Goal: Task Accomplishment & Management: Use online tool/utility

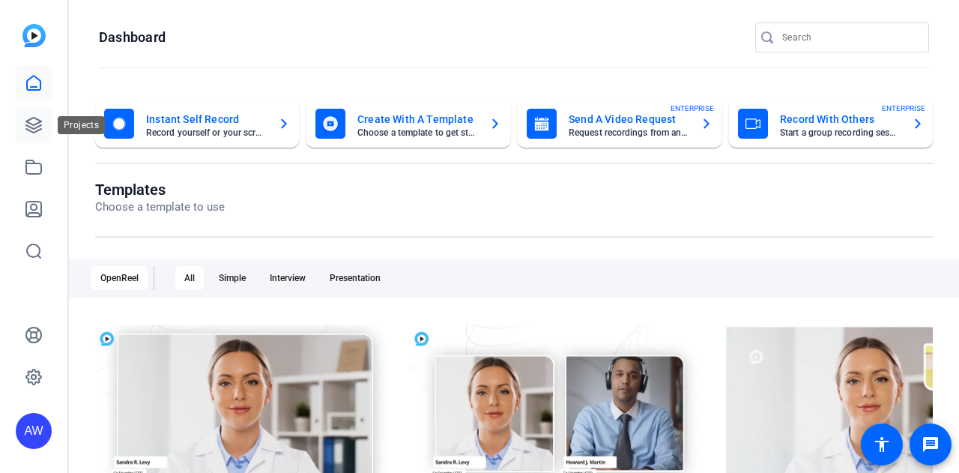
click at [42, 123] on icon at bounding box center [34, 125] width 18 height 18
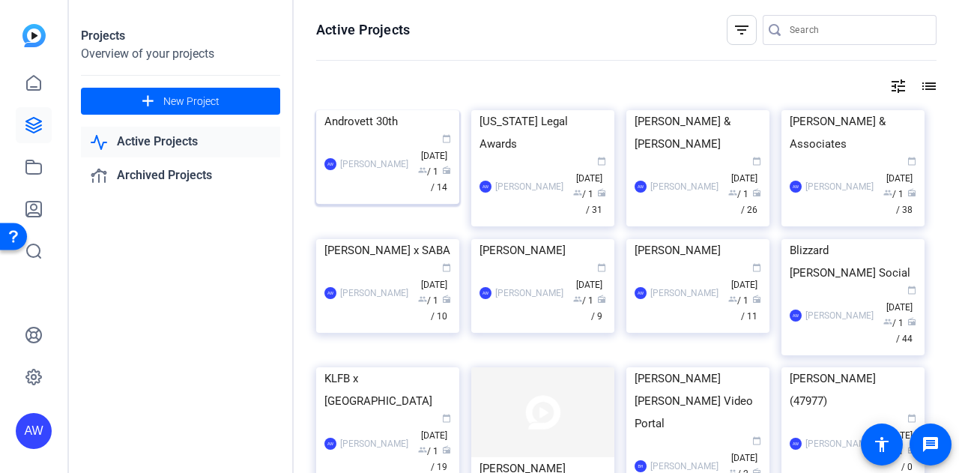
click at [373, 110] on img at bounding box center [387, 110] width 143 height 0
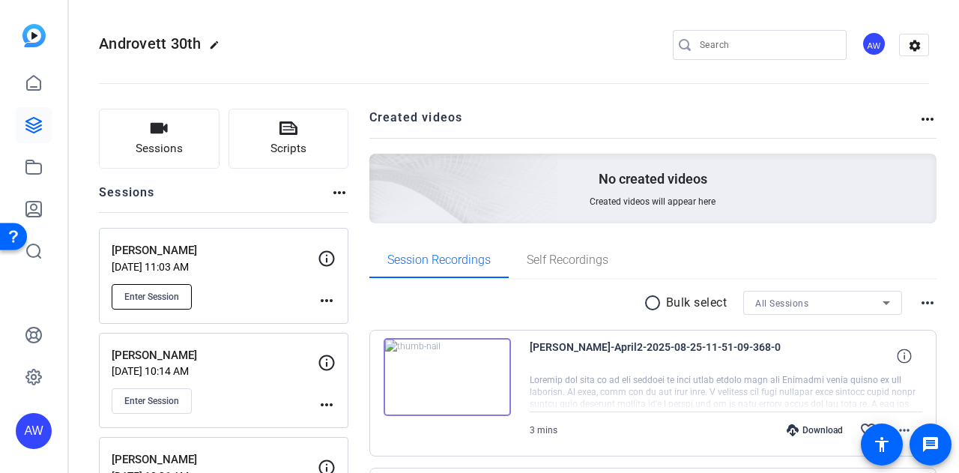
click at [164, 293] on span "Enter Session" at bounding box center [151, 297] width 55 height 12
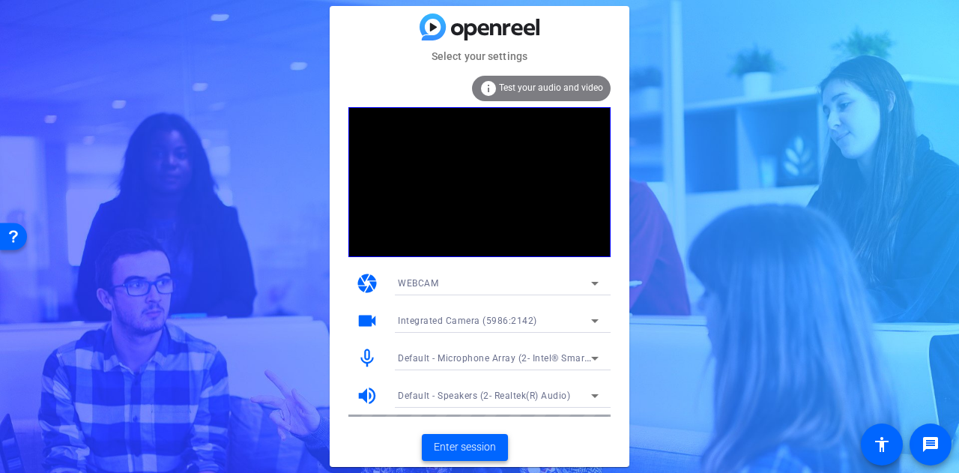
click at [463, 446] on span "Enter session" at bounding box center [465, 447] width 62 height 16
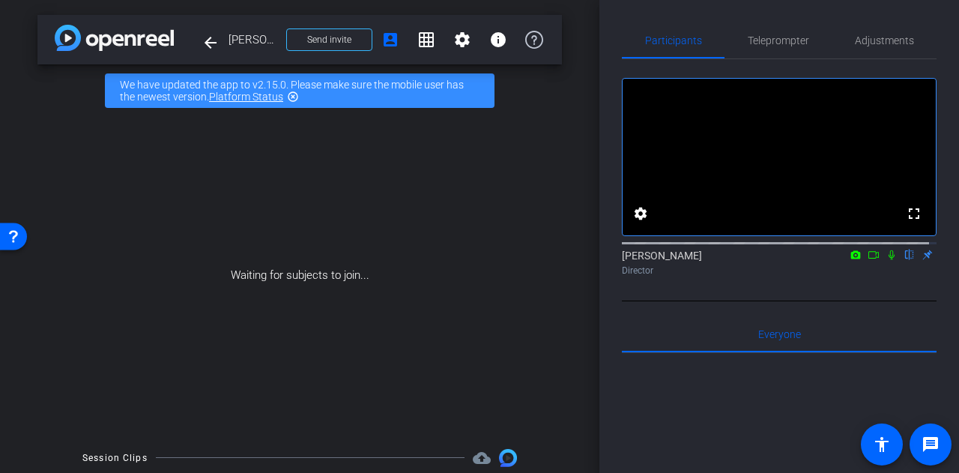
click at [870, 260] on icon at bounding box center [874, 255] width 12 height 10
click at [904, 260] on icon at bounding box center [910, 255] width 12 height 10
click at [348, 43] on span at bounding box center [329, 40] width 85 height 36
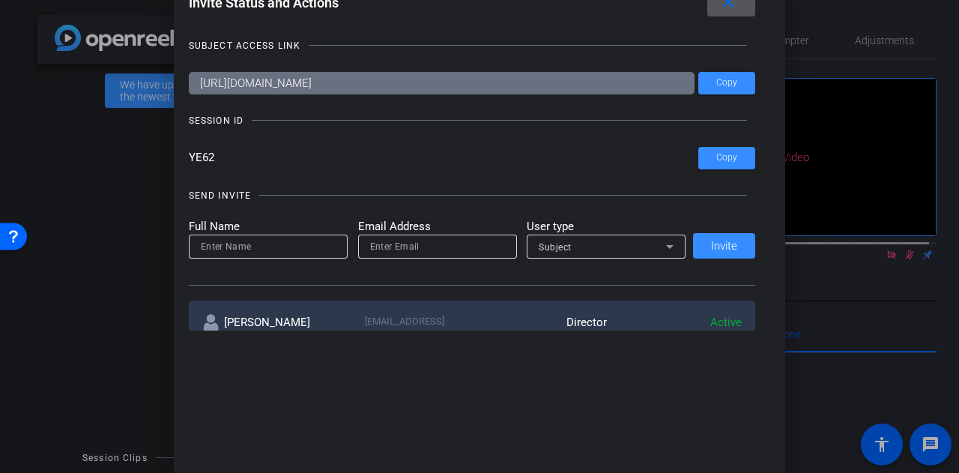
click at [252, 250] on input at bounding box center [268, 247] width 135 height 18
type input "[PERSON_NAME]"
type input "[PERSON_NAME][EMAIL_ADDRESS][PERSON_NAME][DOMAIN_NAME]"
click at [634, 247] on div "Subject" at bounding box center [602, 247] width 127 height 19
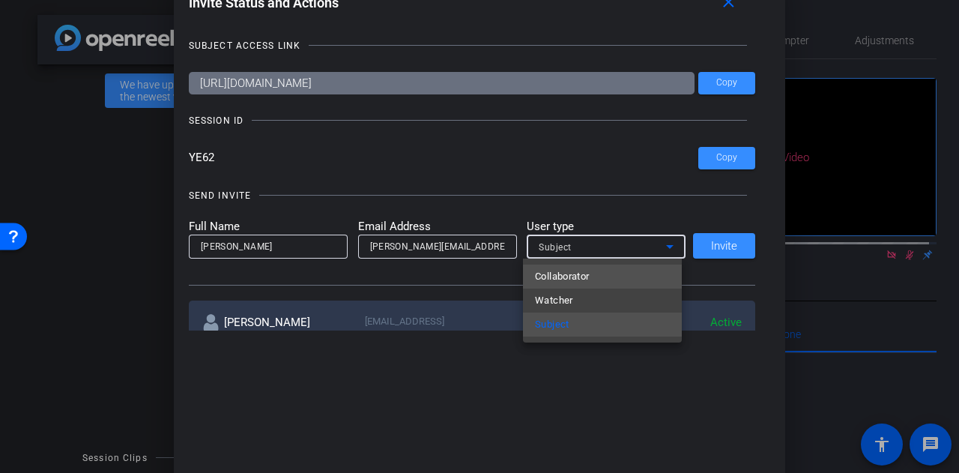
click at [563, 275] on span "Collaborator" at bounding box center [562, 277] width 55 height 18
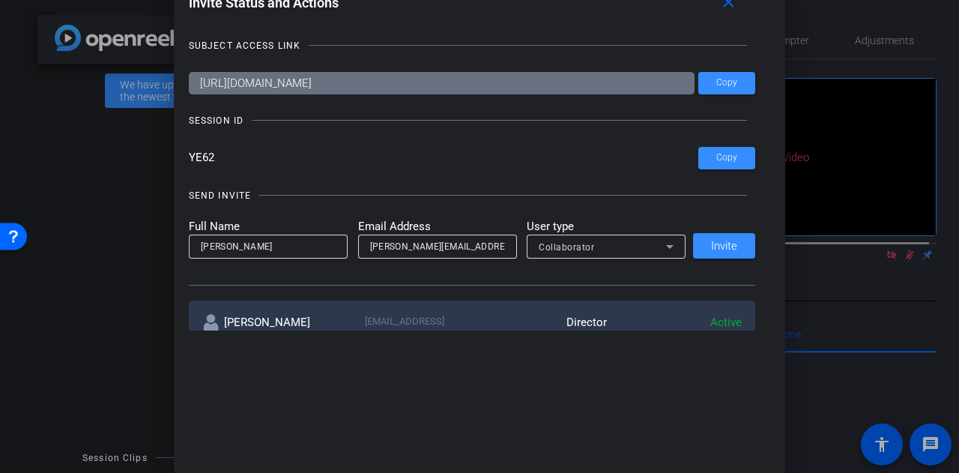
click at [726, 202] on div "SEND INVITE" at bounding box center [472, 195] width 567 height 15
click at [715, 238] on span at bounding box center [724, 246] width 62 height 36
click at [734, 7] on mat-icon "close" at bounding box center [729, 2] width 19 height 19
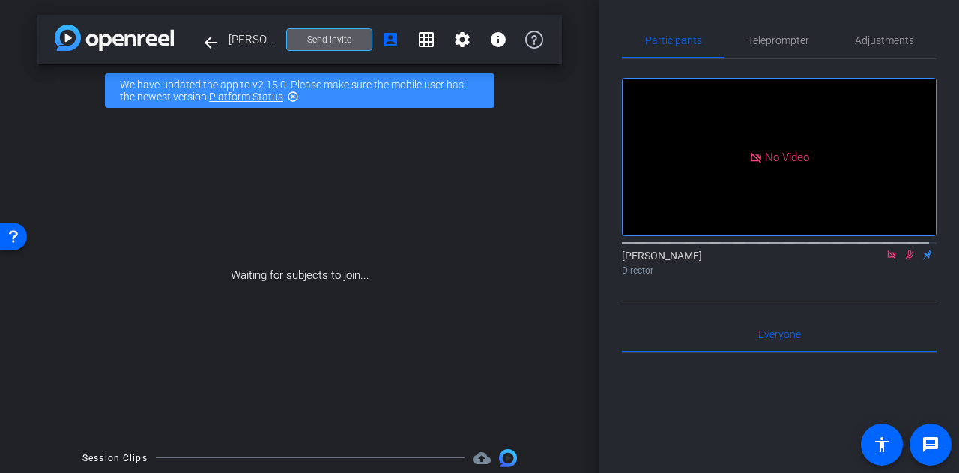
click at [607, 205] on div "Participants Teleprompter Adjustments No Video [PERSON_NAME] Director Everyone …" at bounding box center [779, 236] width 360 height 473
click at [611, 204] on div "Participants Teleprompter Adjustments No Video [PERSON_NAME] Director Everyone …" at bounding box center [779, 236] width 360 height 473
click at [614, 239] on div "Participants Teleprompter Adjustments No Video [PERSON_NAME] Director Everyone …" at bounding box center [779, 236] width 360 height 473
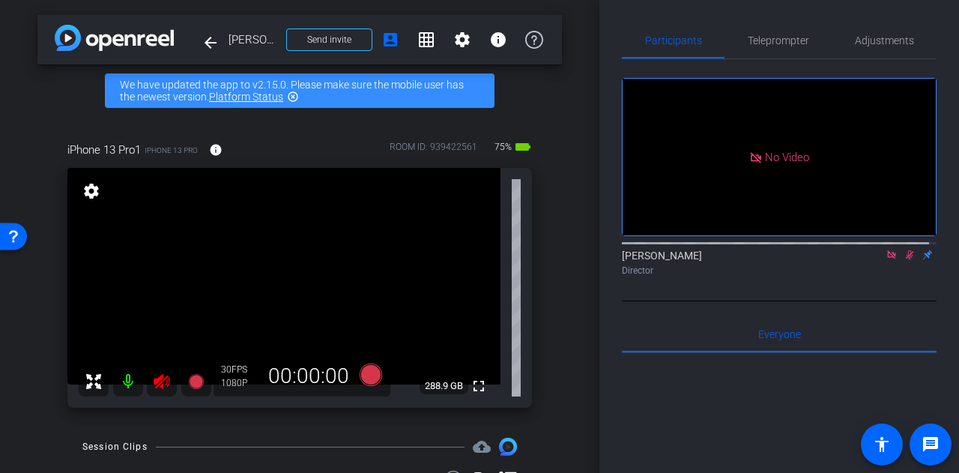
click at [886, 260] on icon at bounding box center [892, 255] width 12 height 10
click at [539, 273] on div "iPhone 13 Pro1 iPhone 13 Pro info ROOM ID: 939422561 75% battery_std fullscreen…" at bounding box center [299, 270] width 525 height 306
click at [154, 381] on icon at bounding box center [162, 381] width 16 height 15
click at [876, 46] on span "Adjustments" at bounding box center [884, 40] width 59 height 10
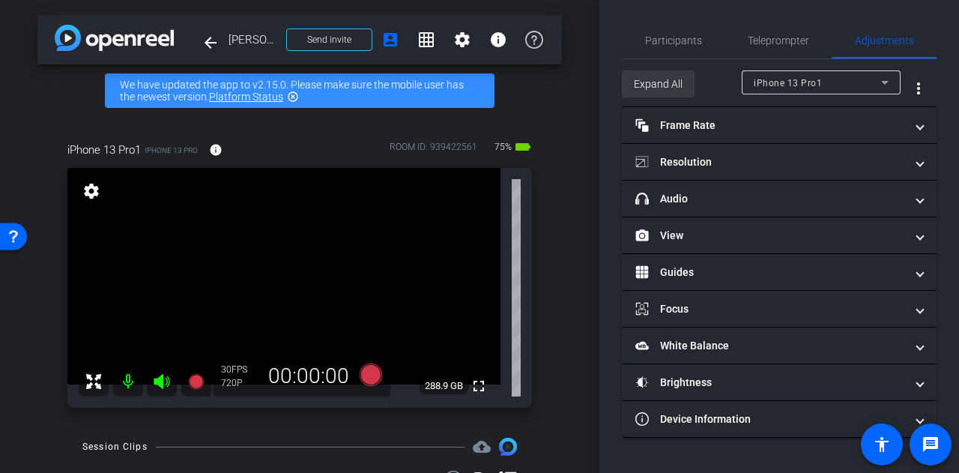
click at [674, 79] on span "Expand All" at bounding box center [658, 84] width 49 height 28
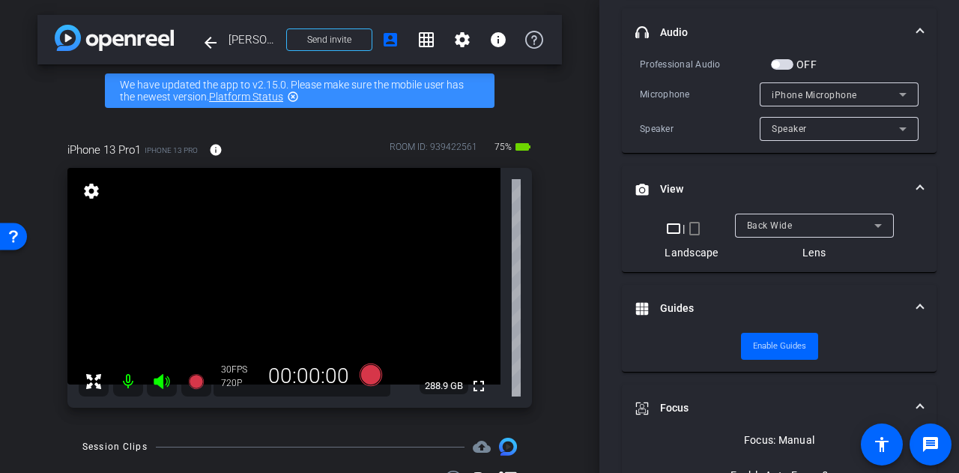
scroll to position [304, 0]
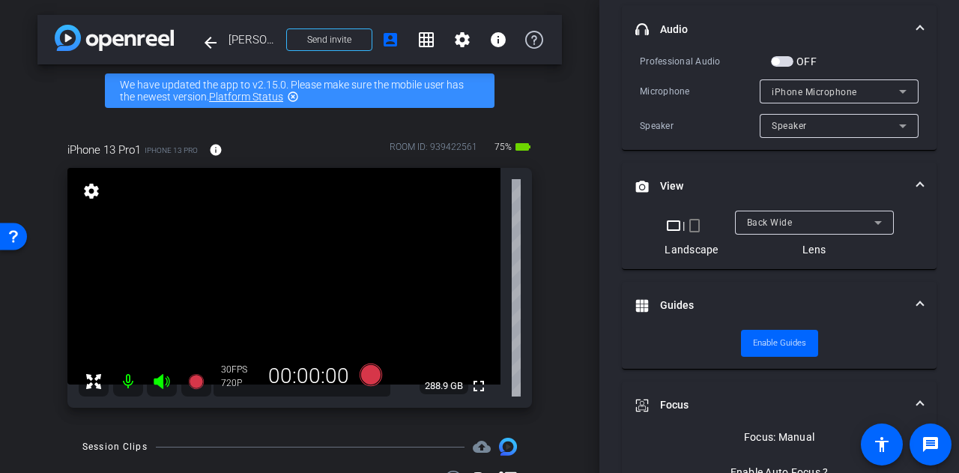
click at [850, 223] on div "Back Wide" at bounding box center [810, 222] width 127 height 19
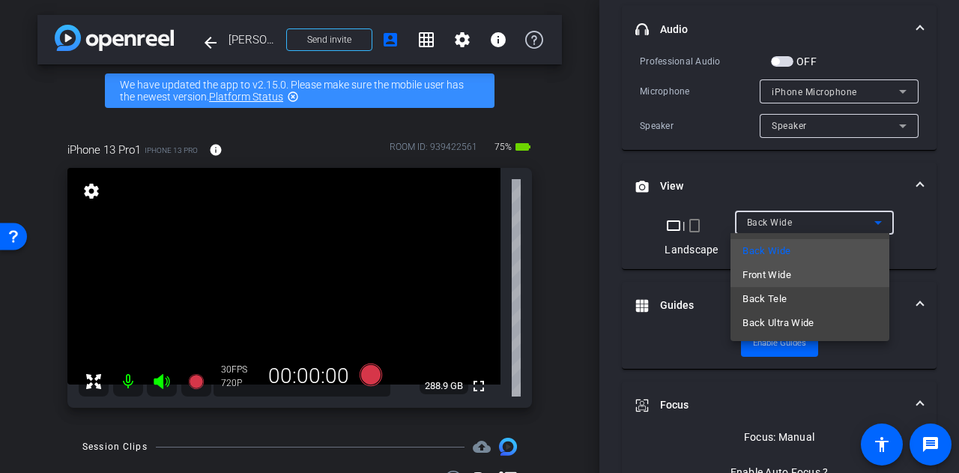
click at [792, 274] on mat-option "Front Wide" at bounding box center [810, 275] width 159 height 24
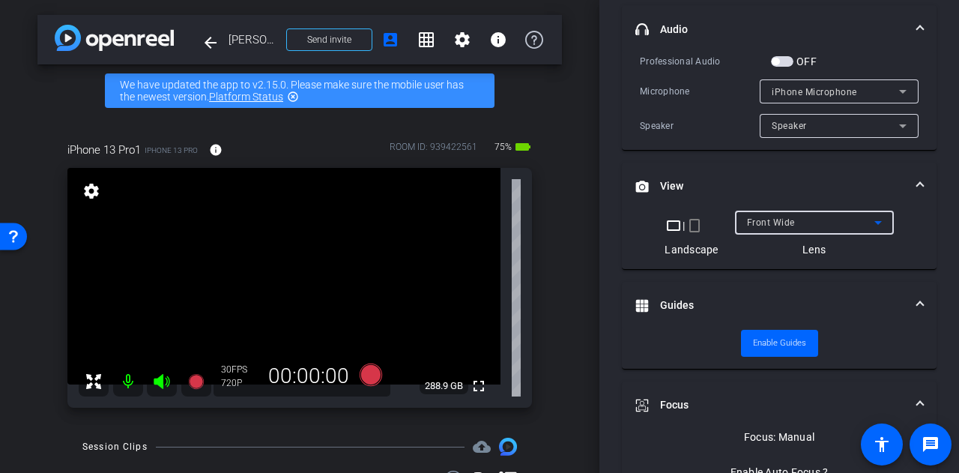
click at [606, 226] on div "Participants Teleprompter Adjustments settings [PERSON_NAME] flip Director Ever…" at bounding box center [779, 236] width 360 height 473
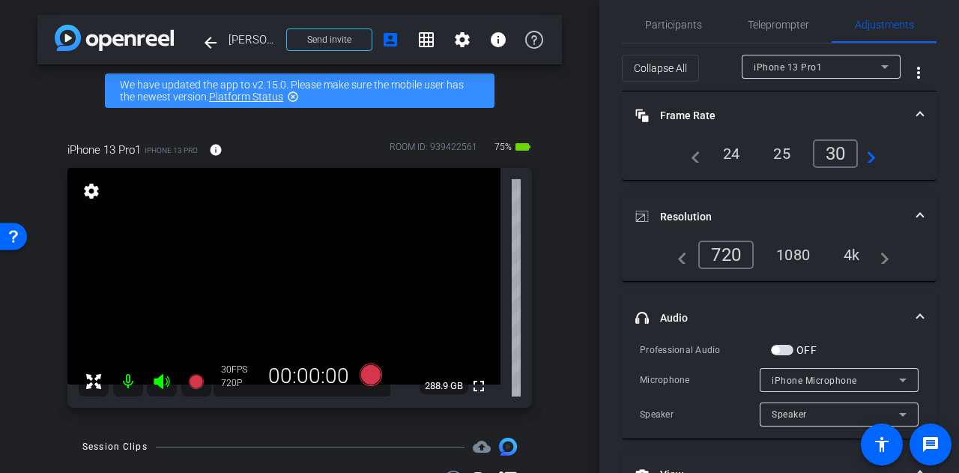
scroll to position [11, 0]
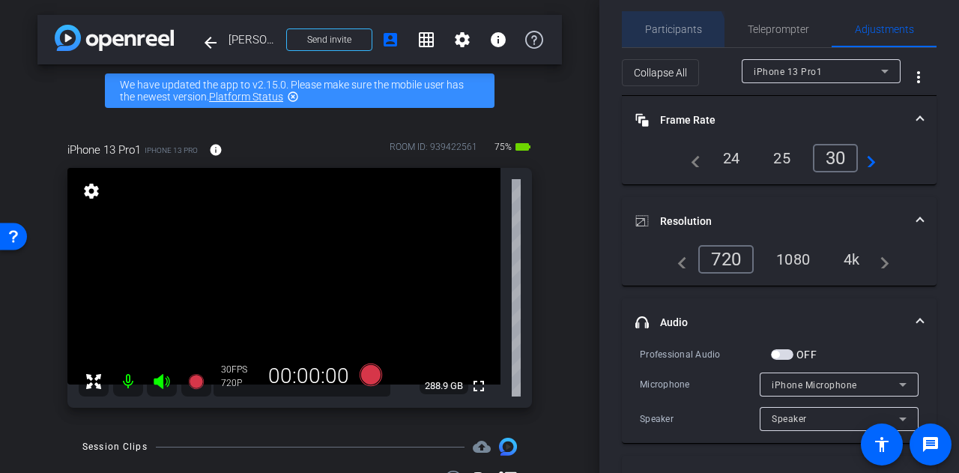
click at [670, 37] on span "Participants" at bounding box center [673, 29] width 57 height 36
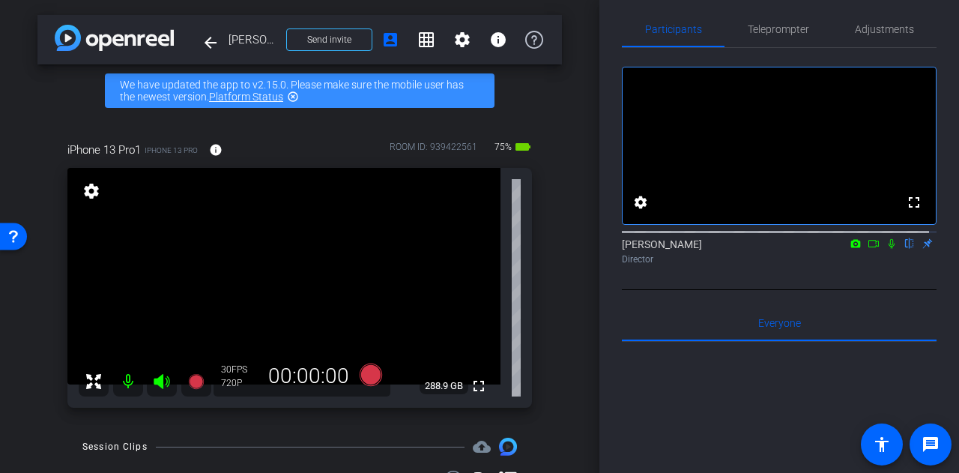
click at [559, 276] on div "arrow_back [PERSON_NAME] Back to project Send invite account_box grid_on settin…" at bounding box center [299, 236] width 599 height 473
click at [611, 266] on div "Participants Teleprompter Adjustments fullscreen settings [PERSON_NAME] flip Di…" at bounding box center [779, 236] width 360 height 473
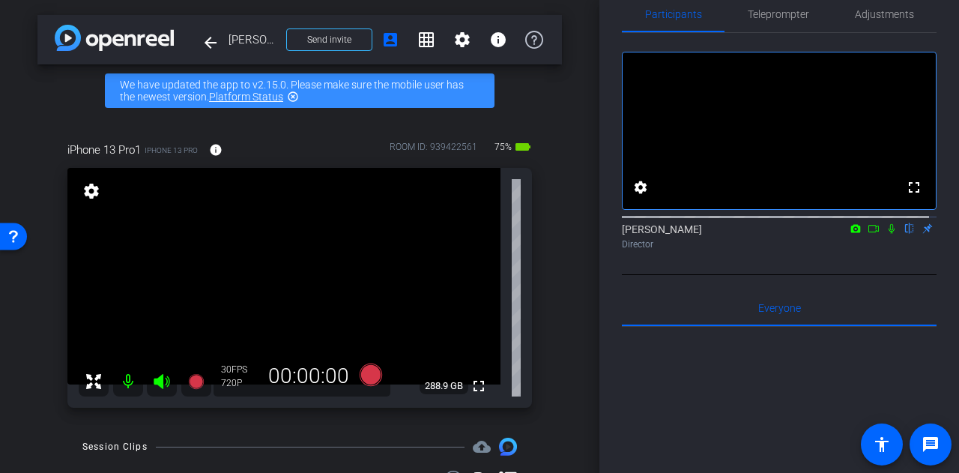
scroll to position [14, 0]
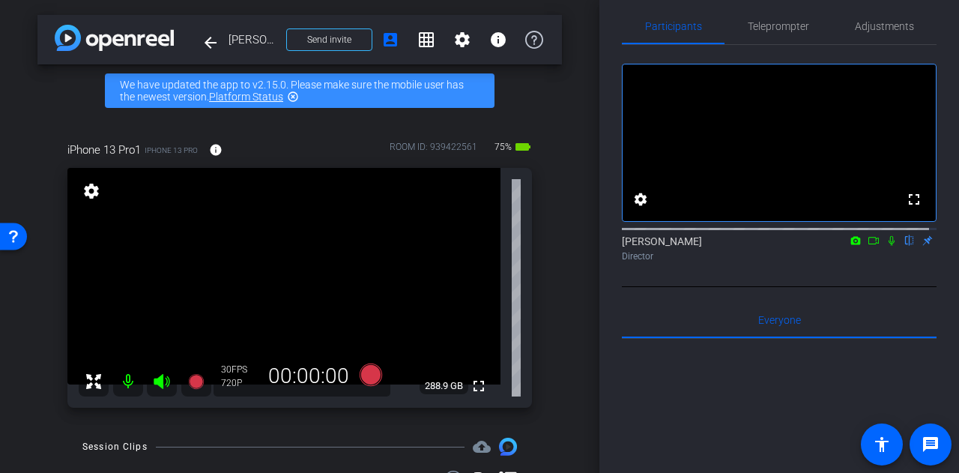
click at [563, 262] on div "arrow_back [PERSON_NAME] Back to project Send invite account_box grid_on settin…" at bounding box center [299, 236] width 599 height 473
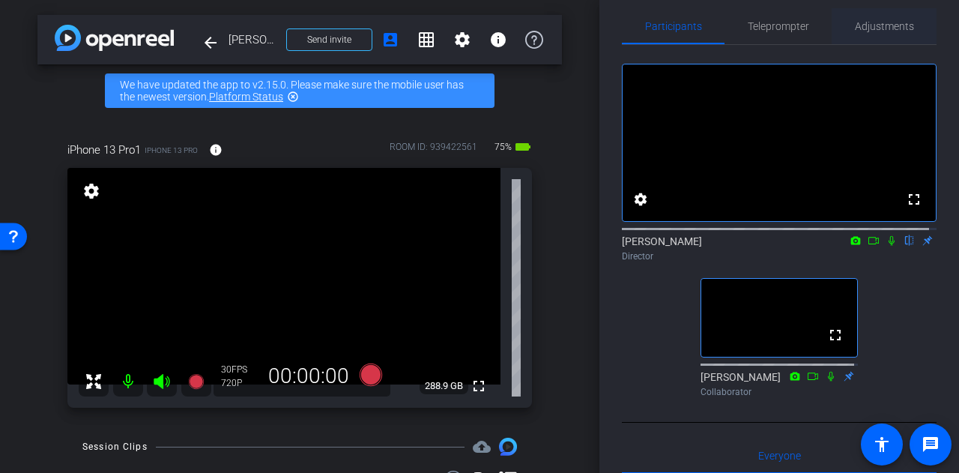
click at [898, 22] on span "Adjustments" at bounding box center [884, 26] width 59 height 10
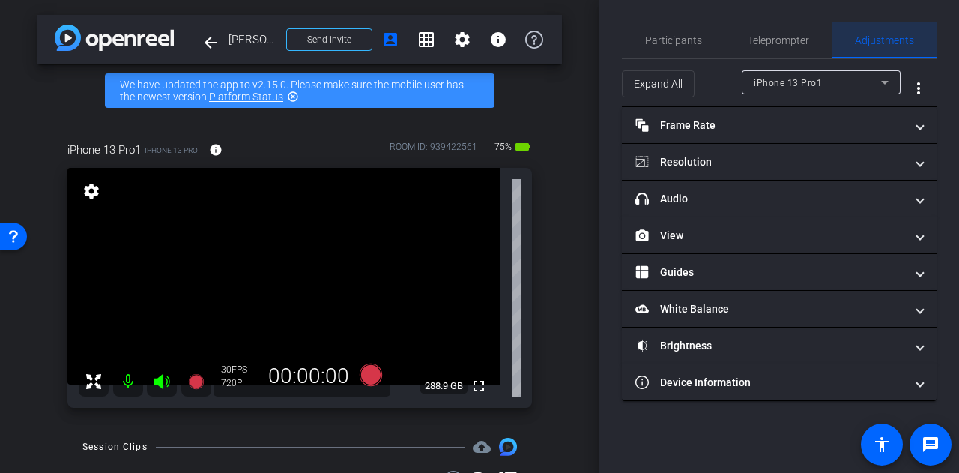
scroll to position [0, 0]
click at [664, 88] on span "Expand All" at bounding box center [658, 84] width 49 height 28
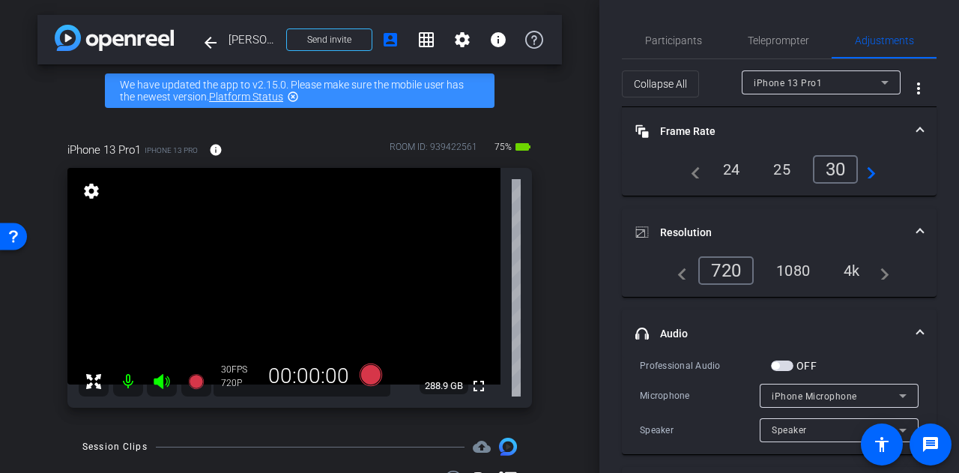
click at [859, 267] on div "4k" at bounding box center [851, 270] width 39 height 25
click at [662, 45] on span "Participants" at bounding box center [673, 40] width 57 height 10
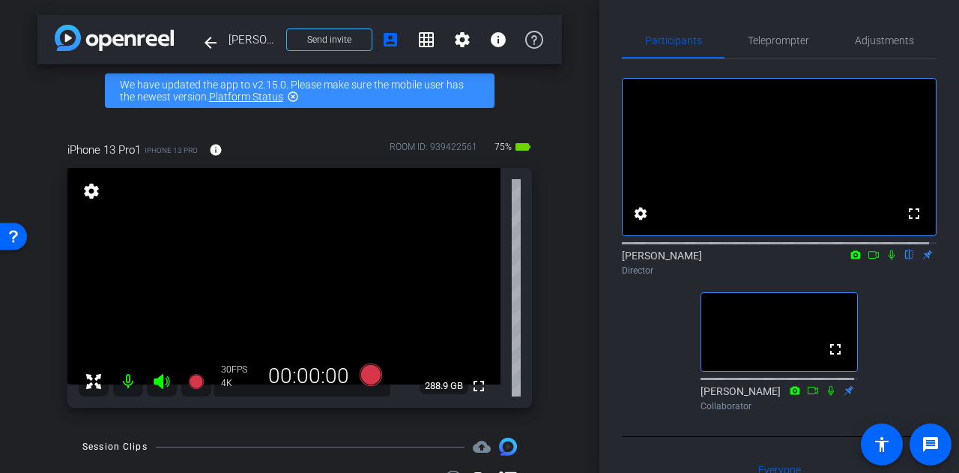
click at [607, 328] on div "Participants Teleprompter Adjustments fullscreen settings [PERSON_NAME] flip Di…" at bounding box center [779, 236] width 360 height 473
click at [550, 284] on div "iPhone 13 Pro1 iPhone 13 Pro info ROOM ID: 939422561 75% battery_std fullscreen…" at bounding box center [299, 270] width 525 height 306
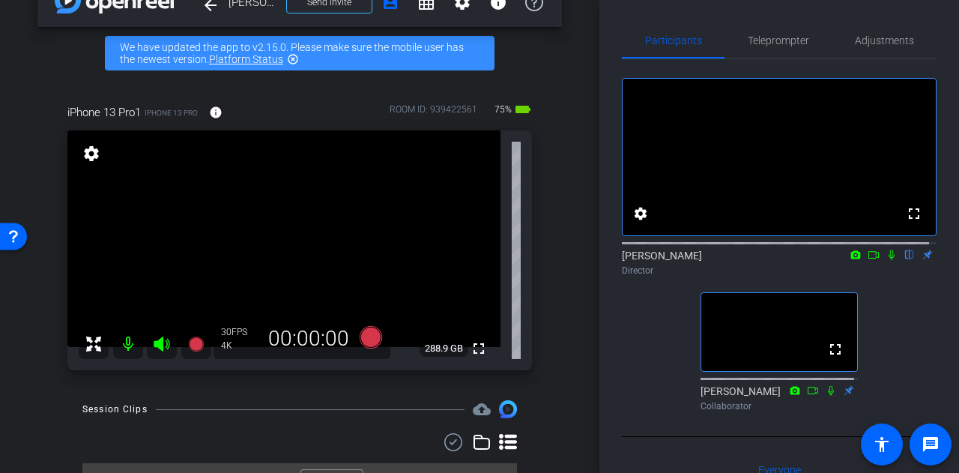
scroll to position [37, 0]
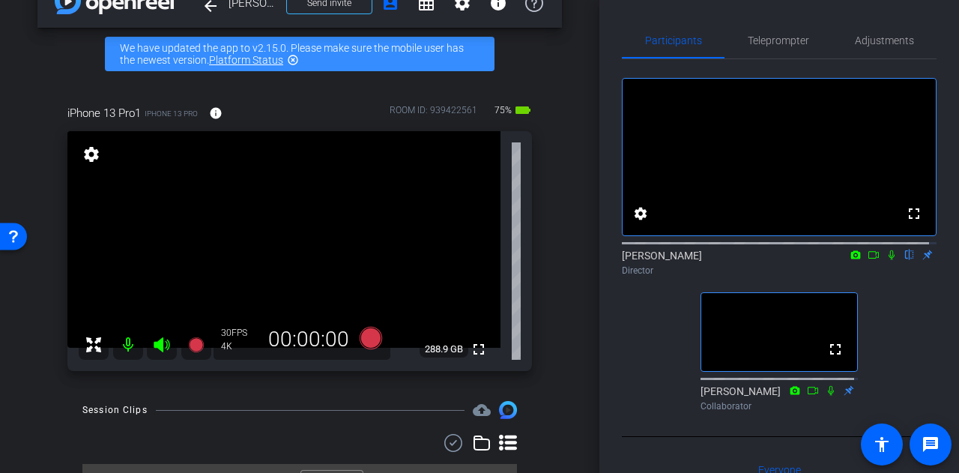
click at [550, 284] on div "iPhone 13 Pro1 iPhone 13 Pro info ROOM ID: 939422561 75% battery_std fullscreen…" at bounding box center [299, 233] width 525 height 306
click at [646, 353] on div "fullscreen settings [PERSON_NAME] flip Director fullscreen [PERSON_NAME] Collab…" at bounding box center [779, 238] width 315 height 358
click at [635, 341] on div "fullscreen settings [PERSON_NAME] flip Director fullscreen [PERSON_NAME] Collab…" at bounding box center [779, 238] width 315 height 358
click at [658, 335] on div "fullscreen settings [PERSON_NAME] flip Director fullscreen [PERSON_NAME] Collab…" at bounding box center [779, 238] width 315 height 358
click at [635, 333] on div "fullscreen settings [PERSON_NAME] flip Director fullscreen [PERSON_NAME] Collab…" at bounding box center [779, 238] width 315 height 358
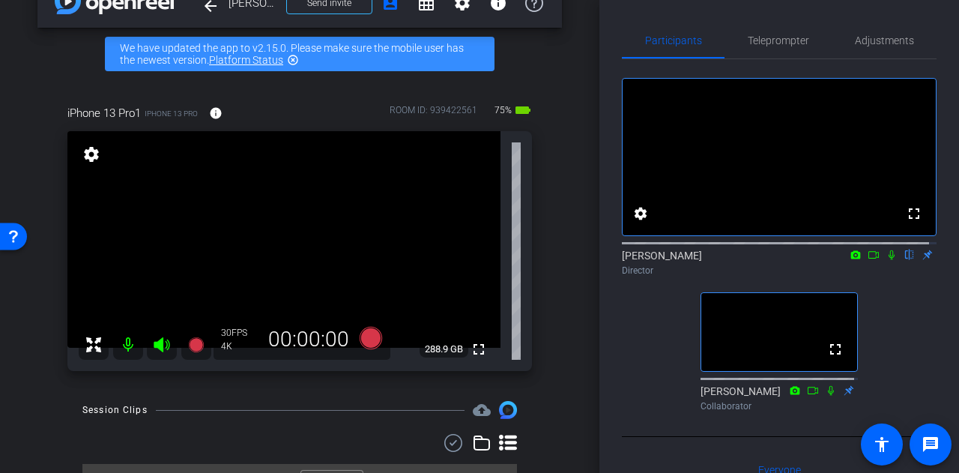
click at [570, 311] on div "arrow_back [PERSON_NAME] Back to project Send invite account_box grid_on settin…" at bounding box center [299, 199] width 599 height 473
click at [239, 226] on video at bounding box center [283, 239] width 433 height 217
click at [638, 333] on div "fullscreen settings [PERSON_NAME] flip Director fullscreen [PERSON_NAME] Collab…" at bounding box center [779, 238] width 315 height 358
click at [602, 315] on div "Participants Teleprompter Adjustments fullscreen settings [PERSON_NAME] flip Di…" at bounding box center [779, 236] width 360 height 473
click at [650, 299] on div "fullscreen settings [PERSON_NAME] flip Director fullscreen [PERSON_NAME] Collab…" at bounding box center [779, 238] width 315 height 358
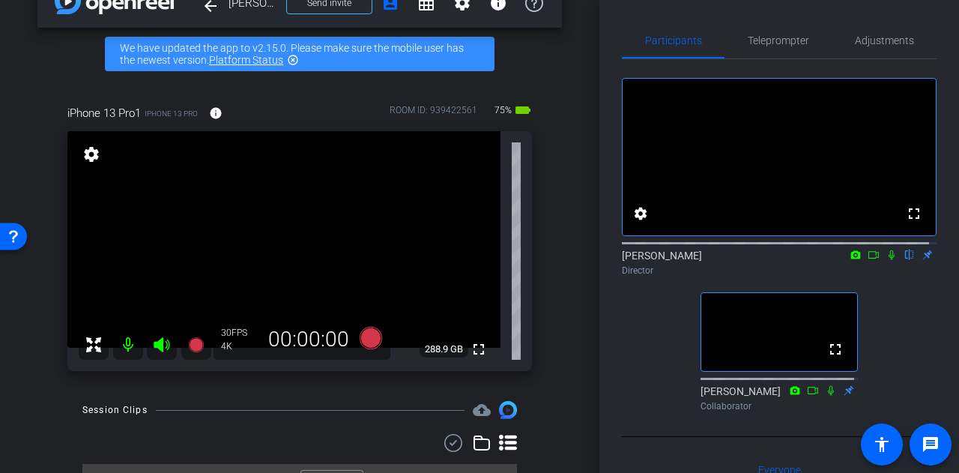
click at [541, 300] on div "iPhone 13 Pro1 iPhone 13 Pro info ROOM ID: 939422561 75% battery_std fullscreen…" at bounding box center [299, 233] width 525 height 306
click at [362, 340] on icon at bounding box center [371, 338] width 22 height 22
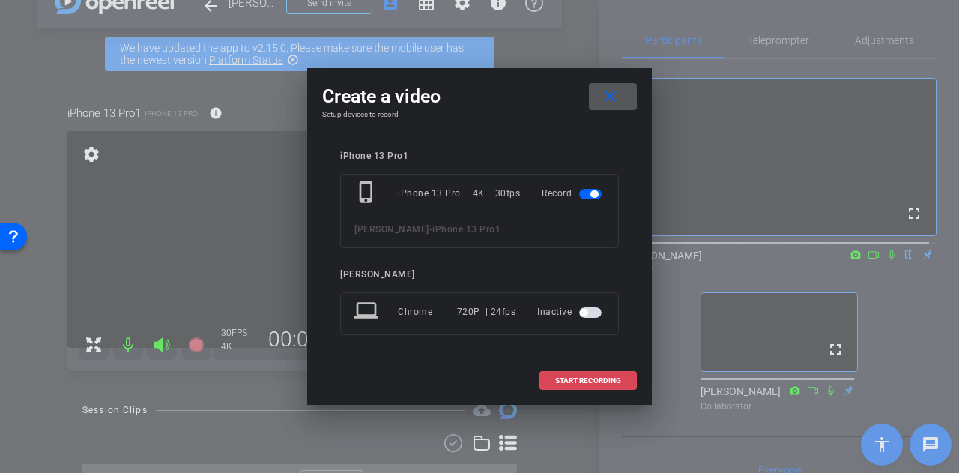
click at [584, 380] on span "START RECORDING" at bounding box center [588, 380] width 66 height 7
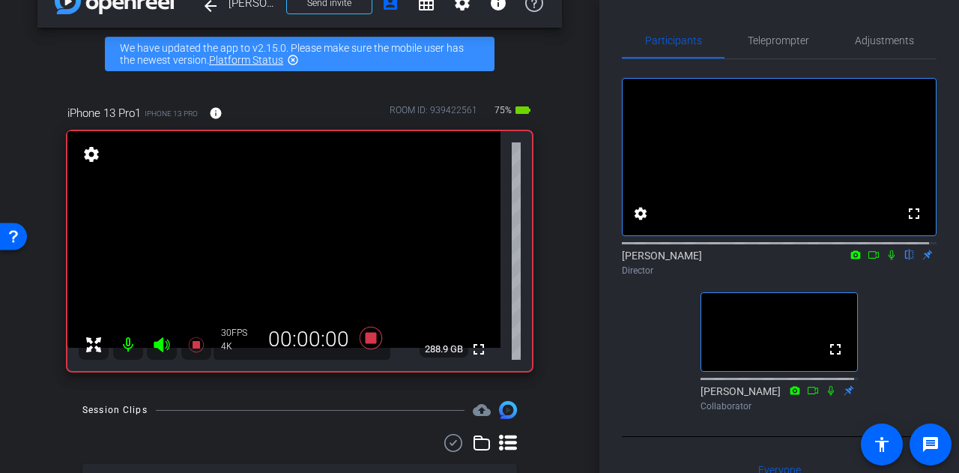
click at [889, 260] on icon at bounding box center [892, 255] width 6 height 10
click at [632, 342] on div "fullscreen settings [PERSON_NAME] flip Director fullscreen [PERSON_NAME] Collab…" at bounding box center [779, 238] width 315 height 358
click at [825, 396] on icon at bounding box center [831, 390] width 12 height 10
click at [650, 333] on div "fullscreen settings [PERSON_NAME] flip Director fullscreen [PERSON_NAME] Collab…" at bounding box center [779, 238] width 315 height 358
click at [577, 285] on div "arrow_back [PERSON_NAME] Back to project Send invite account_box grid_on settin…" at bounding box center [299, 199] width 599 height 473
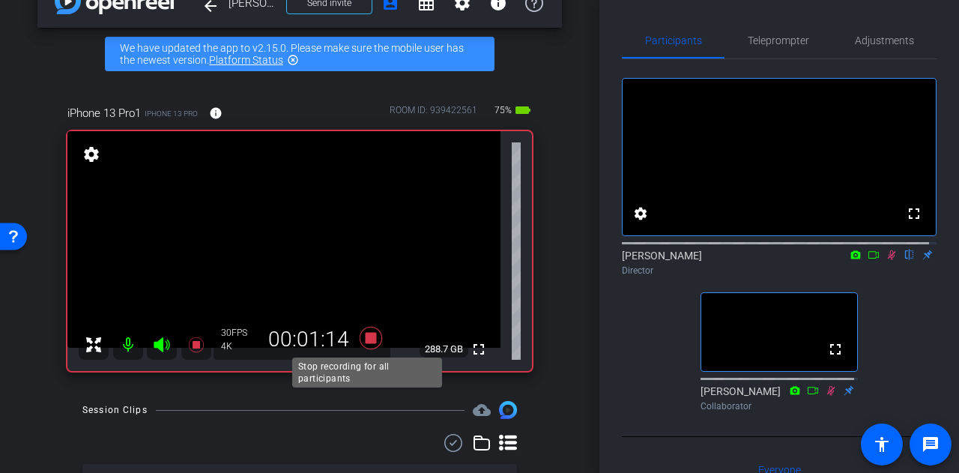
click at [370, 339] on icon at bounding box center [371, 338] width 22 height 22
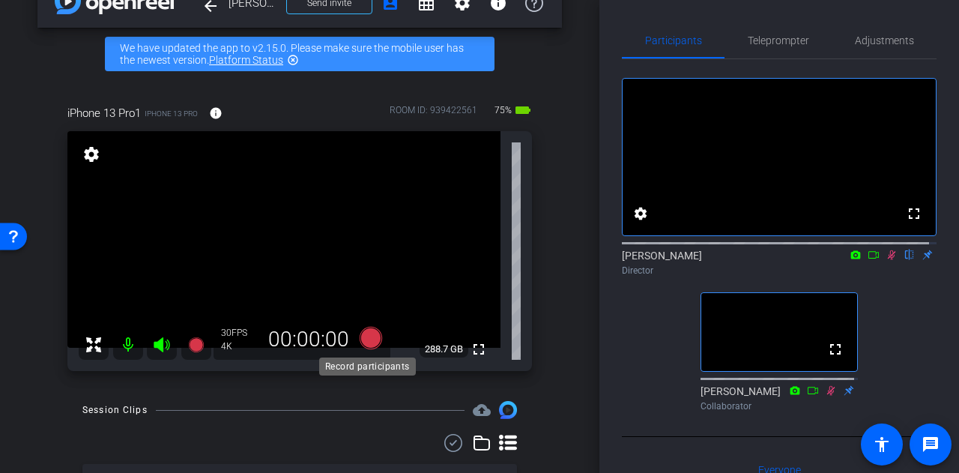
click at [364, 334] on icon at bounding box center [371, 338] width 22 height 22
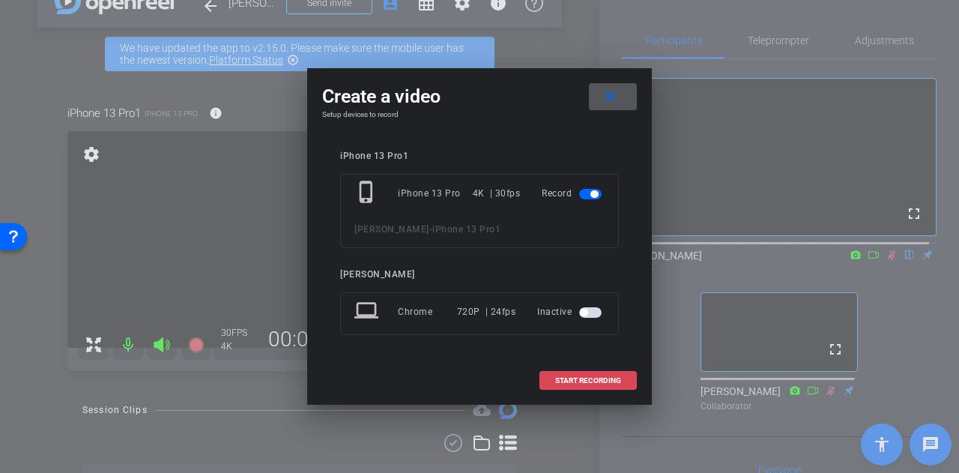
click at [565, 377] on span "START RECORDING" at bounding box center [588, 380] width 66 height 7
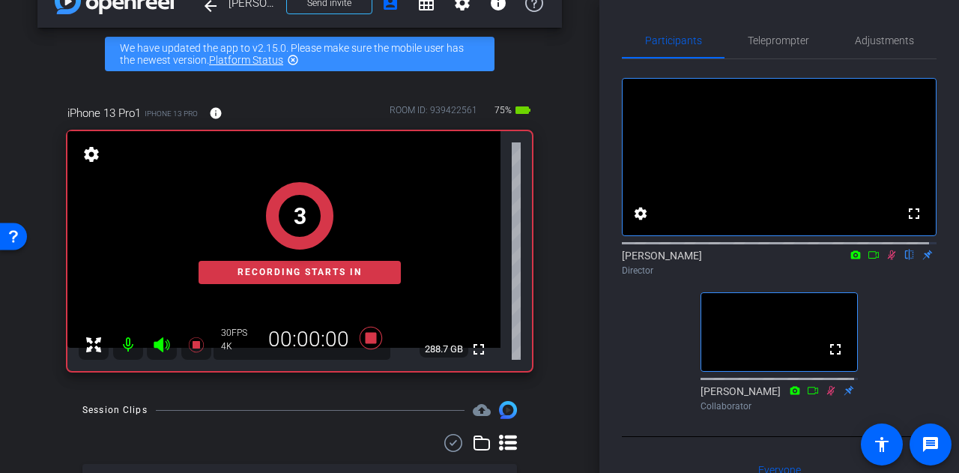
click at [886, 260] on icon at bounding box center [892, 255] width 12 height 10
click at [656, 336] on div "fullscreen settings [PERSON_NAME] flip Director fullscreen [PERSON_NAME] Collab…" at bounding box center [779, 238] width 315 height 358
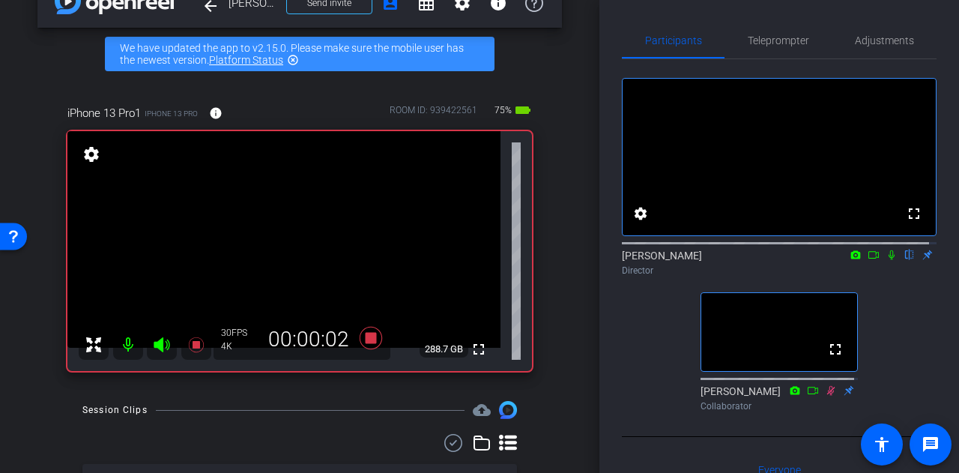
click at [886, 260] on icon at bounding box center [892, 255] width 12 height 10
click at [644, 333] on div "fullscreen settings [PERSON_NAME] flip Director fullscreen [PERSON_NAME] Collab…" at bounding box center [779, 238] width 315 height 358
click at [886, 260] on icon at bounding box center [892, 255] width 12 height 10
click at [889, 359] on div "fullscreen settings [PERSON_NAME] flip Director fullscreen [PERSON_NAME] Collab…" at bounding box center [779, 238] width 315 height 358
click at [656, 341] on div "fullscreen settings [PERSON_NAME] flip Director fullscreen [PERSON_NAME] Collab…" at bounding box center [779, 238] width 315 height 358
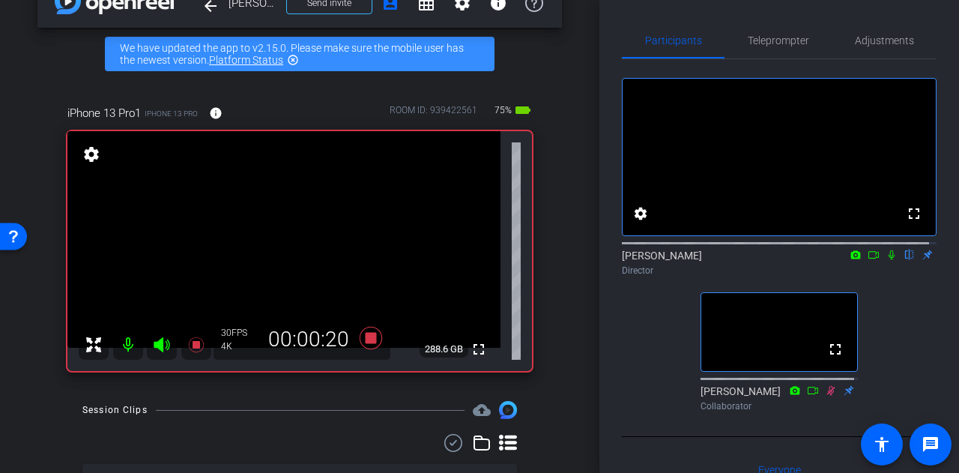
click at [827, 395] on icon at bounding box center [831, 390] width 8 height 10
click at [652, 361] on div "fullscreen settings [PERSON_NAME] flip Director fullscreen [PERSON_NAME] Collab…" at bounding box center [779, 238] width 315 height 358
click at [898, 341] on div "fullscreen settings [PERSON_NAME] flip Director fullscreen [PERSON_NAME] Collab…" at bounding box center [779, 238] width 315 height 358
click at [896, 357] on div "fullscreen settings [PERSON_NAME] flip Director fullscreen [PERSON_NAME] Collab…" at bounding box center [779, 238] width 315 height 358
click at [827, 395] on icon at bounding box center [831, 390] width 8 height 10
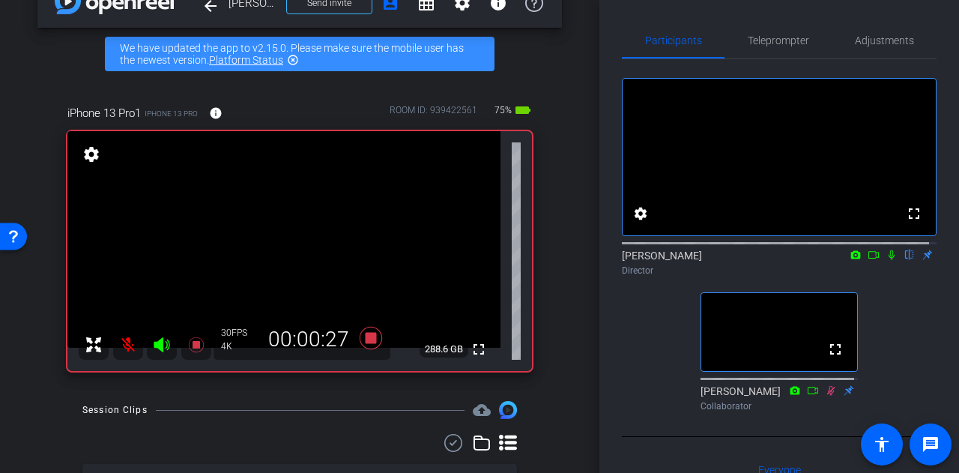
click at [880, 371] on div "fullscreen settings [PERSON_NAME] flip Director fullscreen [PERSON_NAME] Collab…" at bounding box center [779, 238] width 315 height 358
click at [652, 333] on div "fullscreen settings [PERSON_NAME] flip Director fullscreen [PERSON_NAME] Collab…" at bounding box center [779, 238] width 315 height 358
click at [825, 396] on icon at bounding box center [831, 390] width 12 height 10
click at [878, 375] on div "fullscreen settings [PERSON_NAME] flip Director fullscreen [PERSON_NAME] Collab…" at bounding box center [779, 238] width 315 height 358
click at [827, 395] on icon at bounding box center [831, 390] width 8 height 10
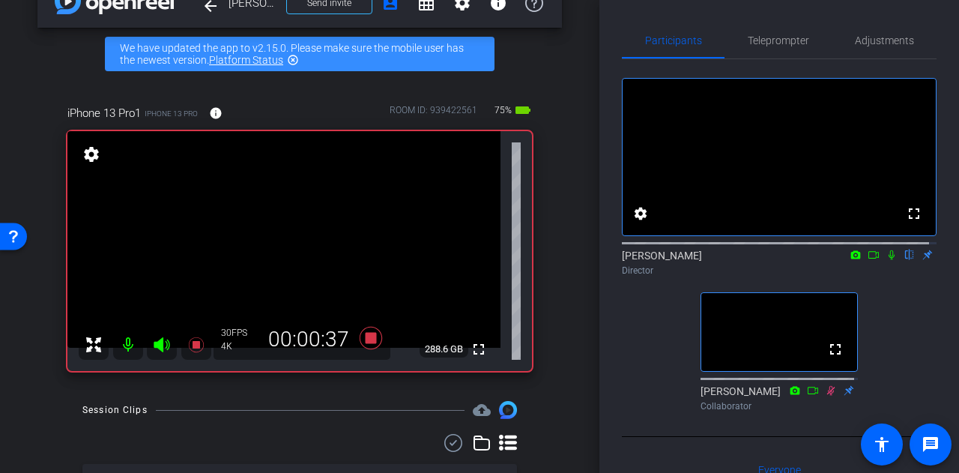
click at [896, 360] on div "fullscreen settings [PERSON_NAME] flip Director fullscreen [PERSON_NAME] Collab…" at bounding box center [779, 238] width 315 height 358
click at [679, 344] on div "fullscreen settings [PERSON_NAME] flip Director fullscreen [PERSON_NAME] Collab…" at bounding box center [779, 238] width 315 height 358
click at [637, 346] on div "fullscreen settings [PERSON_NAME] flip Director fullscreen [PERSON_NAME] Collab…" at bounding box center [779, 238] width 315 height 358
click at [900, 336] on div "fullscreen settings [PERSON_NAME] flip Director fullscreen [PERSON_NAME] Collab…" at bounding box center [779, 238] width 315 height 358
click at [643, 359] on div "fullscreen settings [PERSON_NAME] flip Director fullscreen [PERSON_NAME] Collab…" at bounding box center [779, 238] width 315 height 358
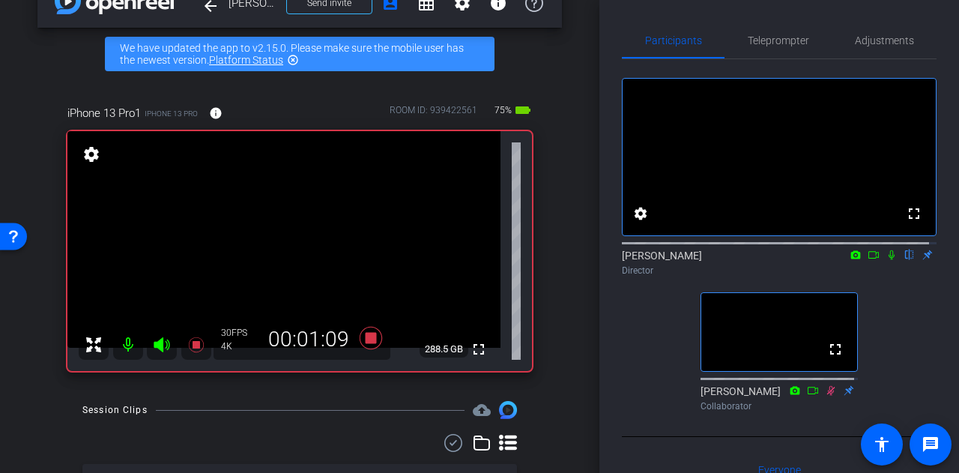
click at [889, 260] on icon at bounding box center [892, 255] width 6 height 10
click at [650, 344] on div "fullscreen settings [PERSON_NAME] flip Director fullscreen [PERSON_NAME] Collab…" at bounding box center [779, 238] width 315 height 358
click at [629, 346] on div "fullscreen settings [PERSON_NAME] flip Director fullscreen [PERSON_NAME] Collab…" at bounding box center [779, 238] width 315 height 358
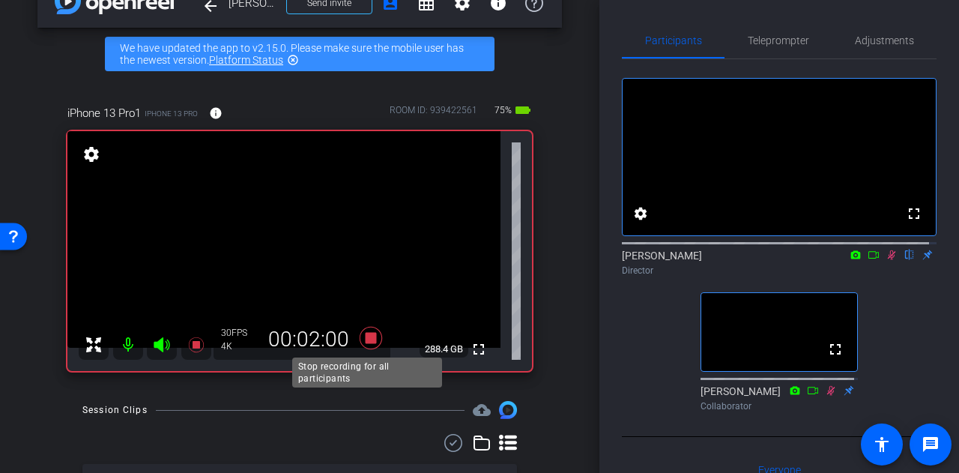
click at [366, 345] on icon at bounding box center [371, 337] width 36 height 27
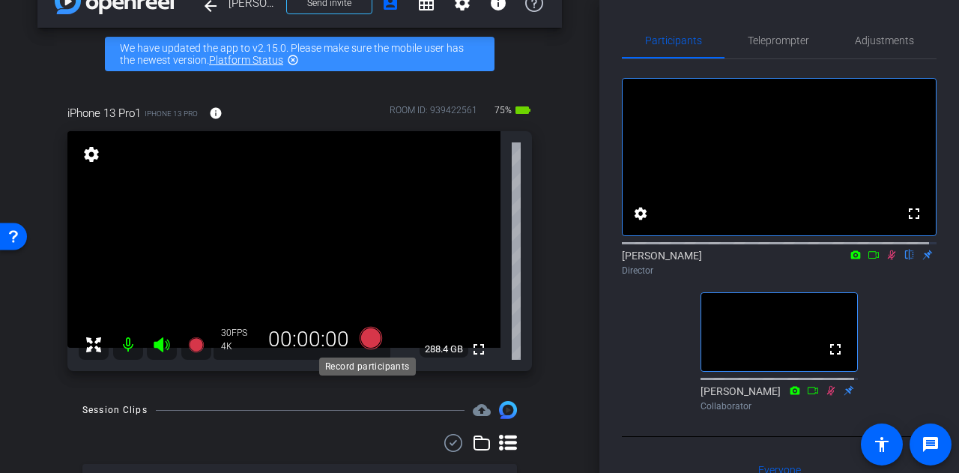
click at [363, 342] on icon at bounding box center [371, 338] width 22 height 22
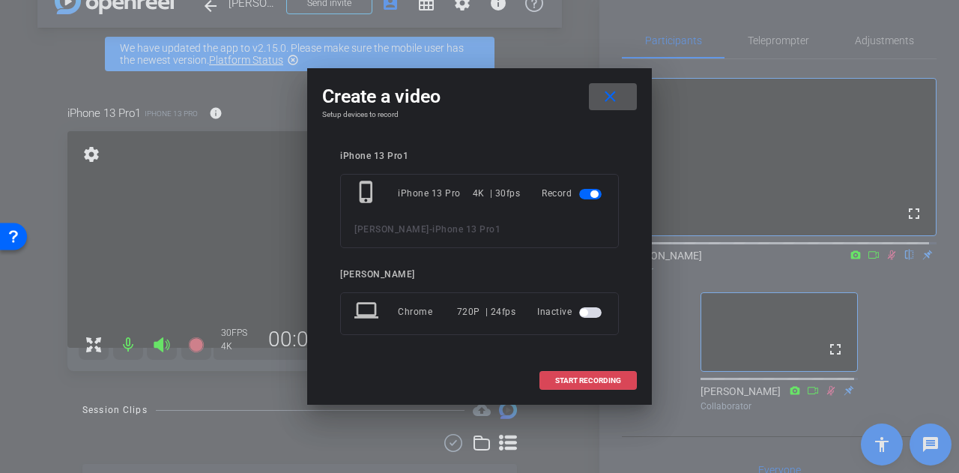
click at [580, 377] on span "START RECORDING" at bounding box center [588, 380] width 66 height 7
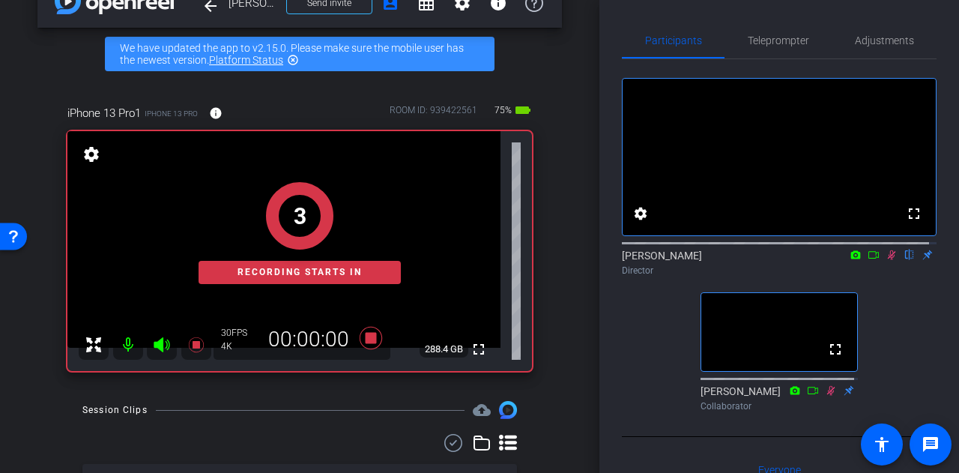
click at [886, 260] on icon at bounding box center [892, 255] width 12 height 10
click at [677, 312] on div "fullscreen settings [PERSON_NAME] flip Director fullscreen [PERSON_NAME] Collab…" at bounding box center [779, 238] width 315 height 358
click at [554, 305] on div "arrow_back [PERSON_NAME] Back to project Send invite account_box grid_on settin…" at bounding box center [299, 199] width 599 height 473
click at [659, 336] on div "fullscreen settings [PERSON_NAME] flip Director fullscreen [PERSON_NAME] Collab…" at bounding box center [779, 238] width 315 height 358
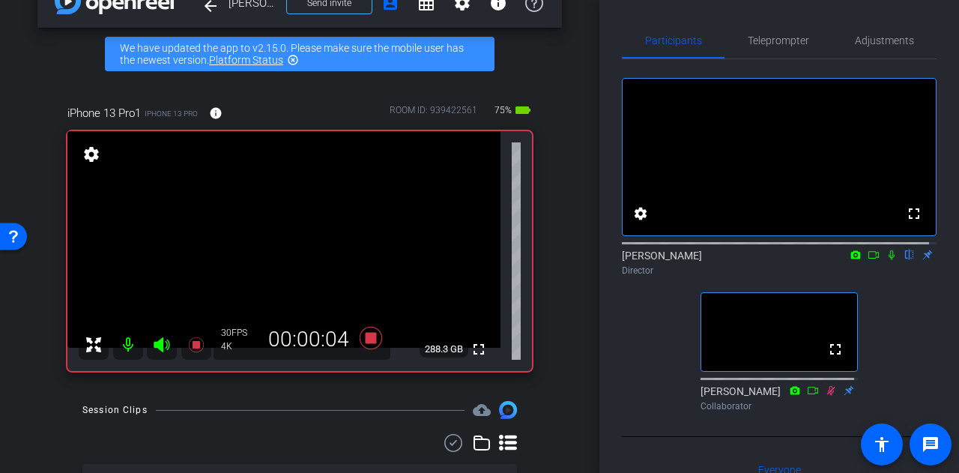
click at [886, 260] on icon at bounding box center [892, 255] width 12 height 10
click at [655, 330] on div "fullscreen settings [PERSON_NAME] flip Director fullscreen [PERSON_NAME] Collab…" at bounding box center [779, 238] width 315 height 358
click at [888, 260] on icon at bounding box center [892, 255] width 8 height 10
click at [664, 341] on div "fullscreen settings [PERSON_NAME] flip Director fullscreen [PERSON_NAME] Collab…" at bounding box center [779, 238] width 315 height 358
click at [888, 260] on icon at bounding box center [892, 255] width 12 height 10
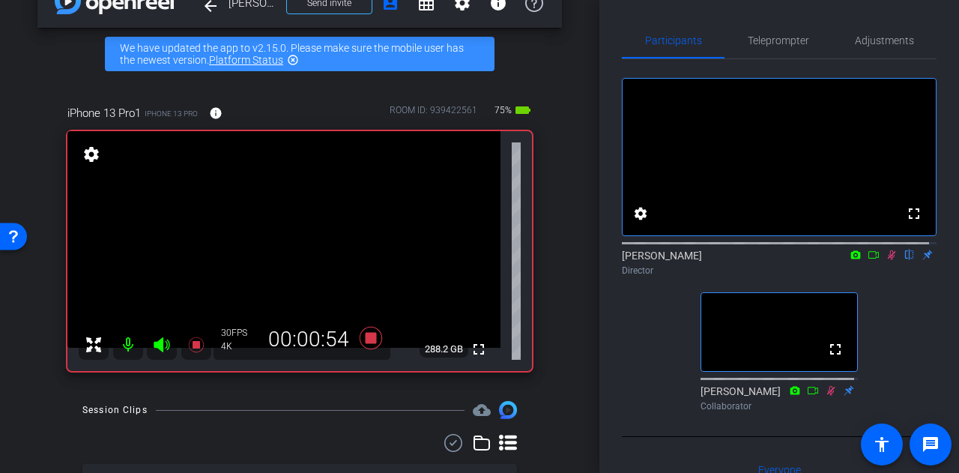
click at [687, 348] on div "fullscreen settings [PERSON_NAME] flip Director fullscreen [PERSON_NAME] Collab…" at bounding box center [779, 238] width 315 height 358
click at [637, 356] on div "fullscreen settings [PERSON_NAME] flip Director fullscreen [PERSON_NAME] Collab…" at bounding box center [779, 238] width 315 height 358
click at [886, 260] on icon at bounding box center [892, 255] width 12 height 10
click at [624, 363] on div "fullscreen settings [PERSON_NAME] flip Director fullscreen [PERSON_NAME] Collab…" at bounding box center [779, 238] width 315 height 358
click at [886, 260] on icon at bounding box center [892, 255] width 12 height 10
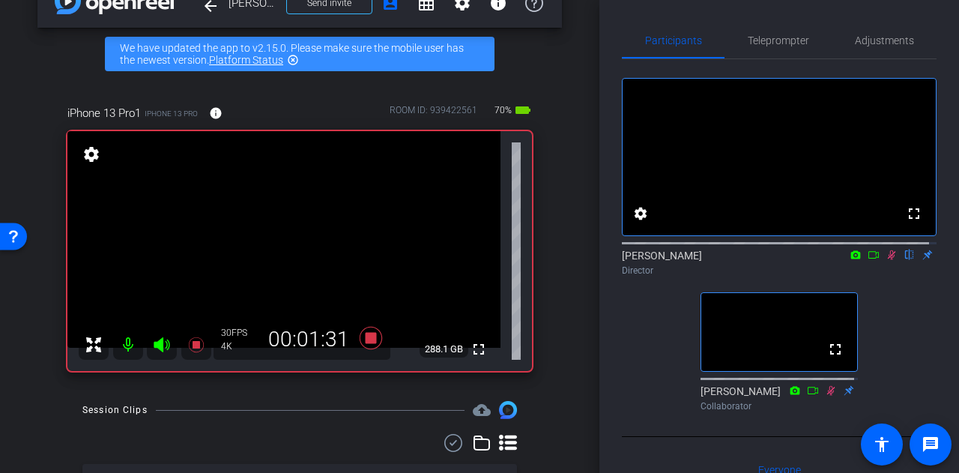
click at [636, 376] on div "fullscreen settings [PERSON_NAME] flip Director fullscreen [PERSON_NAME] Collab…" at bounding box center [779, 238] width 315 height 358
click at [888, 260] on icon at bounding box center [892, 255] width 8 height 10
click at [638, 361] on div "fullscreen settings [PERSON_NAME] flip Director fullscreen [PERSON_NAME] Collab…" at bounding box center [779, 238] width 315 height 358
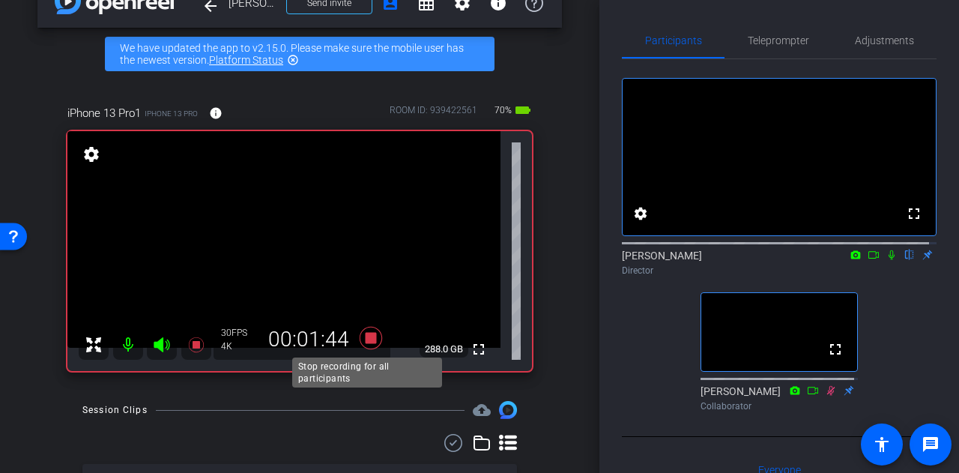
click at [361, 342] on icon at bounding box center [371, 337] width 36 height 27
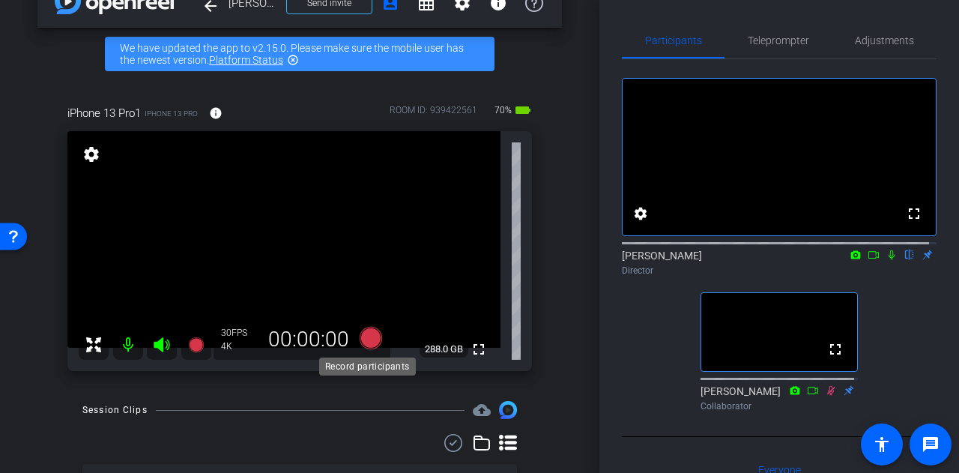
click at [366, 342] on icon at bounding box center [371, 338] width 22 height 22
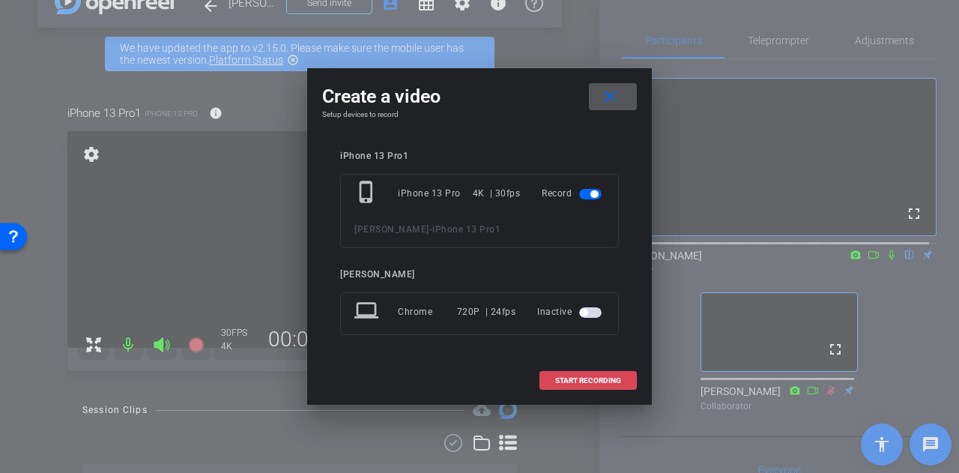
click at [560, 380] on span "START RECORDING" at bounding box center [588, 380] width 66 height 7
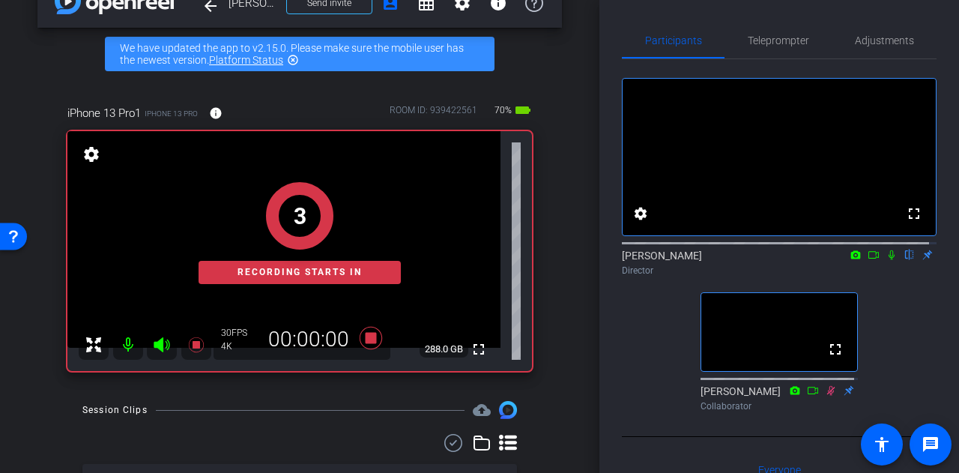
click at [577, 320] on div "arrow_back [PERSON_NAME] Back to project Send invite account_box grid_on settin…" at bounding box center [299, 199] width 599 height 473
click at [669, 341] on div "fullscreen settings [PERSON_NAME] flip Director fullscreen [PERSON_NAME] Collab…" at bounding box center [779, 238] width 315 height 358
click at [360, 342] on icon at bounding box center [371, 337] width 36 height 27
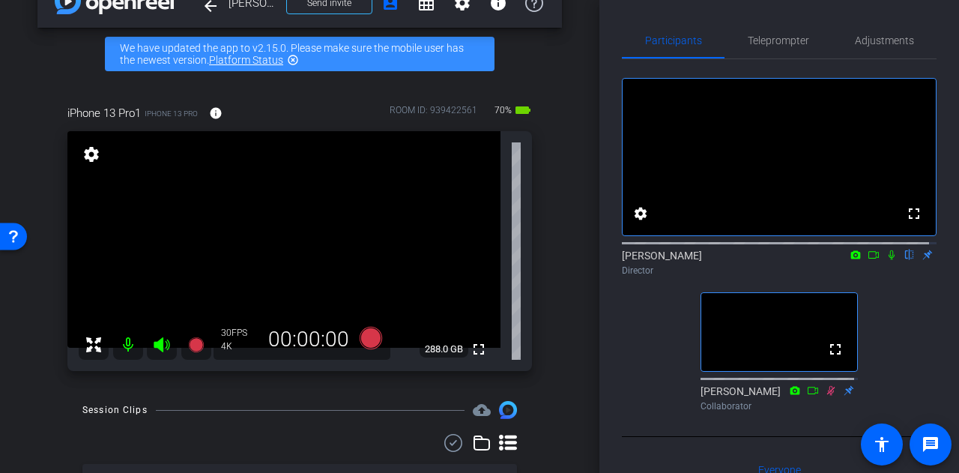
click at [911, 346] on div "fullscreen settings [PERSON_NAME] flip Director fullscreen [PERSON_NAME] Collab…" at bounding box center [779, 238] width 315 height 358
click at [656, 341] on div "fullscreen settings [PERSON_NAME] flip Director fullscreen [PERSON_NAME] Collab…" at bounding box center [779, 238] width 315 height 358
click at [541, 284] on div "iPhone 13 Pro1 iPhone 13 Pro info ROOM ID: 939422561 70% battery_std fullscreen…" at bounding box center [299, 233] width 525 height 306
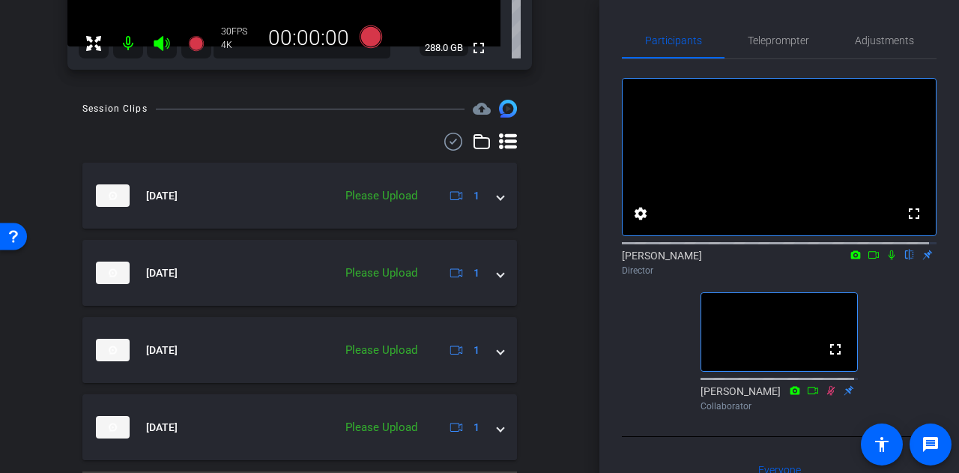
scroll to position [378, 0]
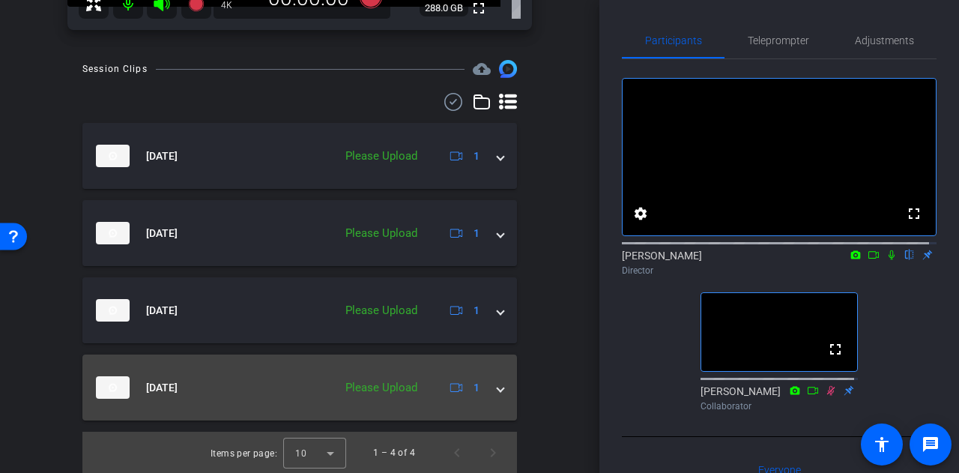
click at [396, 386] on div "Please Upload" at bounding box center [381, 387] width 87 height 17
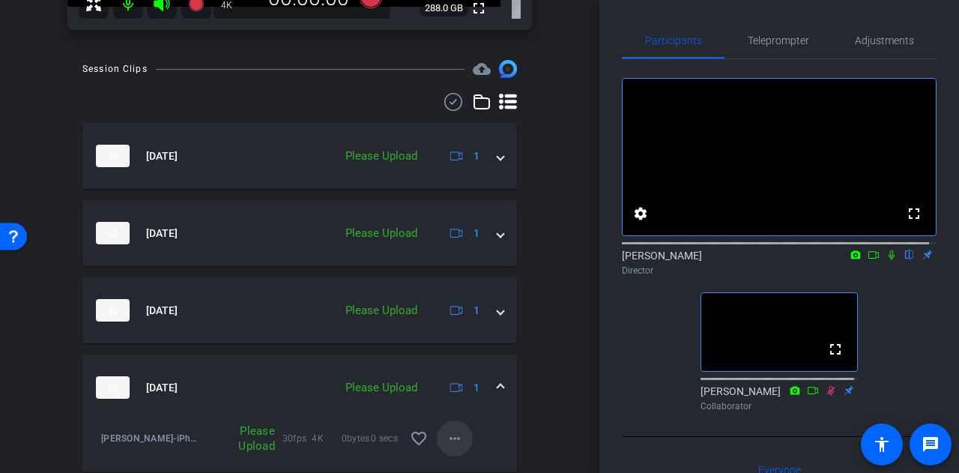
click at [450, 440] on mat-icon "more_horiz" at bounding box center [455, 438] width 18 height 18
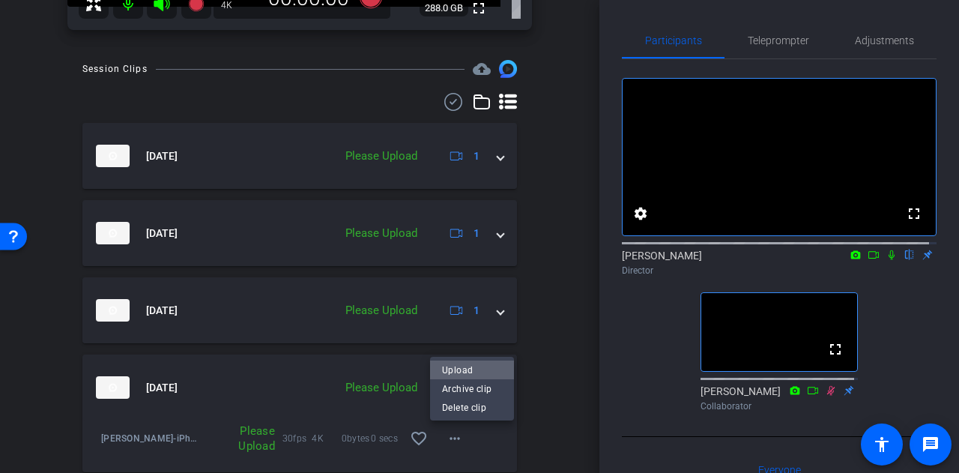
click at [466, 372] on span "Upload" at bounding box center [472, 369] width 60 height 18
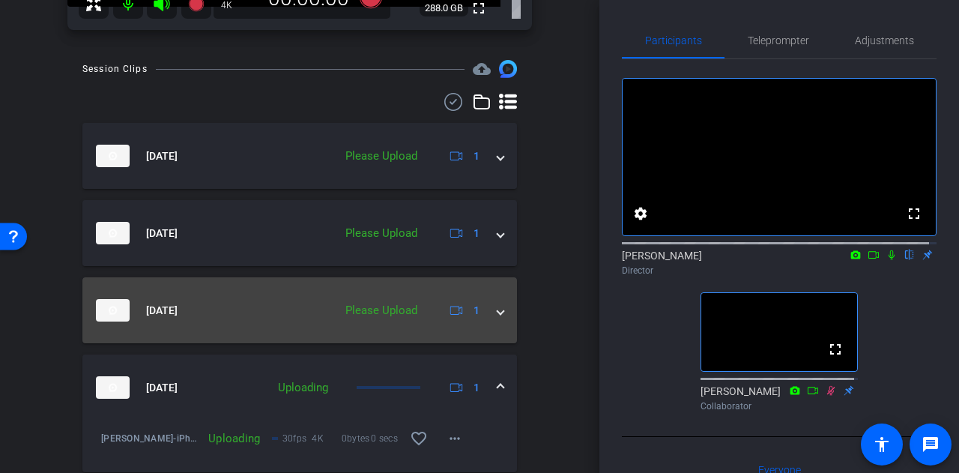
click at [405, 321] on mat-panel-description "Please Upload 1" at bounding box center [412, 310] width 148 height 22
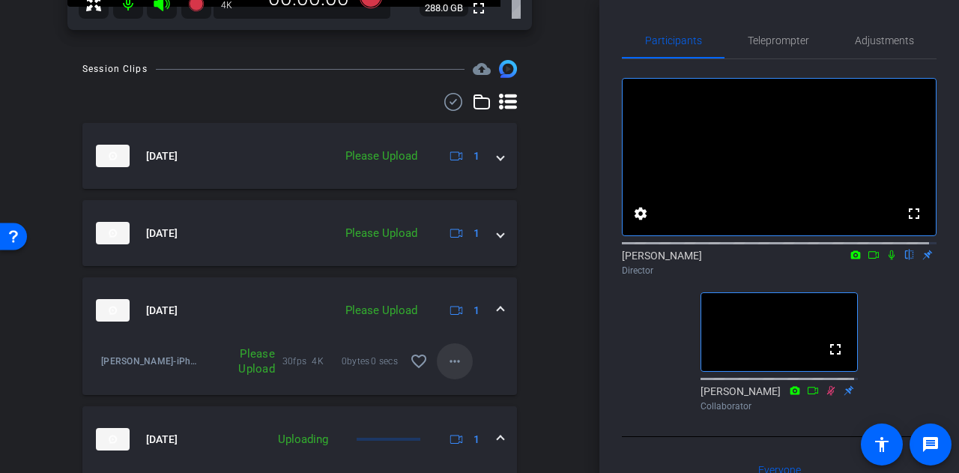
click at [454, 366] on mat-icon "more_horiz" at bounding box center [455, 361] width 18 height 18
click at [476, 385] on span "Upload" at bounding box center [472, 392] width 60 height 18
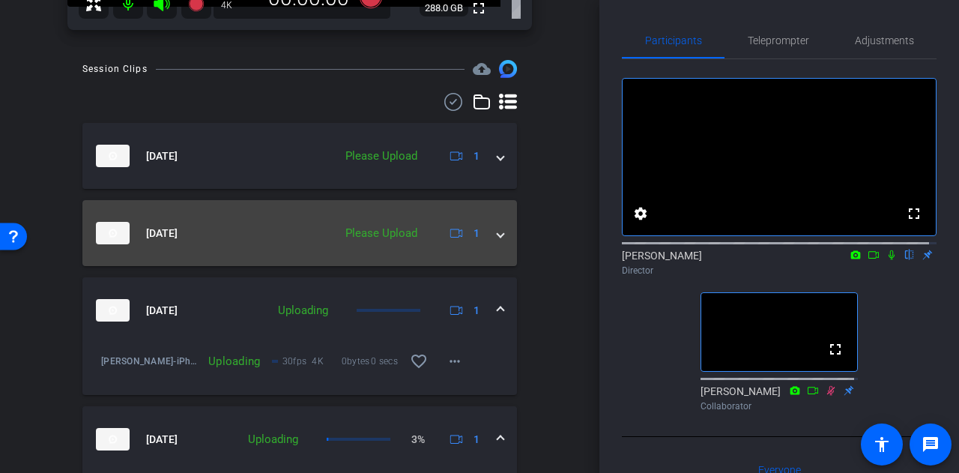
click at [380, 250] on mat-expansion-panel-header "[DATE] Please Upload 1" at bounding box center [299, 233] width 435 height 66
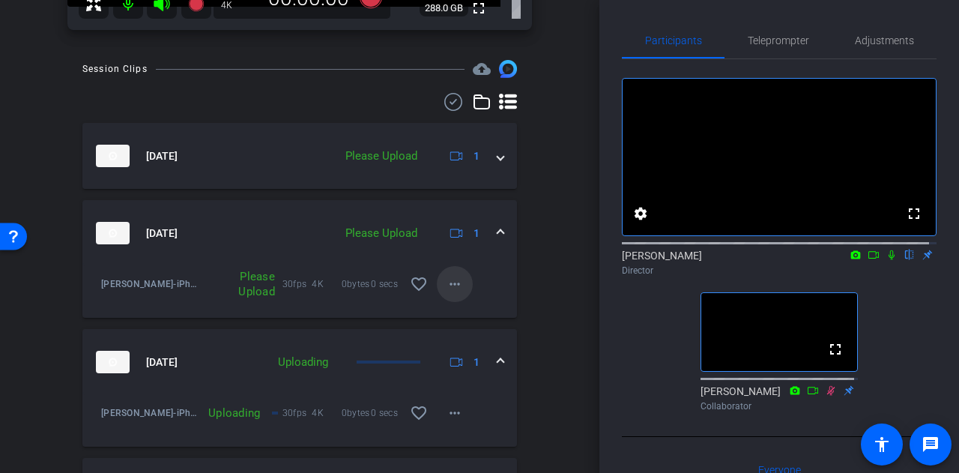
click at [446, 292] on mat-icon "more_horiz" at bounding box center [455, 284] width 18 height 18
click at [475, 317] on span "Upload" at bounding box center [472, 315] width 60 height 18
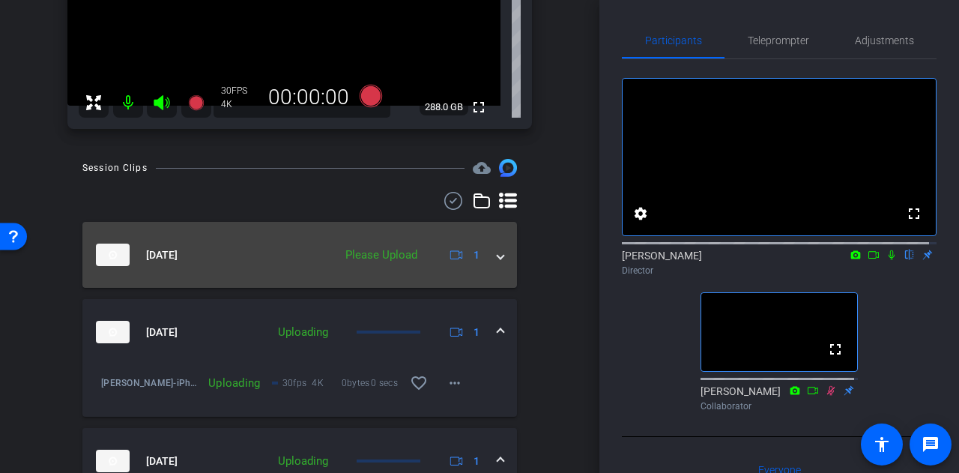
scroll to position [277, 0]
click at [369, 224] on mat-expansion-panel-header "[DATE] Please Upload 1" at bounding box center [299, 256] width 435 height 66
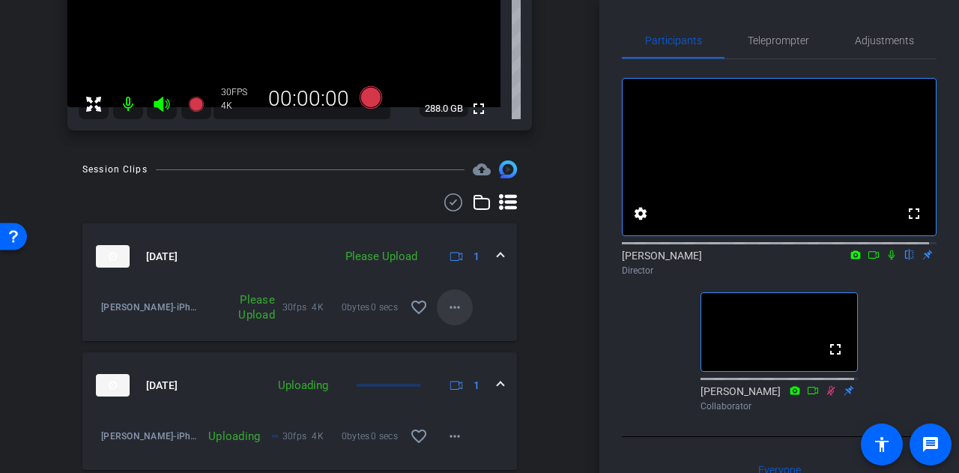
click at [446, 309] on mat-icon "more_horiz" at bounding box center [455, 307] width 18 height 18
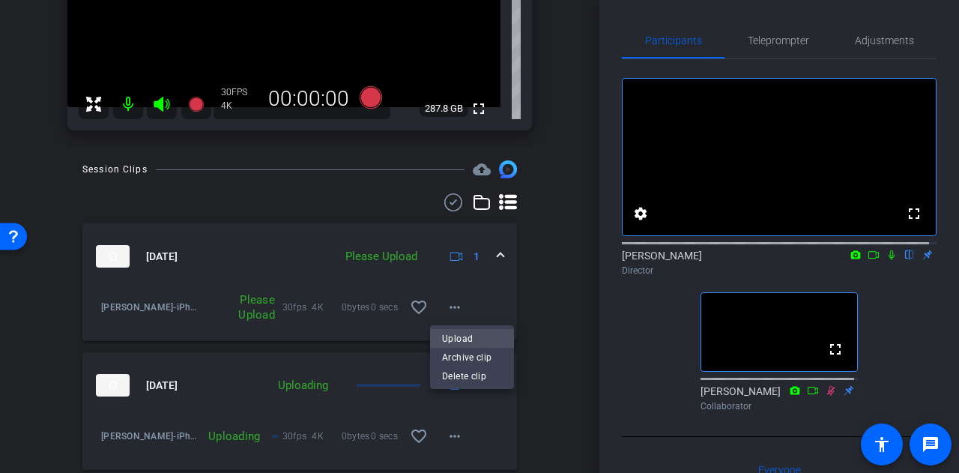
click at [472, 339] on span "Upload" at bounding box center [472, 338] width 60 height 18
click at [557, 335] on div "arrow_back [PERSON_NAME] Back to project Send invite account_box grid_on settin…" at bounding box center [299, 236] width 599 height 473
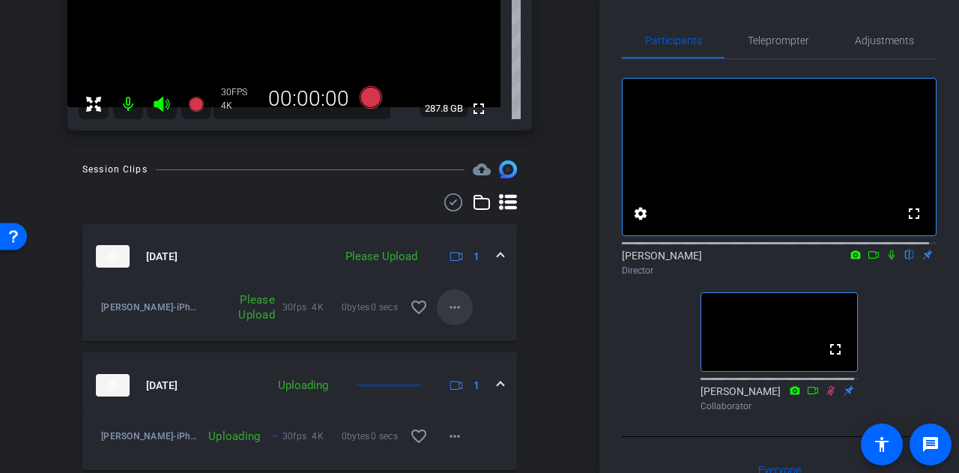
click at [446, 309] on mat-icon "more_horiz" at bounding box center [455, 307] width 18 height 18
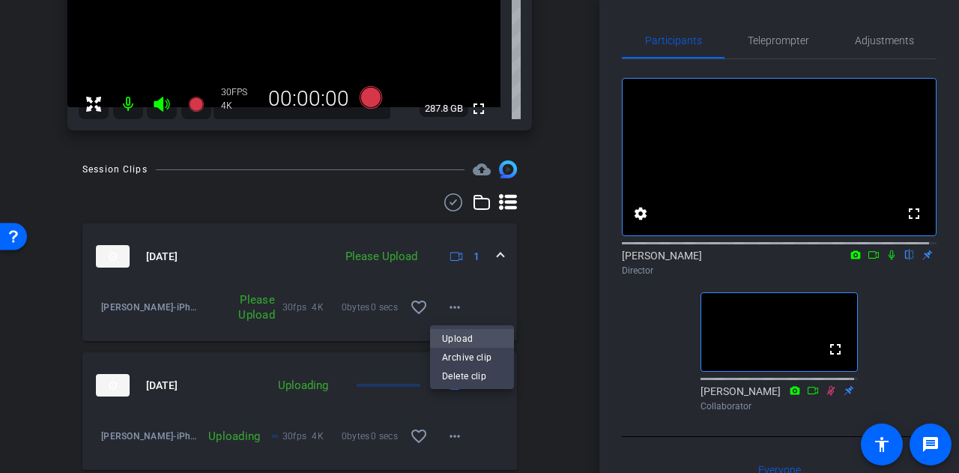
click at [476, 335] on span "Upload" at bounding box center [472, 338] width 60 height 18
click at [528, 329] on div "Session Clips cloud_upload [DATE] Please Upload 1 [PERSON_NAME]-iPhone 13 Pro1-…" at bounding box center [299, 470] width 525 height 620
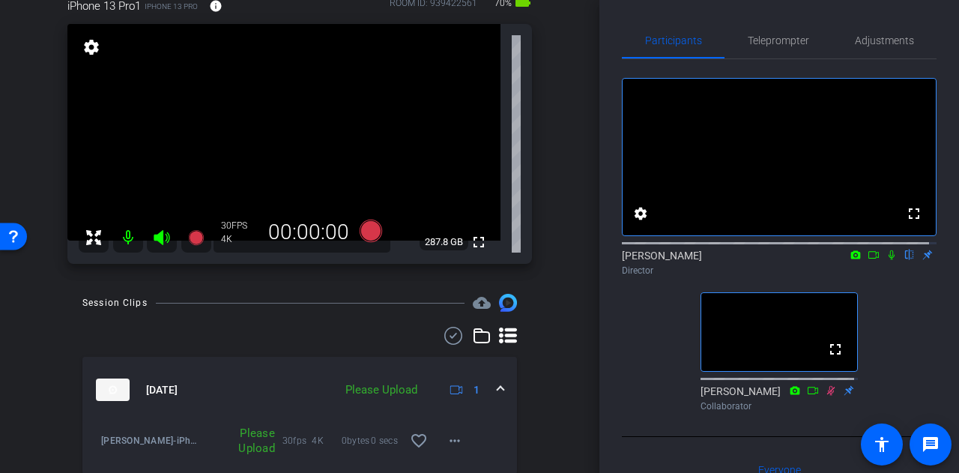
click at [566, 262] on div "arrow_back [PERSON_NAME] Back to project Send invite account_box grid_on settin…" at bounding box center [299, 92] width 599 height 473
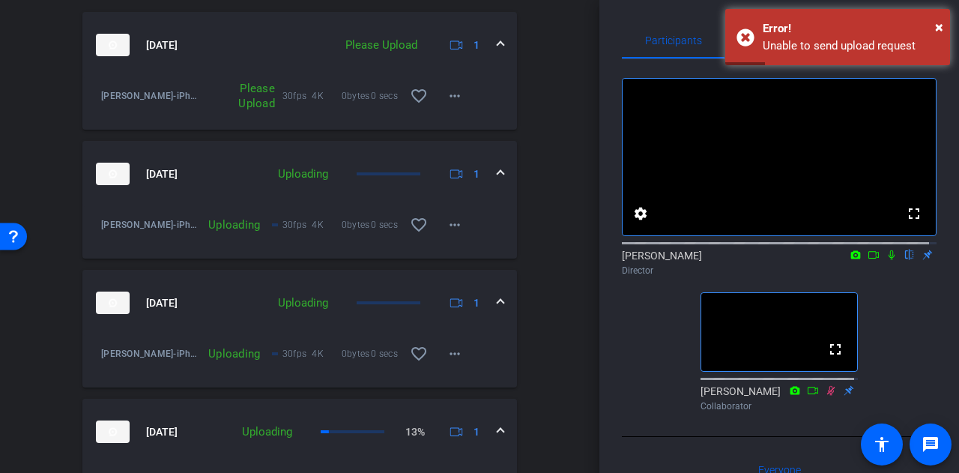
scroll to position [337, 0]
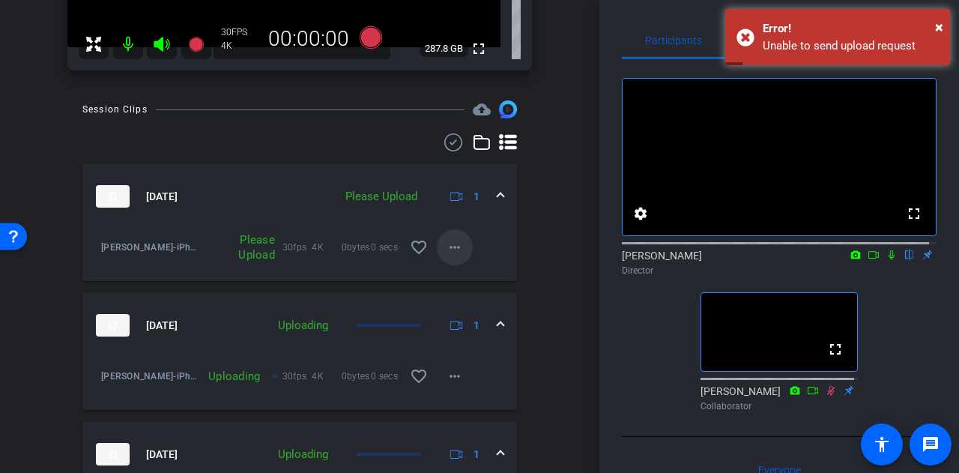
click at [447, 248] on mat-icon "more_horiz" at bounding box center [455, 247] width 18 height 18
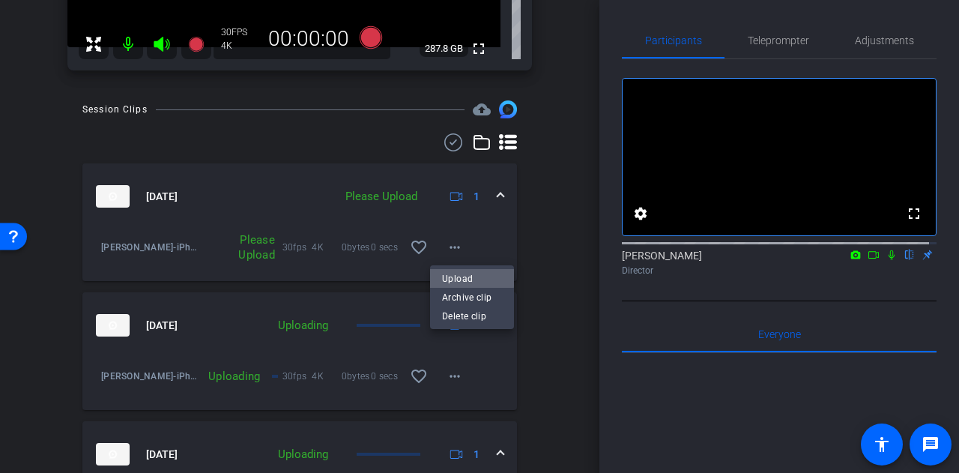
click at [469, 278] on span "Upload" at bounding box center [472, 279] width 60 height 18
click at [559, 268] on div "arrow_back [PERSON_NAME] Back to project Send invite account_box grid_on settin…" at bounding box center [299, 236] width 599 height 473
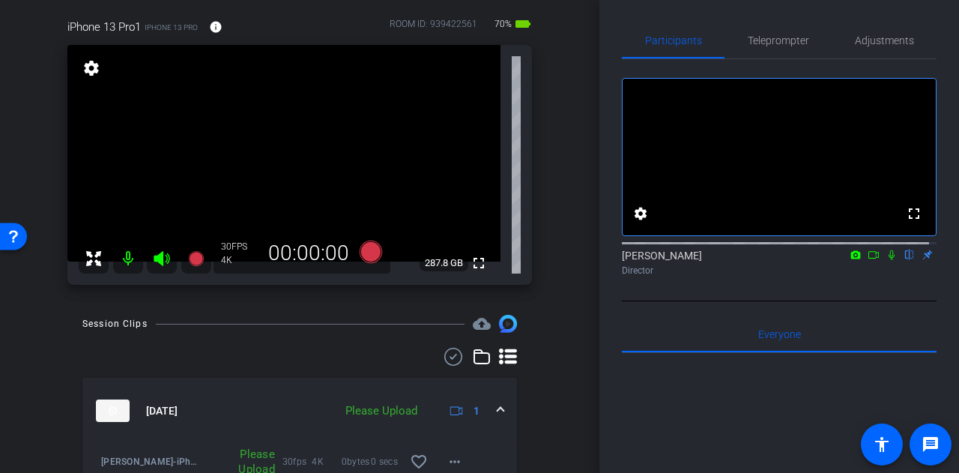
scroll to position [121, 0]
click at [563, 238] on div "arrow_back [PERSON_NAME] Back to project Send invite account_box grid_on settin…" at bounding box center [299, 115] width 599 height 473
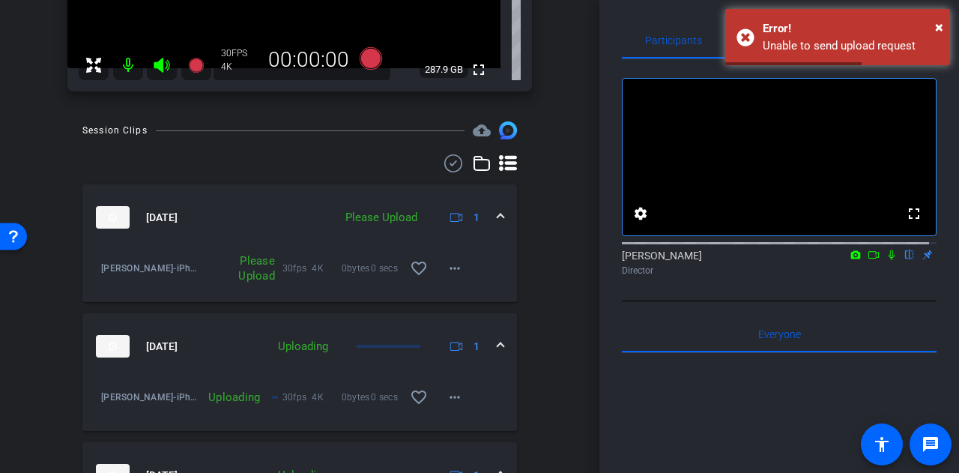
click at [560, 290] on div "arrow_back [PERSON_NAME] Back to project Send invite account_box grid_on settin…" at bounding box center [299, 236] width 599 height 473
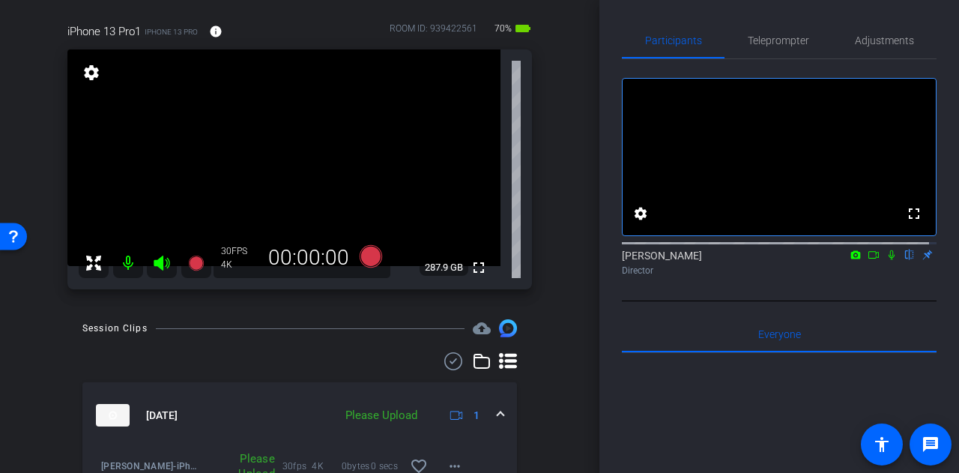
scroll to position [274, 0]
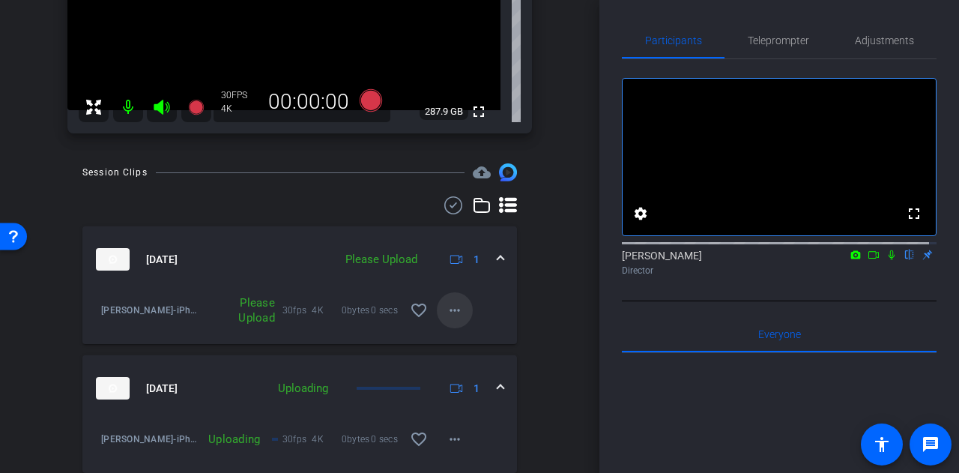
click at [450, 312] on mat-icon "more_horiz" at bounding box center [455, 310] width 18 height 18
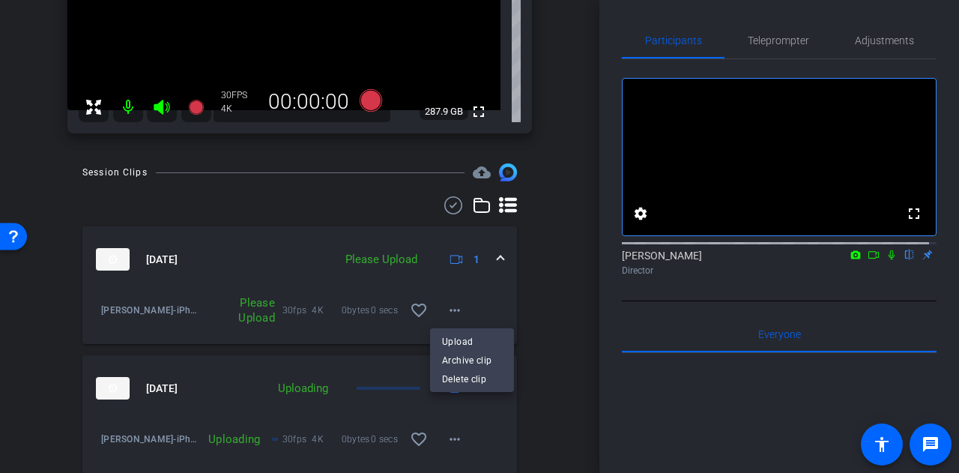
click at [540, 311] on div at bounding box center [479, 236] width 959 height 473
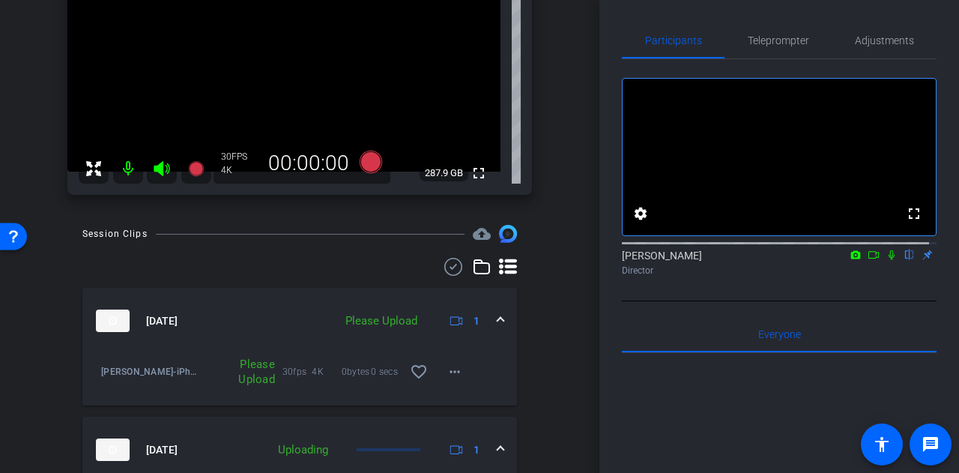
scroll to position [214, 0]
click at [454, 366] on mat-icon "more_horiz" at bounding box center [455, 370] width 18 height 18
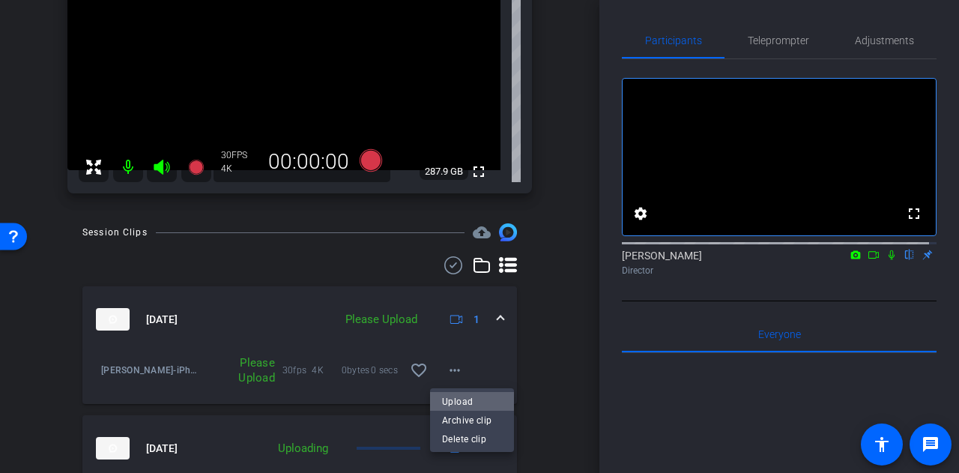
click at [465, 398] on span "Upload" at bounding box center [472, 401] width 60 height 18
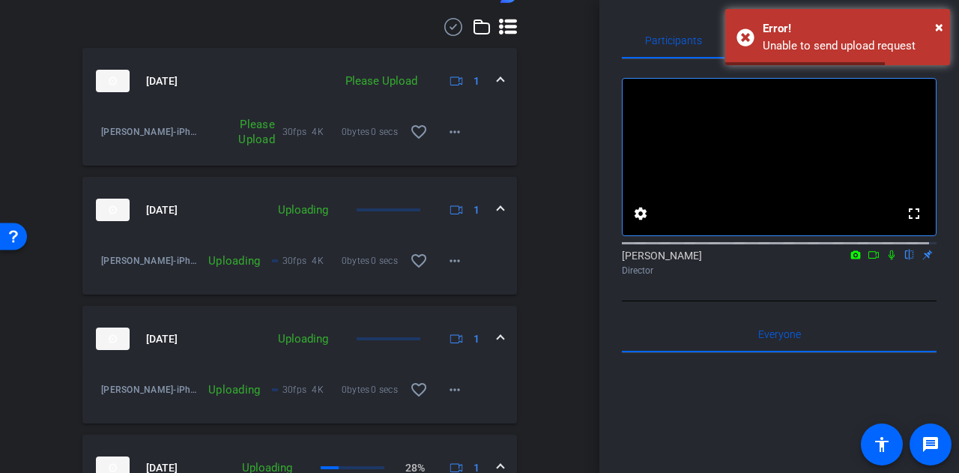
scroll to position [584, 0]
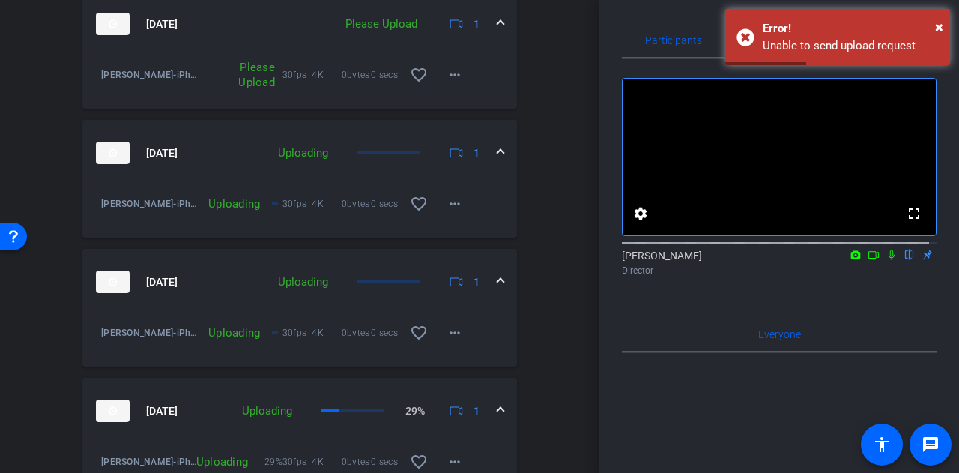
click at [560, 266] on div "arrow_back [PERSON_NAME] Back to project Send invite account_box grid_on settin…" at bounding box center [299, 236] width 599 height 473
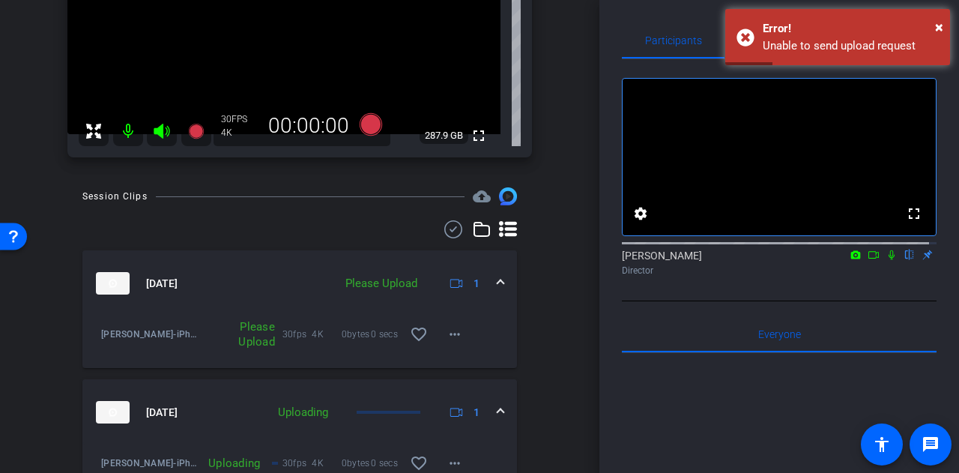
scroll to position [0, 0]
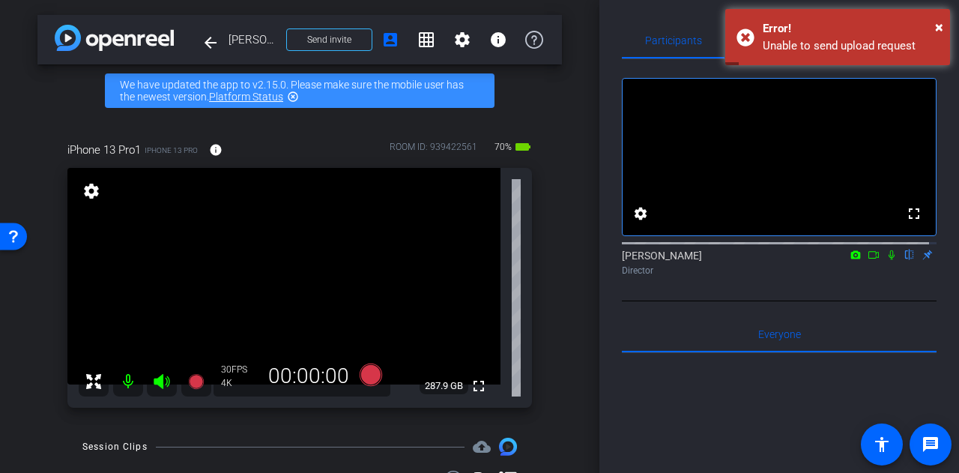
click at [560, 265] on div "arrow_back [PERSON_NAME] Back to project Send invite account_box grid_on settin…" at bounding box center [299, 236] width 599 height 473
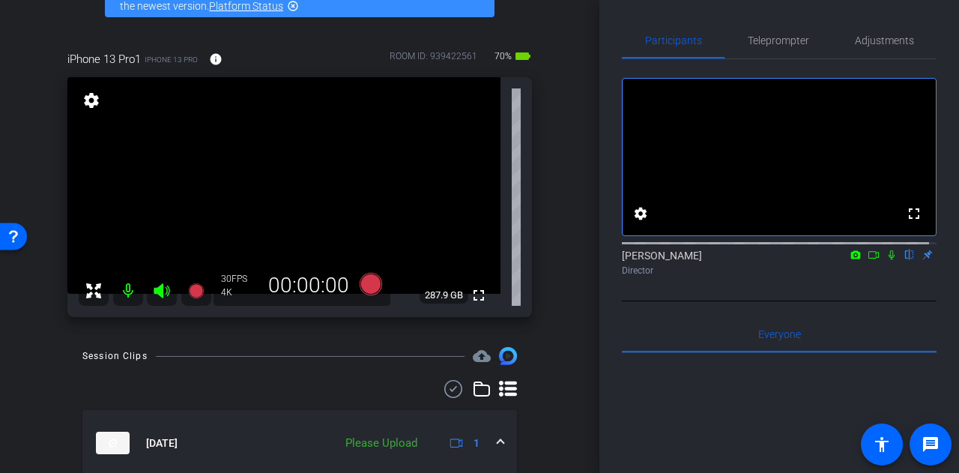
scroll to position [94, 0]
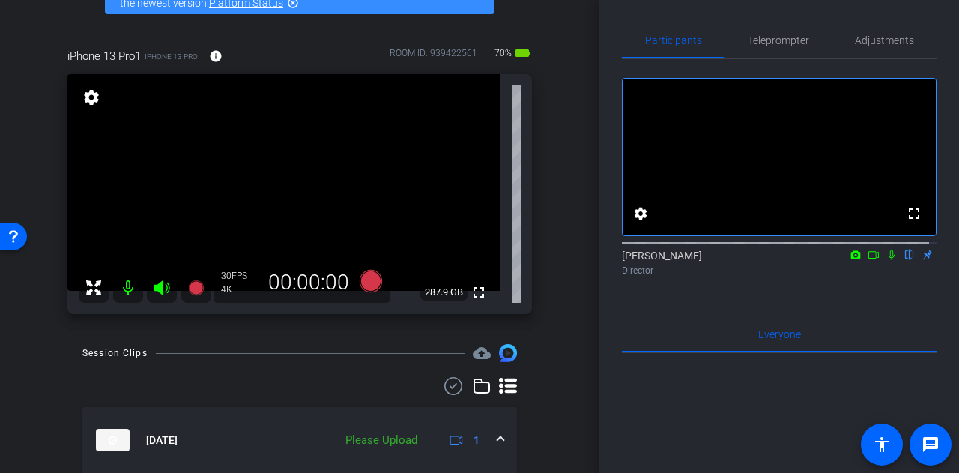
click at [575, 298] on div "arrow_back [PERSON_NAME] Back to project Send invite account_box grid_on settin…" at bounding box center [299, 142] width 599 height 473
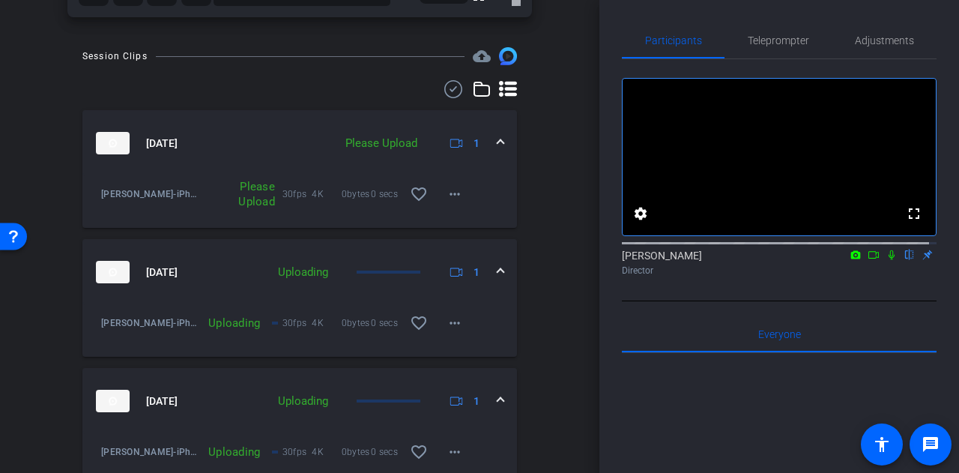
scroll to position [584, 0]
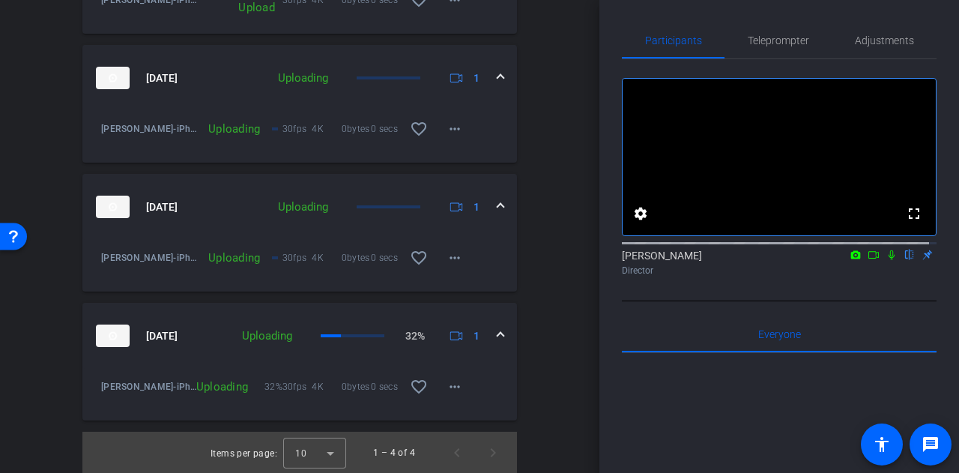
click at [556, 230] on div "arrow_back [PERSON_NAME] Back to project Send invite account_box grid_on settin…" at bounding box center [299, 236] width 599 height 473
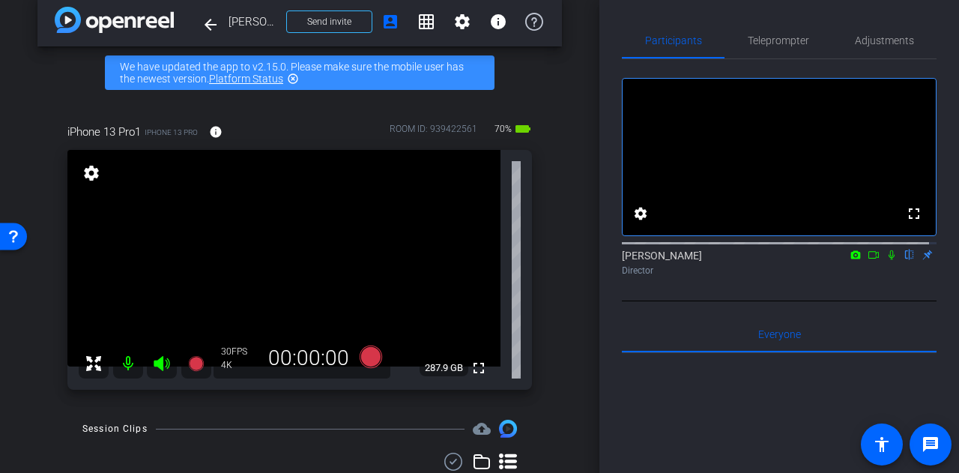
scroll to position [0, 0]
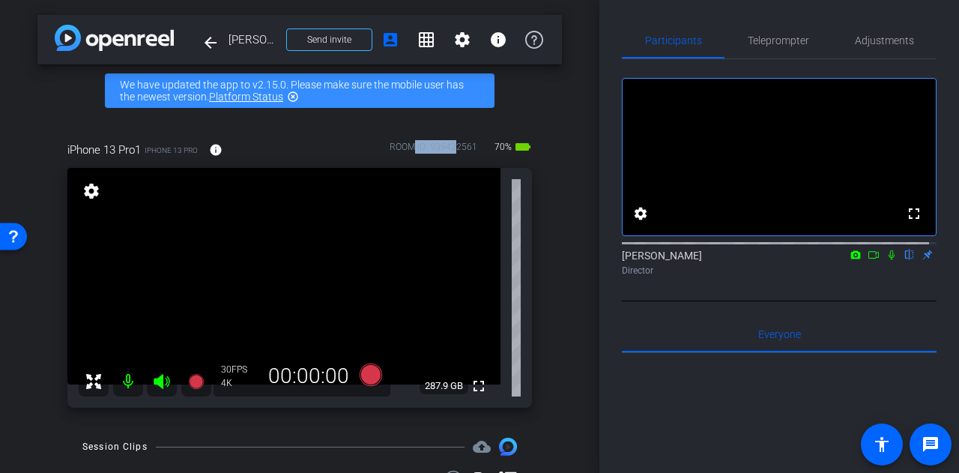
drag, startPoint x: 412, startPoint y: 148, endPoint x: 451, endPoint y: 151, distance: 39.0
click at [451, 151] on div "ROOM ID: 939422561" at bounding box center [434, 151] width 88 height 22
click at [557, 300] on div "arrow_back [PERSON_NAME] Back to project Send invite account_box grid_on settin…" at bounding box center [299, 236] width 599 height 473
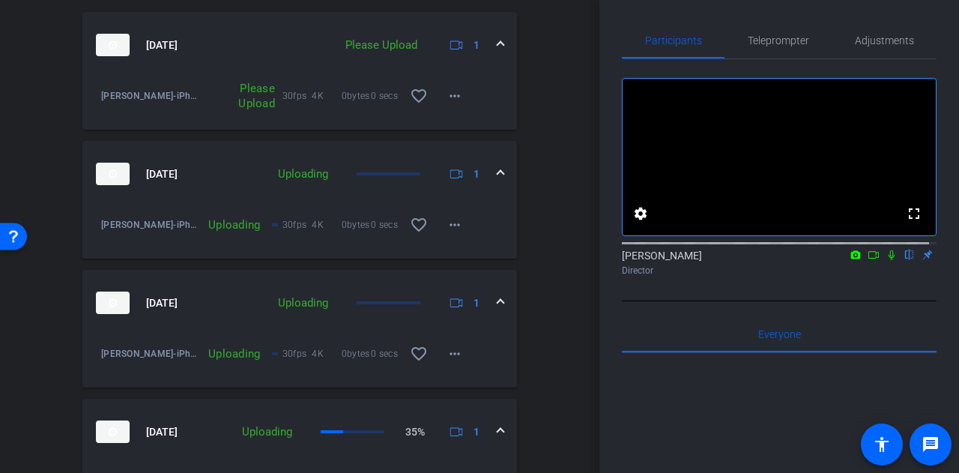
scroll to position [584, 0]
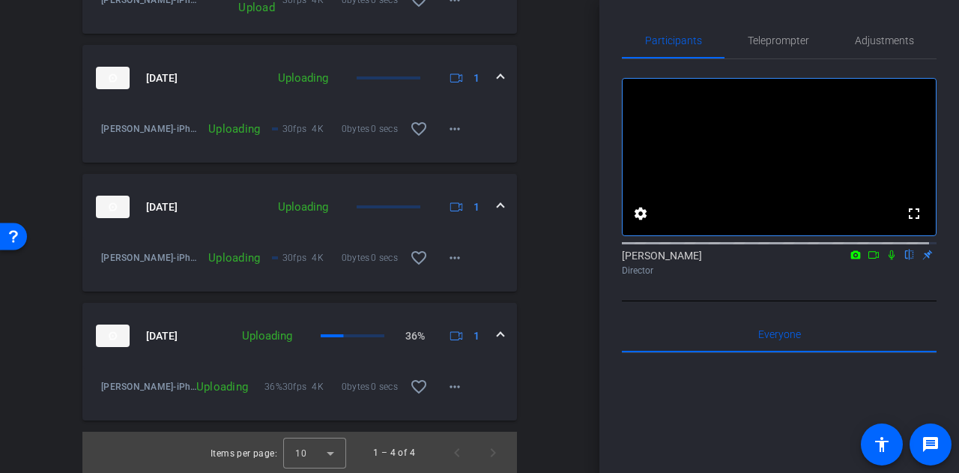
click at [278, 324] on mat-panel-description "Uploading 36% 1" at bounding box center [360, 335] width 251 height 22
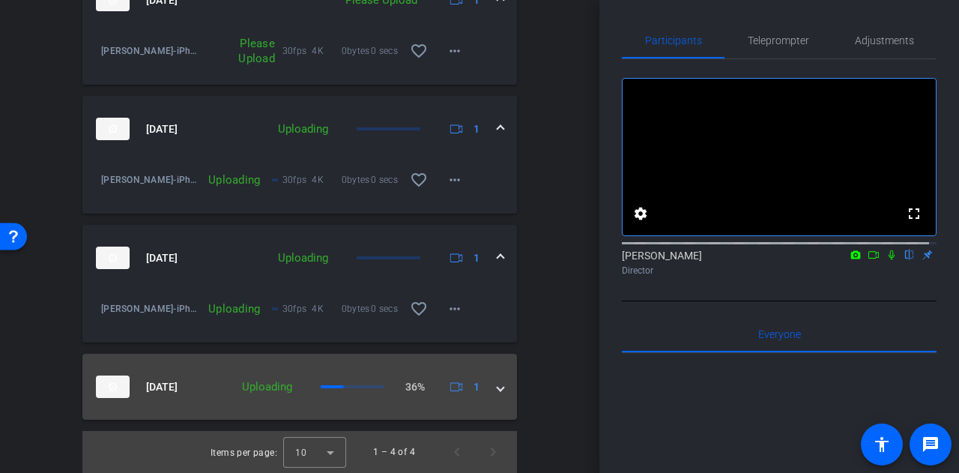
click at [273, 375] on mat-panel-description "Uploading 36% 1" at bounding box center [360, 386] width 251 height 22
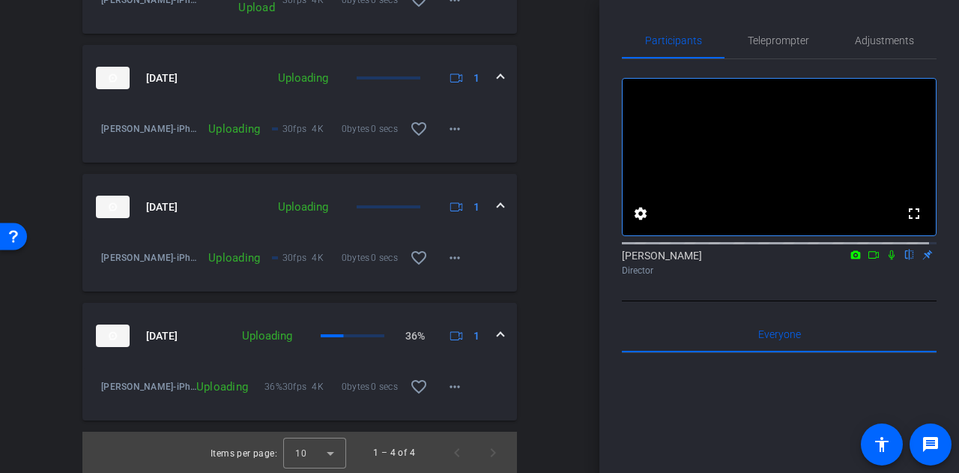
click at [498, 360] on mat-expansion-panel-header "[DATE] Uploading 36% 1" at bounding box center [299, 336] width 435 height 66
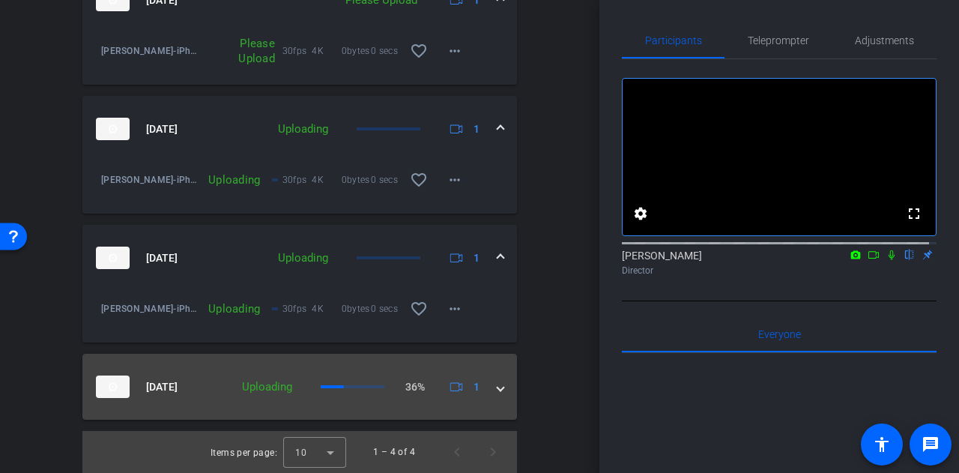
click at [300, 390] on mat-panel-description "Uploading 36% 1" at bounding box center [360, 386] width 251 height 22
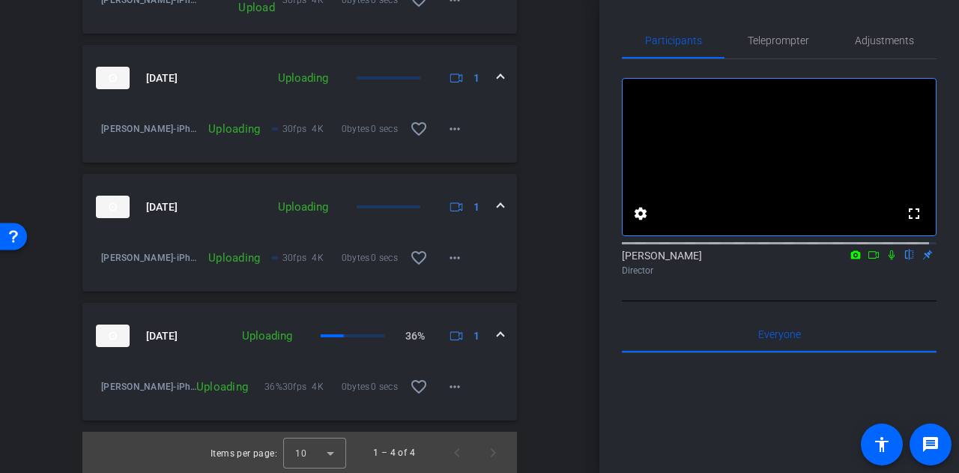
click at [566, 356] on div "arrow_back [PERSON_NAME] Back to project Send invite account_box grid_on settin…" at bounding box center [299, 236] width 599 height 473
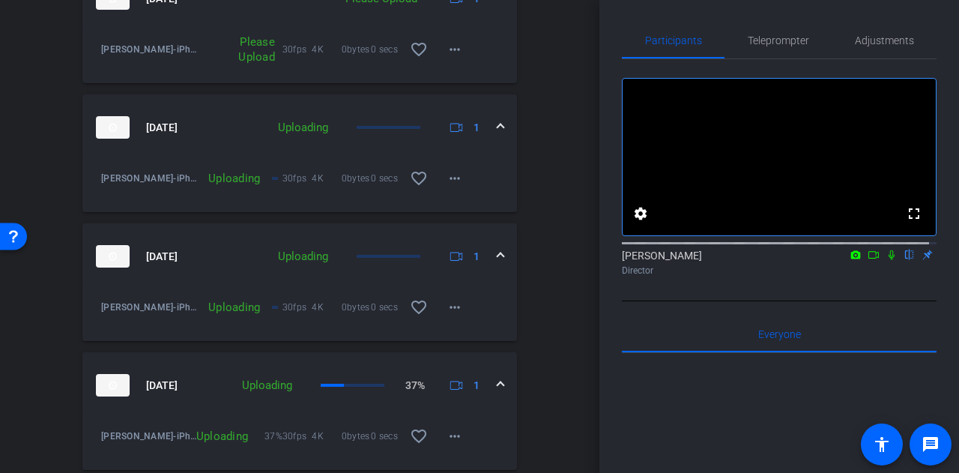
click at [253, 246] on div "[DATE] Uploading 1" at bounding box center [297, 256] width 402 height 22
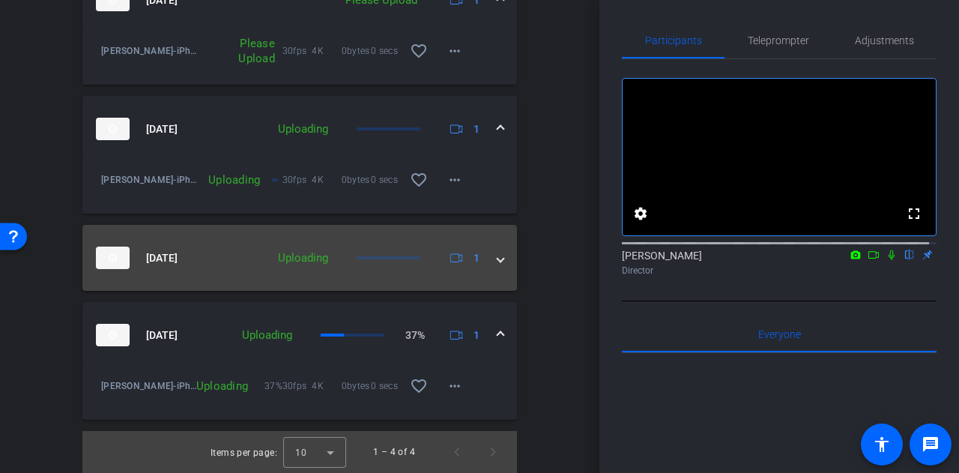
click at [283, 261] on div "Uploading" at bounding box center [303, 258] width 65 height 17
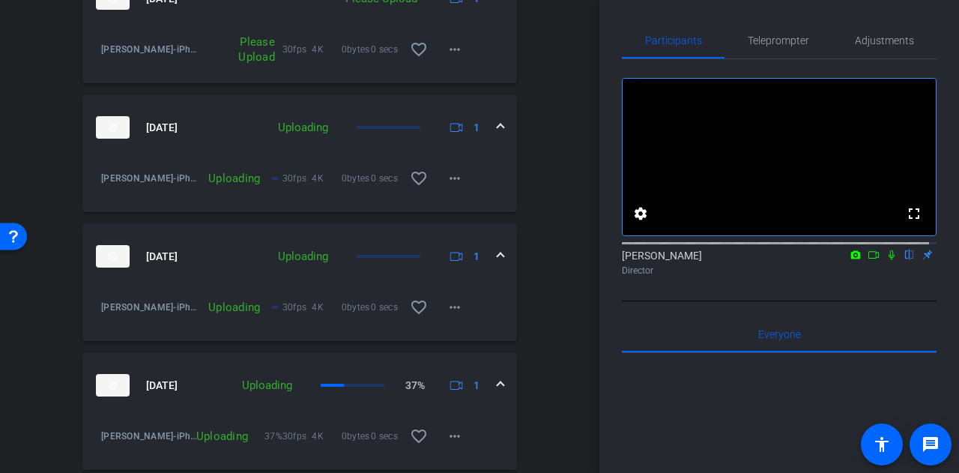
click at [540, 278] on div "Session Clips cloud_upload [DATE] Please Upload 1 [PERSON_NAME]-iPhone 13 Pro1-…" at bounding box center [299, 213] width 525 height 620
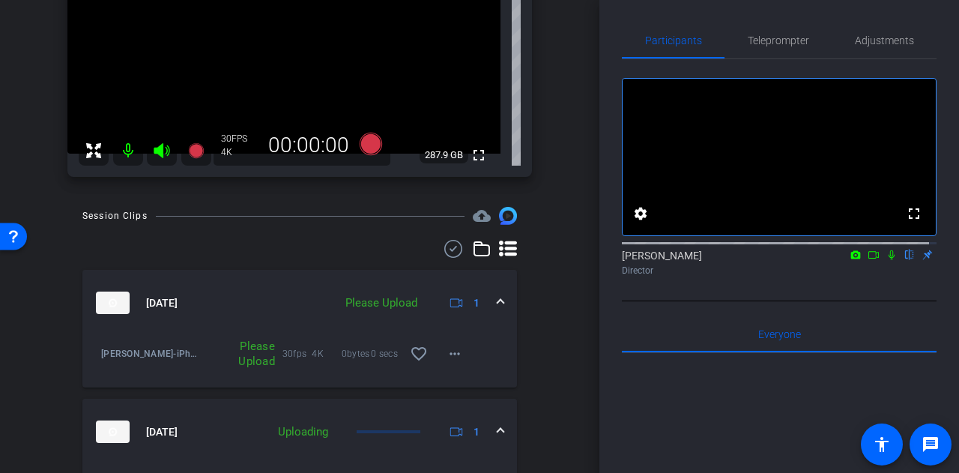
scroll to position [225, 0]
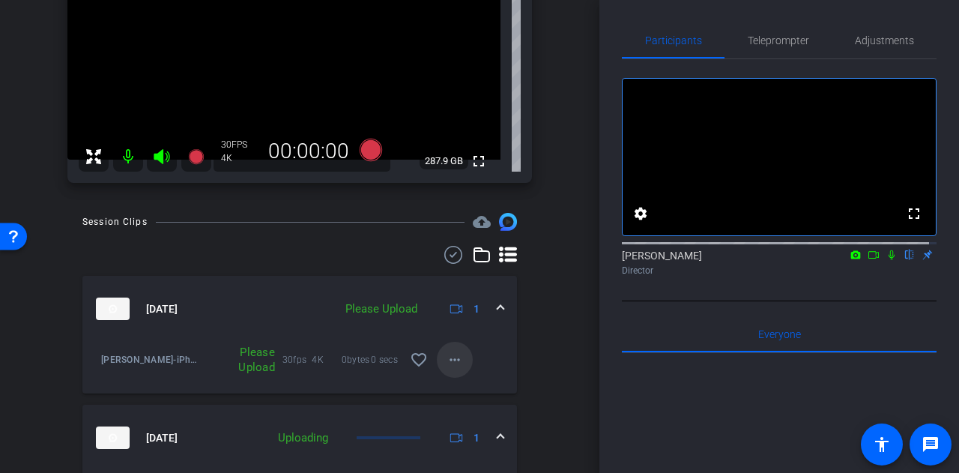
click at [450, 361] on mat-icon "more_horiz" at bounding box center [455, 360] width 18 height 18
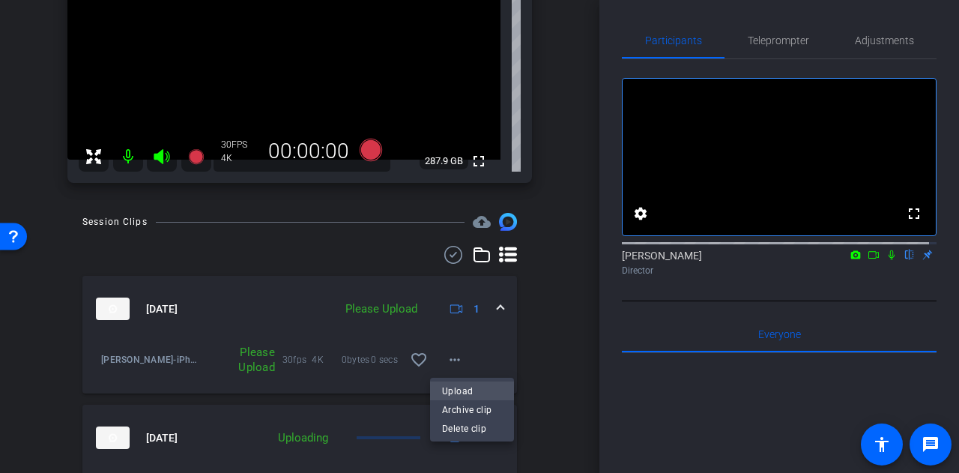
click at [464, 387] on span "Upload" at bounding box center [472, 390] width 60 height 18
click at [589, 320] on div "arrow_back [PERSON_NAME] Back to project Send invite account_box grid_on settin…" at bounding box center [299, 236] width 599 height 473
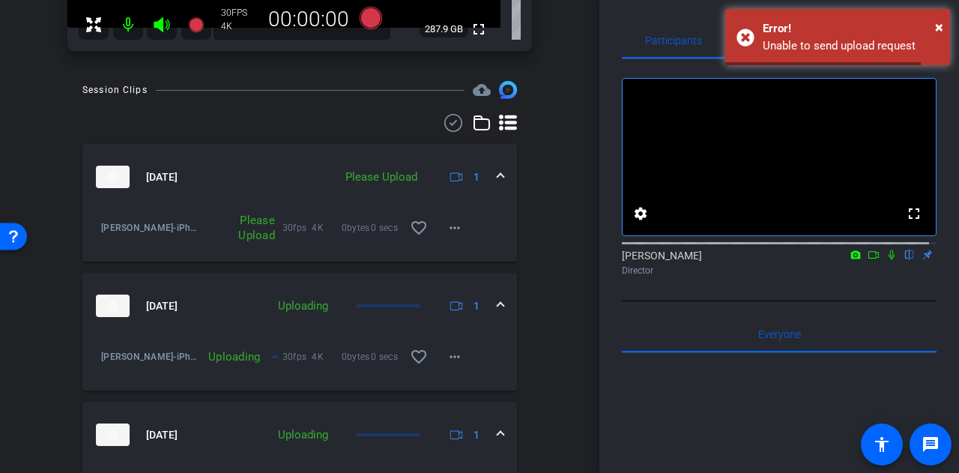
scroll to position [0, 0]
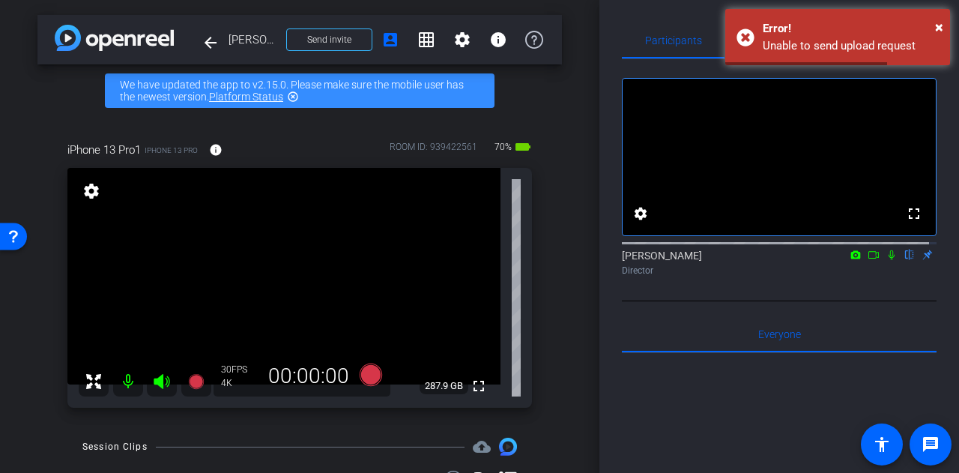
click at [565, 291] on div "arrow_back [PERSON_NAME] Back to project Send invite account_box grid_on settin…" at bounding box center [299, 236] width 599 height 473
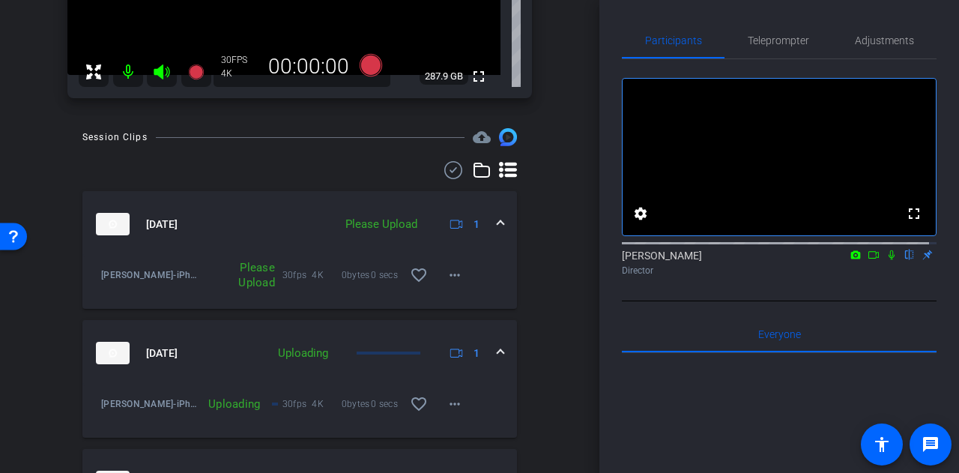
scroll to position [584, 0]
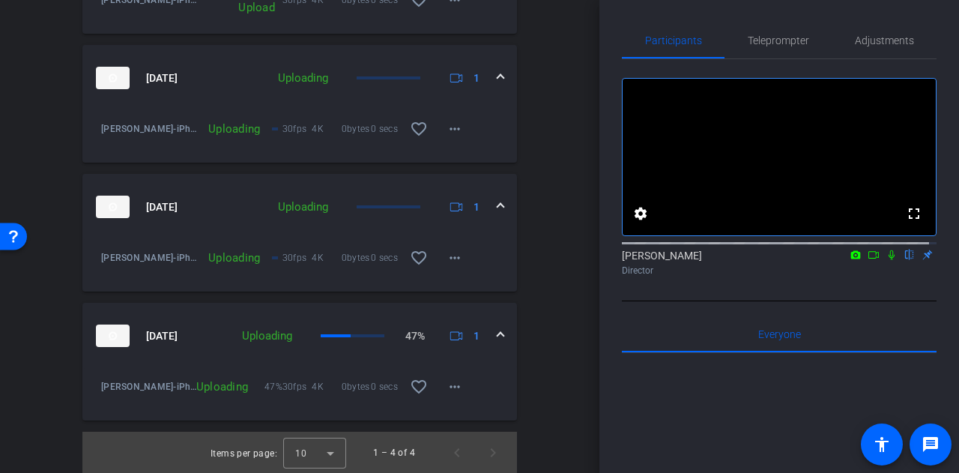
click at [565, 310] on div "arrow_back [PERSON_NAME] Back to project Send invite account_box grid_on settin…" at bounding box center [299, 236] width 599 height 473
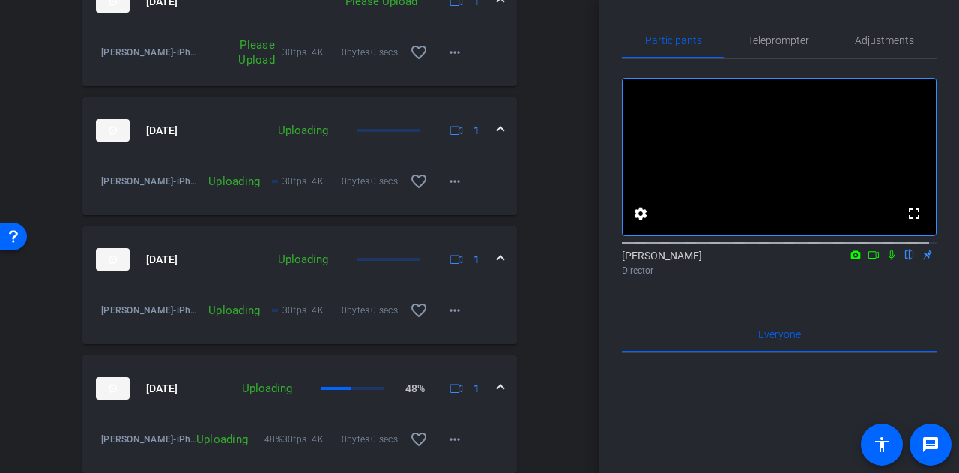
scroll to position [531, 0]
click at [554, 360] on div "Session Clips cloud_upload [DATE] Please Upload 1 [PERSON_NAME]-iPhone 13 Pro1-…" at bounding box center [299, 217] width 525 height 620
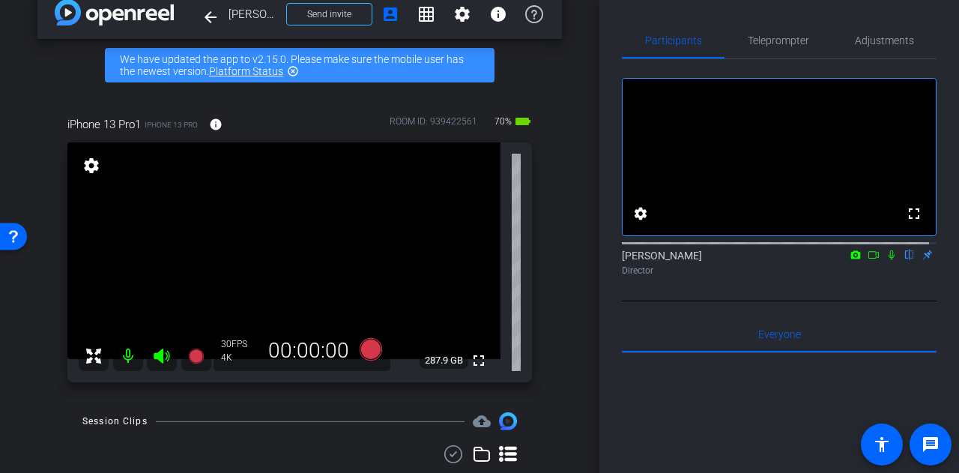
scroll to position [27, 0]
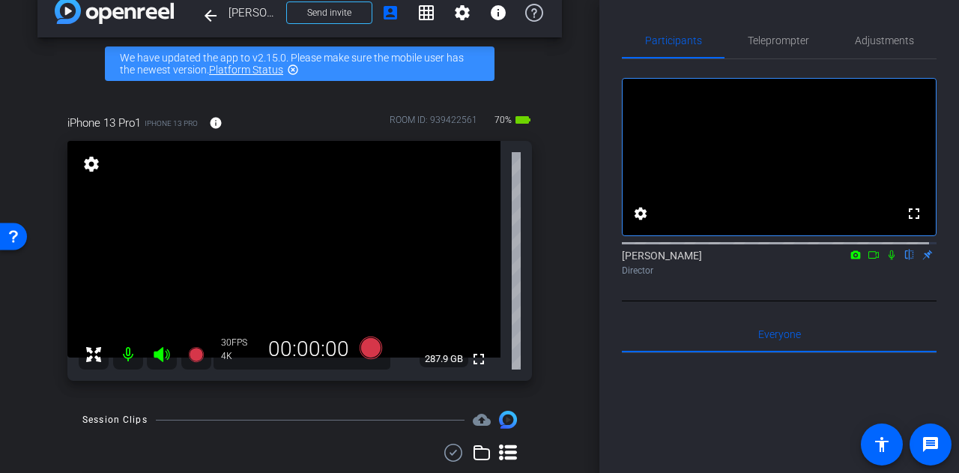
click at [569, 318] on div "arrow_back [PERSON_NAME] Back to project Send invite account_box grid_on settin…" at bounding box center [299, 209] width 599 height 473
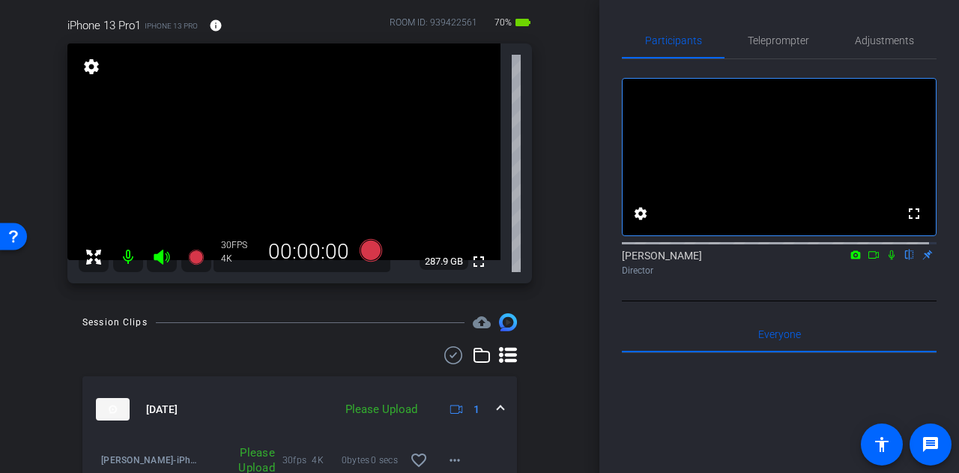
scroll to position [125, 0]
click at [568, 269] on div "arrow_back [PERSON_NAME] Back to project Send invite account_box grid_on settin…" at bounding box center [299, 111] width 599 height 473
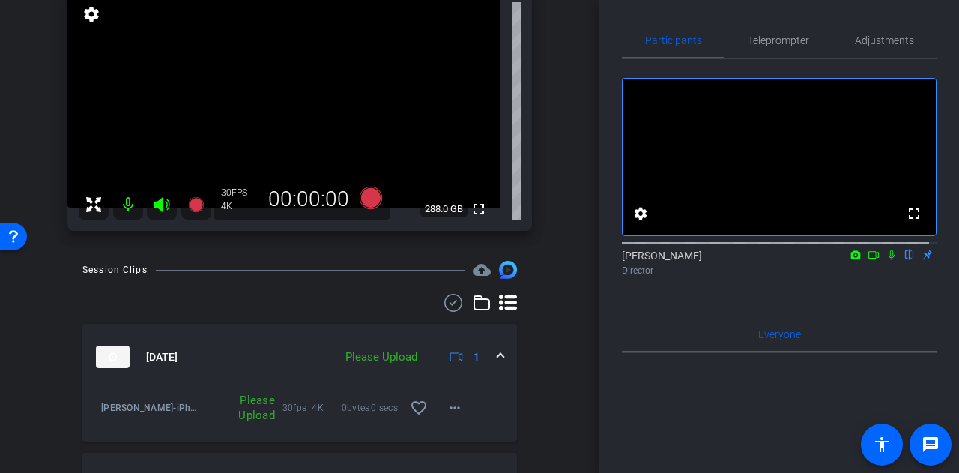
scroll to position [584, 0]
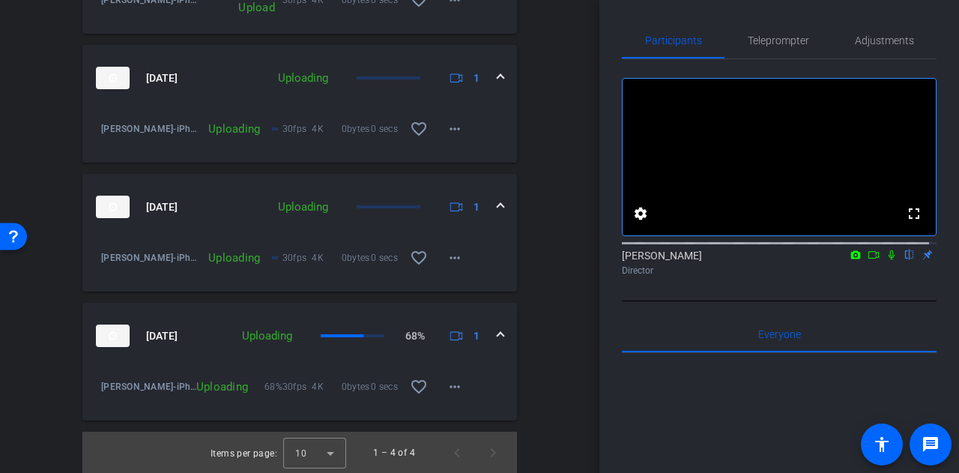
click at [554, 276] on div "Session Clips cloud_upload [DATE] Please Upload 1 [PERSON_NAME]-iPhone 13 Pro1-…" at bounding box center [299, 163] width 525 height 620
click at [547, 335] on div "Session Clips cloud_upload [DATE] Please Upload 1 [PERSON_NAME]-iPhone 13 Pro1-…" at bounding box center [299, 163] width 525 height 620
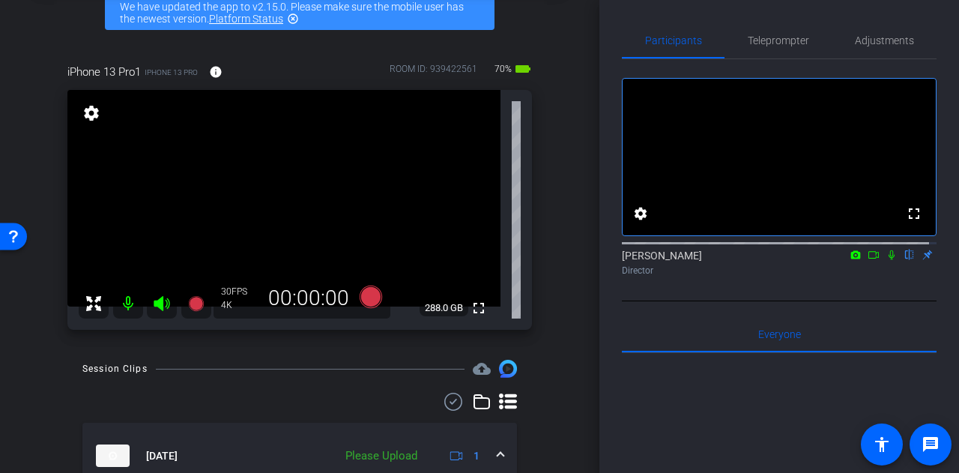
scroll to position [64, 0]
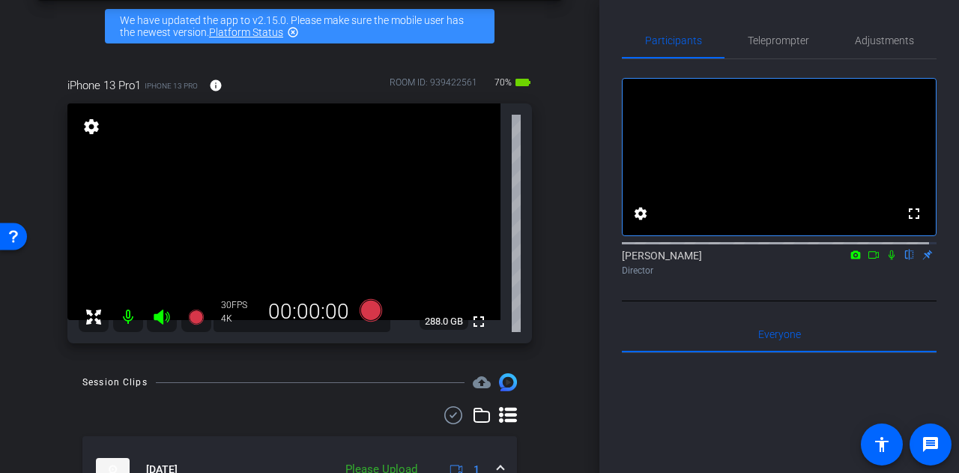
click at [559, 264] on div "arrow_back [PERSON_NAME] Back to project Send invite account_box grid_on settin…" at bounding box center [299, 172] width 599 height 473
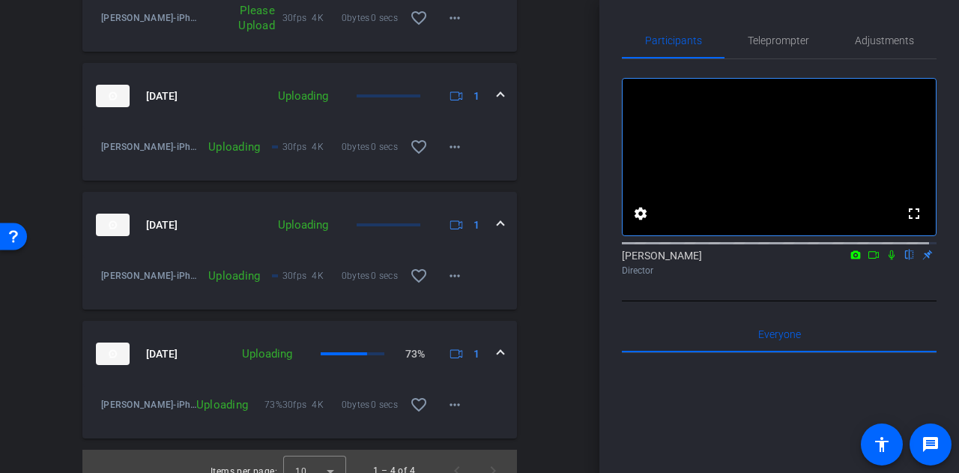
scroll to position [584, 0]
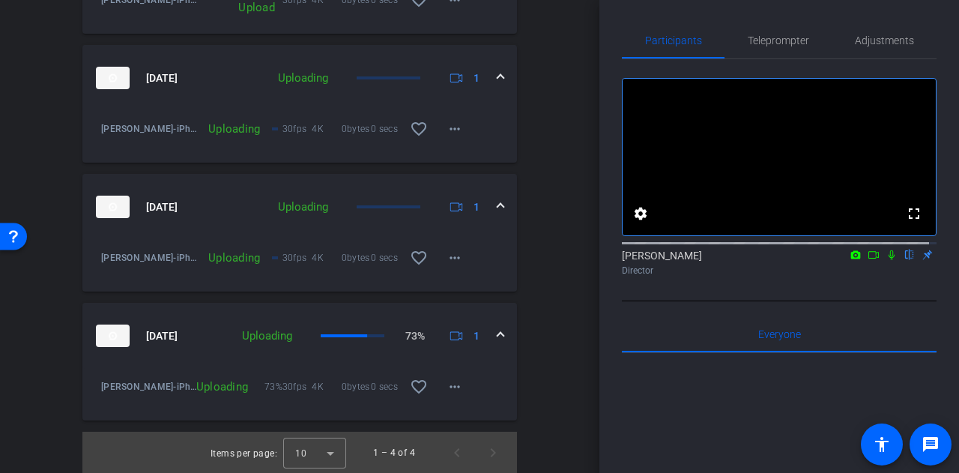
click at [565, 320] on div "arrow_back [PERSON_NAME] Back to project Send invite account_box grid_on settin…" at bounding box center [299, 236] width 599 height 473
click at [546, 293] on div "Session Clips cloud_upload [DATE] Please Upload 1 [PERSON_NAME]-iPhone 13 Pro1-…" at bounding box center [299, 163] width 525 height 620
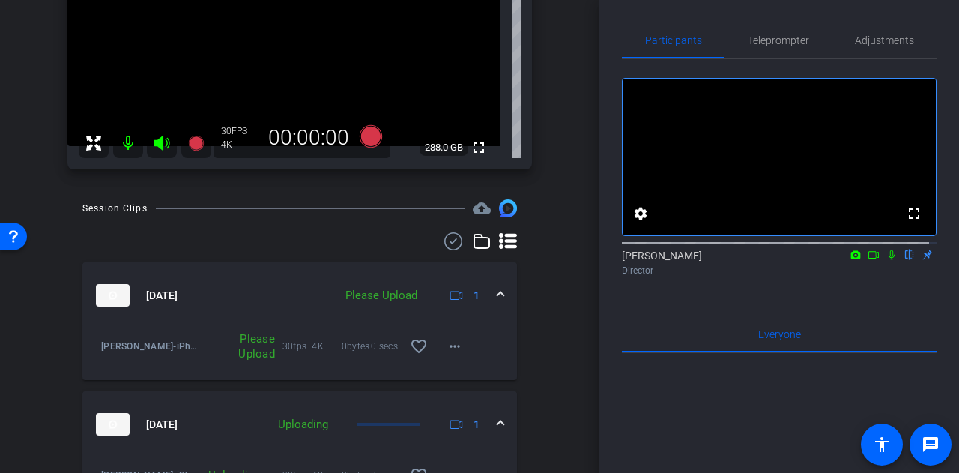
scroll to position [0, 0]
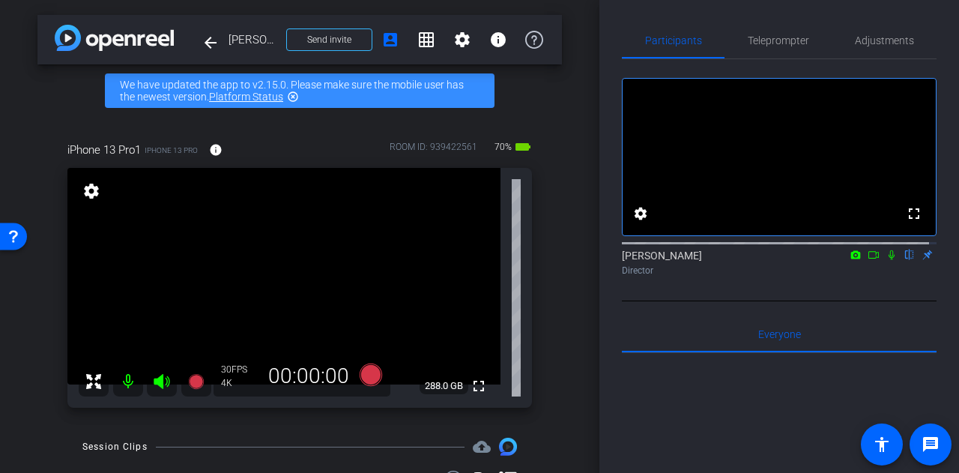
click at [563, 300] on div "arrow_back [PERSON_NAME] Back to project Send invite account_box grid_on settin…" at bounding box center [299, 236] width 599 height 473
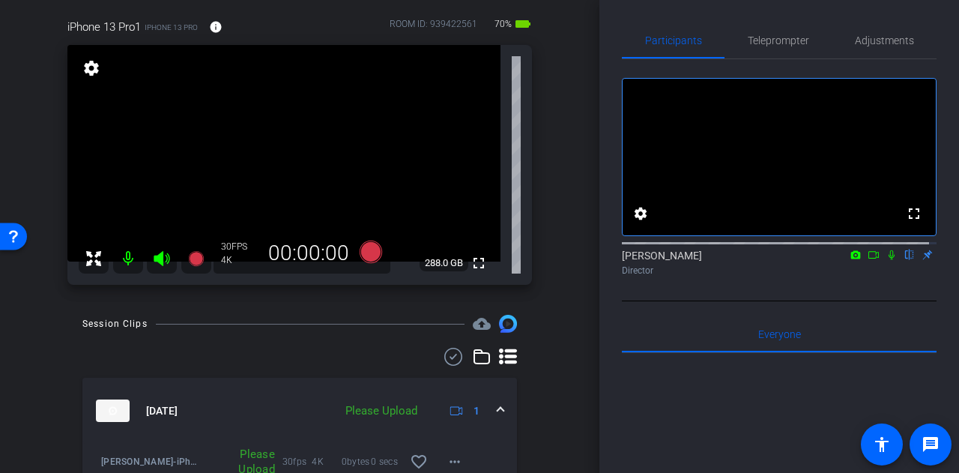
scroll to position [122, 0]
click at [556, 252] on div "arrow_back [PERSON_NAME] Back to project Send invite account_box grid_on settin…" at bounding box center [299, 114] width 599 height 473
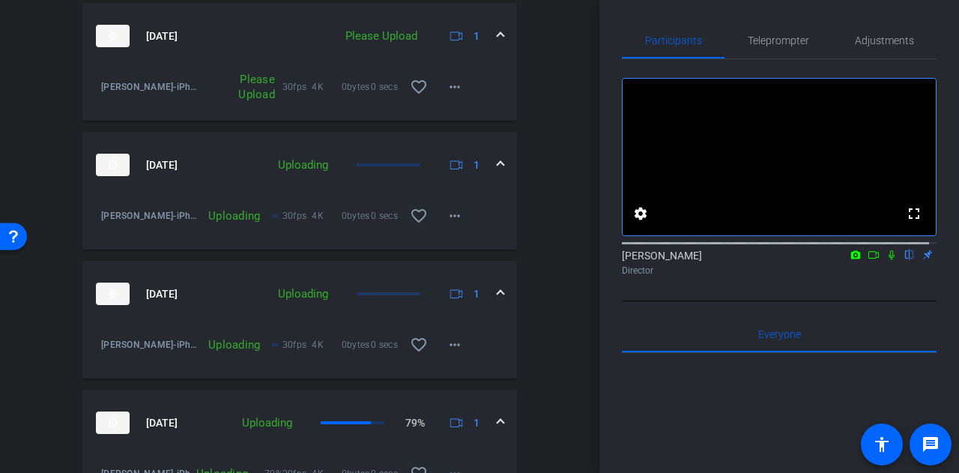
scroll to position [584, 0]
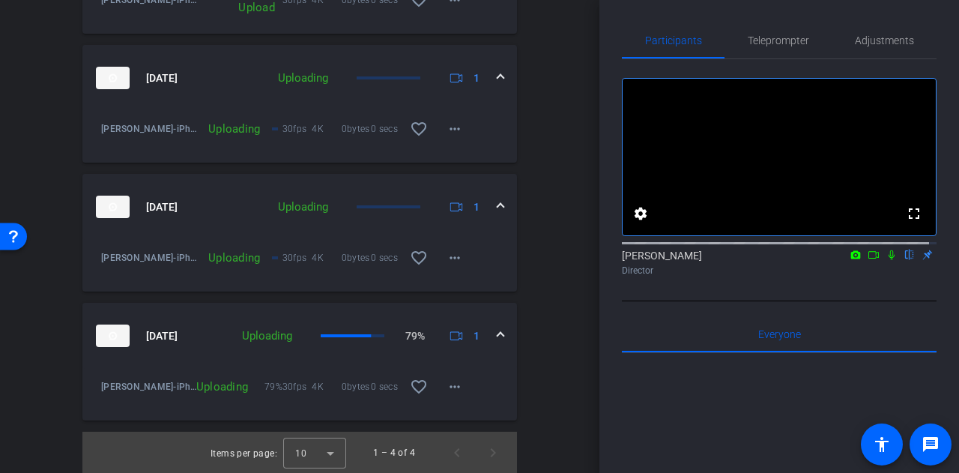
click at [549, 357] on div "Session Clips cloud_upload [DATE] Please Upload 1 [PERSON_NAME]-iPhone 13 Pro1-…" at bounding box center [299, 163] width 525 height 620
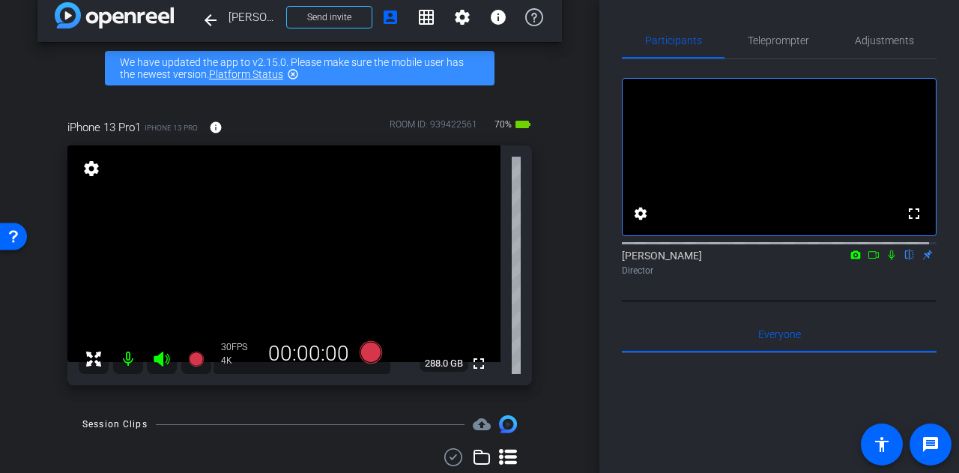
scroll to position [0, 0]
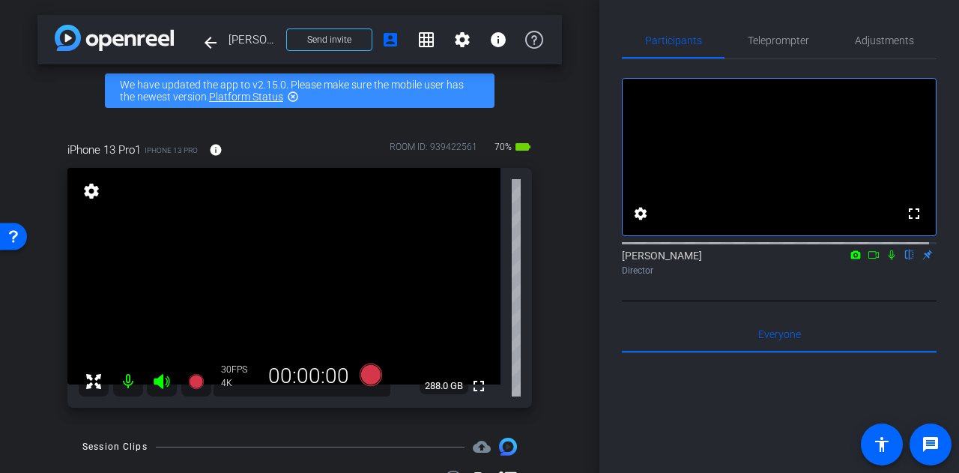
click at [558, 332] on div "arrow_back [PERSON_NAME] Back to project Send invite account_box grid_on settin…" at bounding box center [299, 236] width 599 height 473
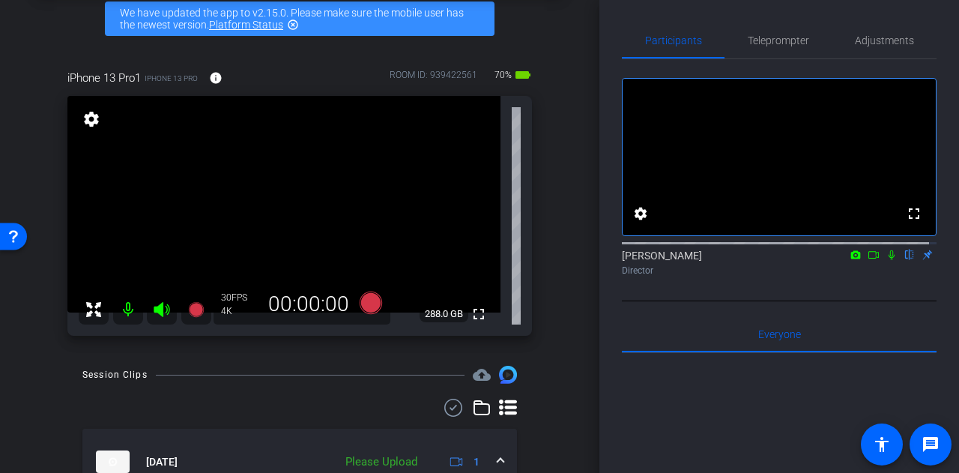
scroll to position [67, 0]
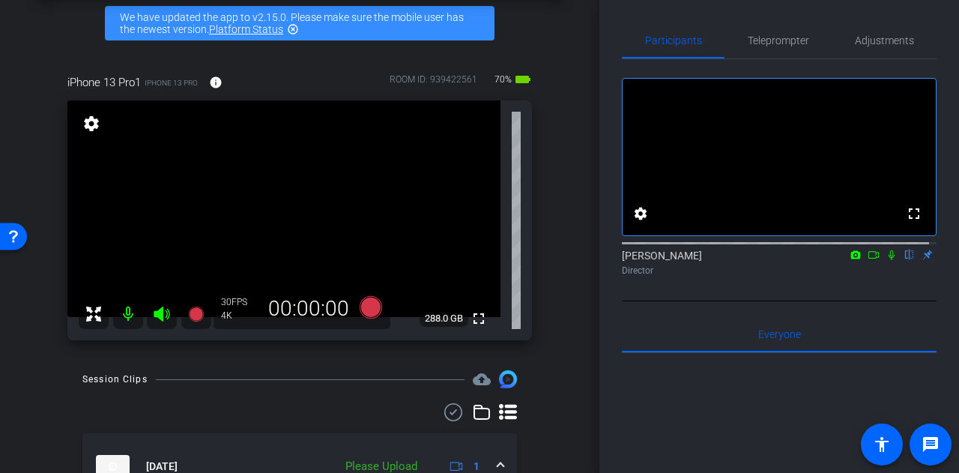
click at [567, 336] on div "arrow_back [PERSON_NAME] Back to project Send invite account_box grid_on settin…" at bounding box center [299, 169] width 599 height 473
click at [552, 291] on div "iPhone 13 Pro1 iPhone 13 Pro info ROOM ID: 939422561 70% battery_std fullscreen…" at bounding box center [299, 202] width 525 height 306
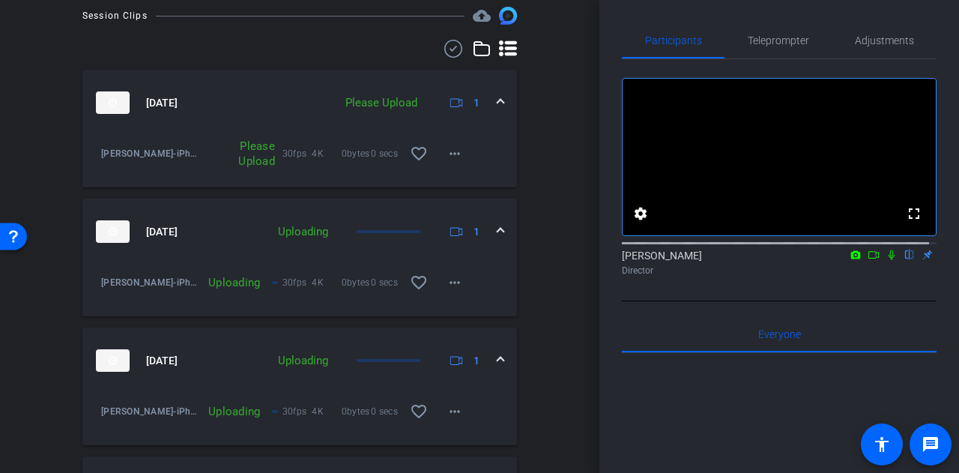
scroll to position [584, 0]
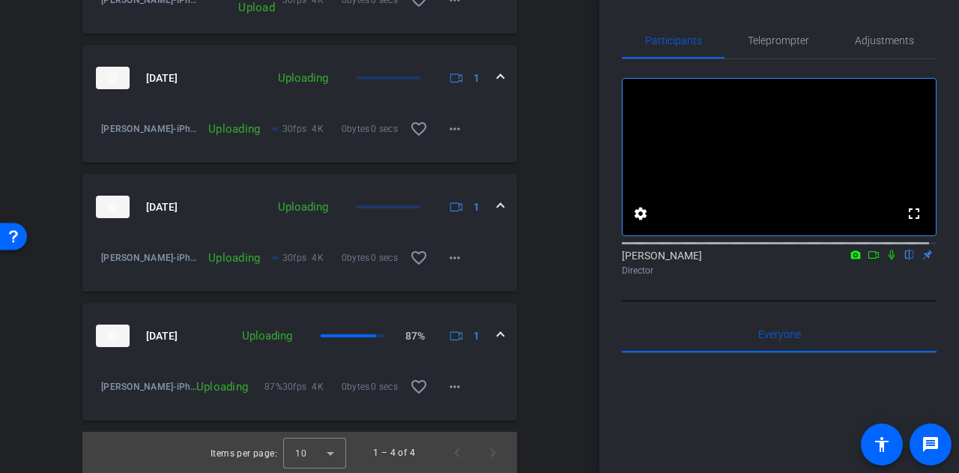
click at [540, 347] on div "Session Clips cloud_upload [DATE] Please Upload 1 [PERSON_NAME]-iPhone 13 Pro1-…" at bounding box center [299, 163] width 525 height 620
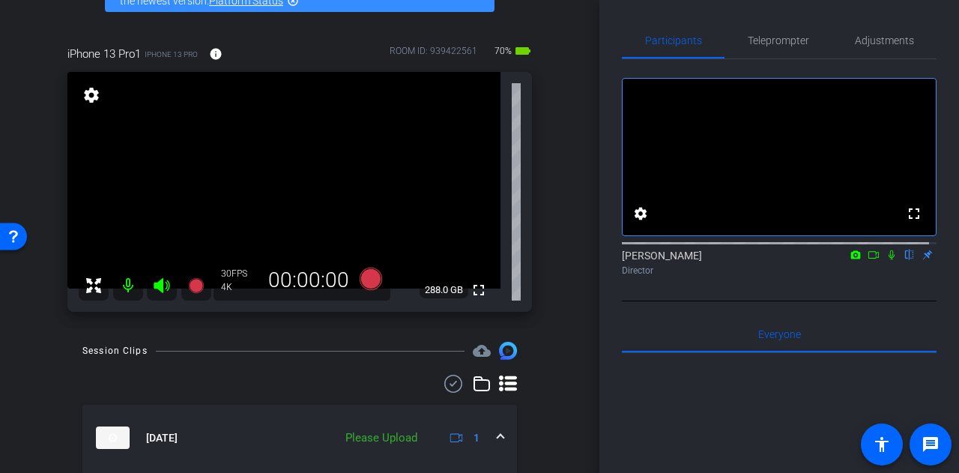
scroll to position [96, 0]
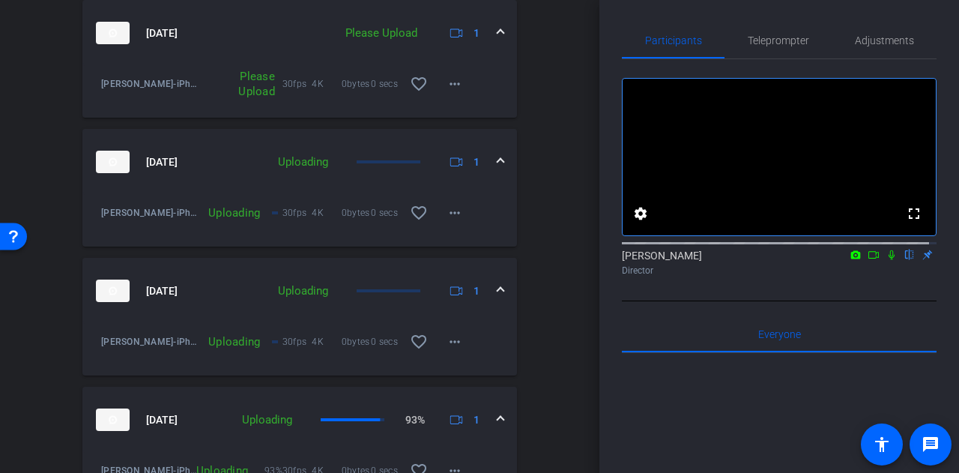
scroll to position [584, 0]
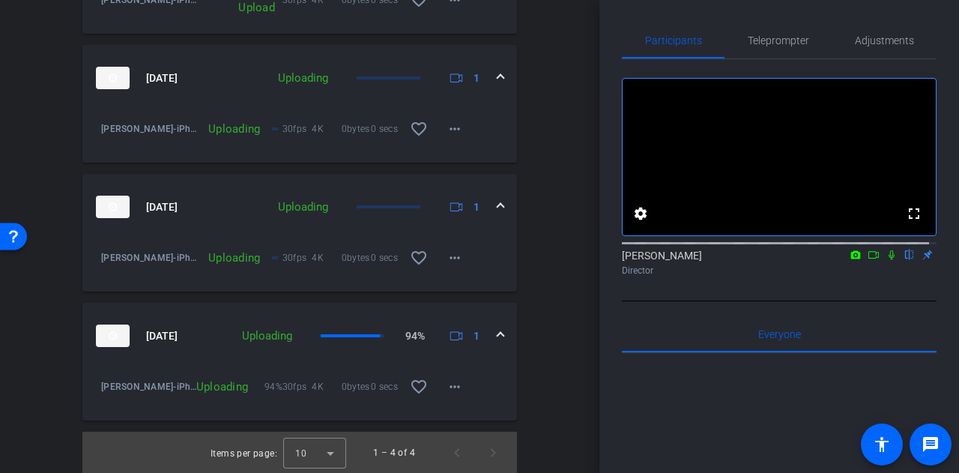
click at [556, 330] on div "arrow_back [PERSON_NAME] Back to project Send invite account_box grid_on settin…" at bounding box center [299, 236] width 599 height 473
click at [275, 321] on mat-expansion-panel-header "[DATE] Uploading 94% 1" at bounding box center [299, 336] width 435 height 66
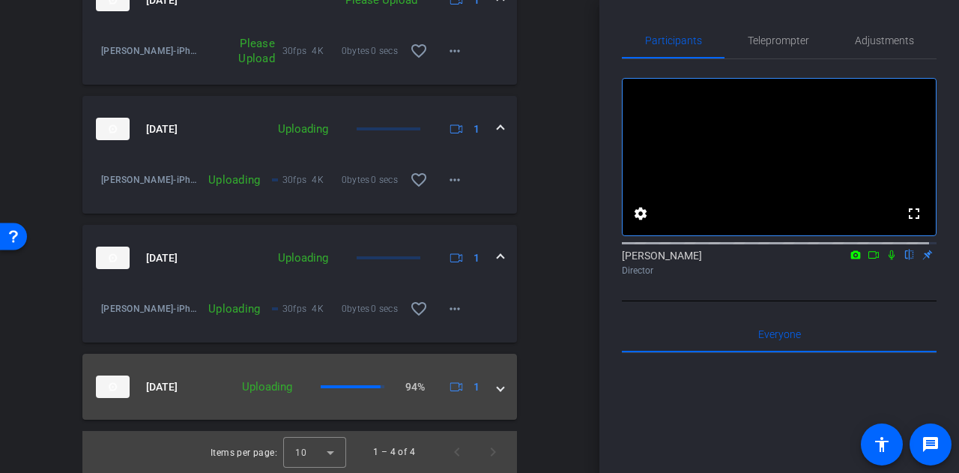
scroll to position [534, 0]
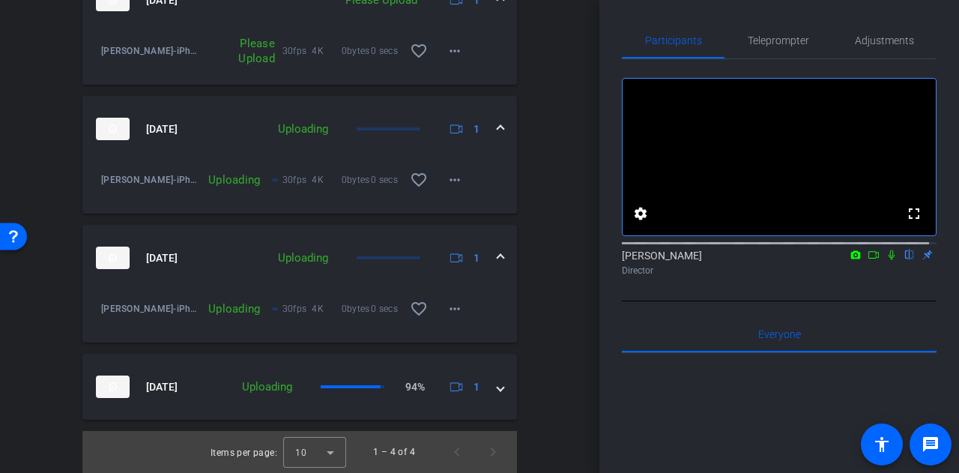
click at [263, 351] on div "[DATE] Please Upload 1 [PERSON_NAME]-iPhone 13 Pro1-2025-10-09-09-07-03-897-0 P…" at bounding box center [299, 193] width 435 height 453
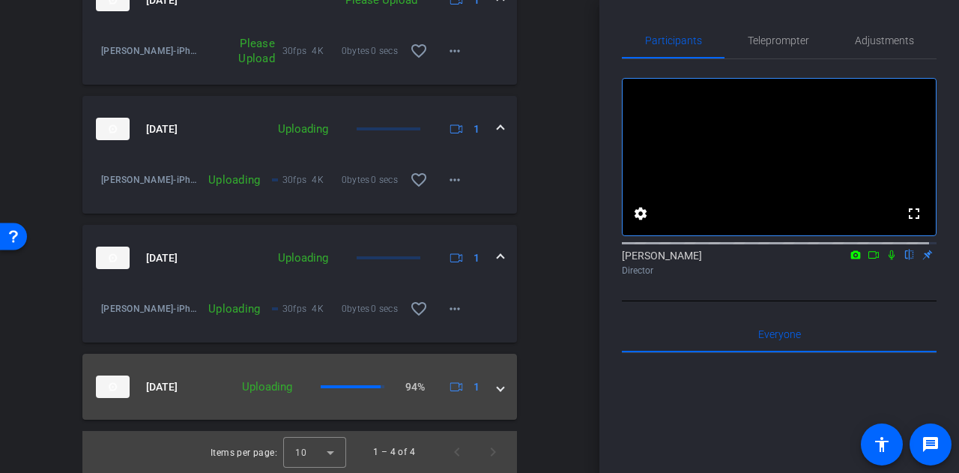
click at [256, 380] on div "Uploading" at bounding box center [267, 386] width 65 height 17
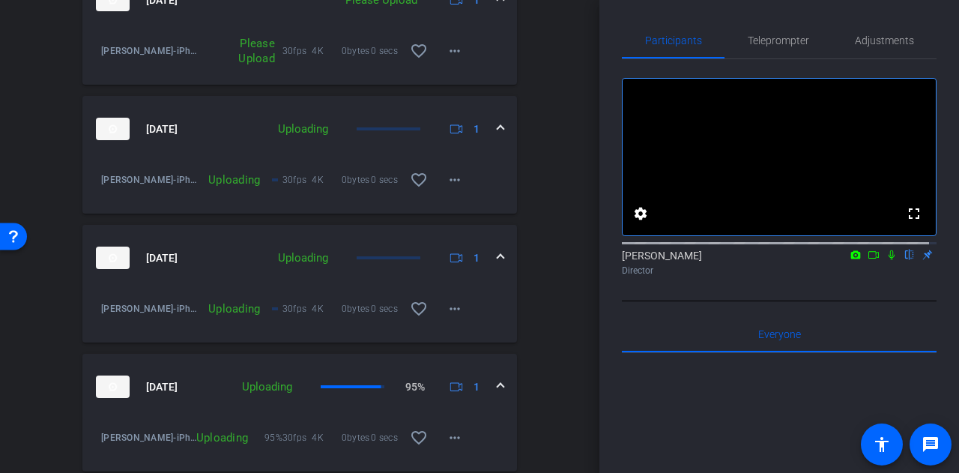
click at [554, 309] on div "arrow_back [PERSON_NAME] Back to project Send invite account_box grid_on settin…" at bounding box center [299, 236] width 599 height 473
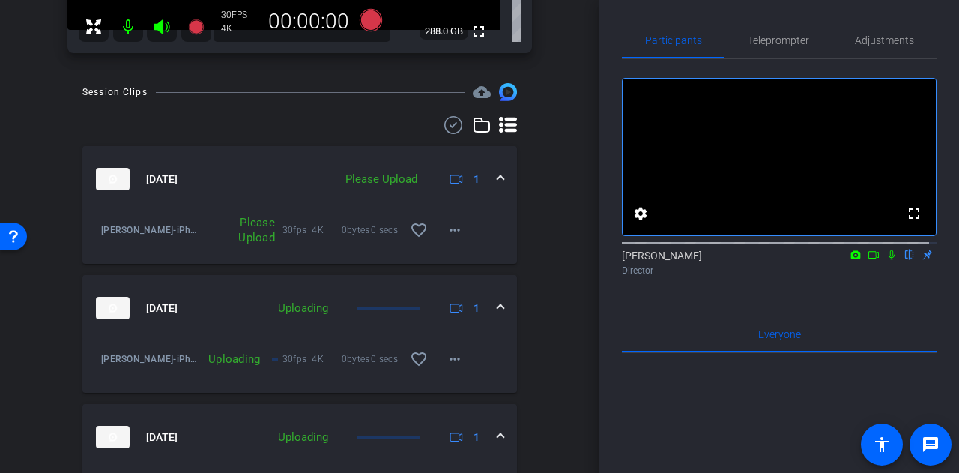
scroll to position [354, 0]
click at [446, 233] on mat-icon "more_horiz" at bounding box center [455, 231] width 18 height 18
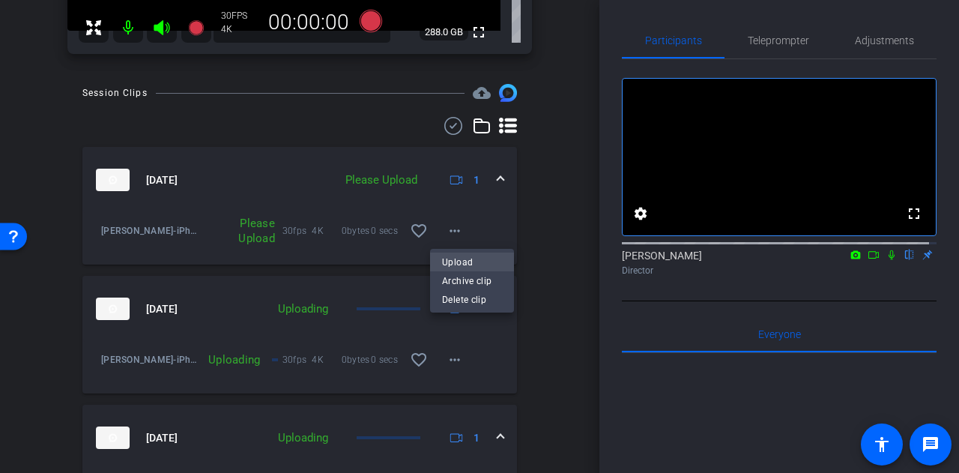
click at [447, 256] on span "Upload" at bounding box center [472, 262] width 60 height 18
click at [534, 262] on div "Session Clips cloud_upload [DATE] Please Upload 1 [PERSON_NAME]-iPhone 13 Pro1-…" at bounding box center [299, 394] width 525 height 620
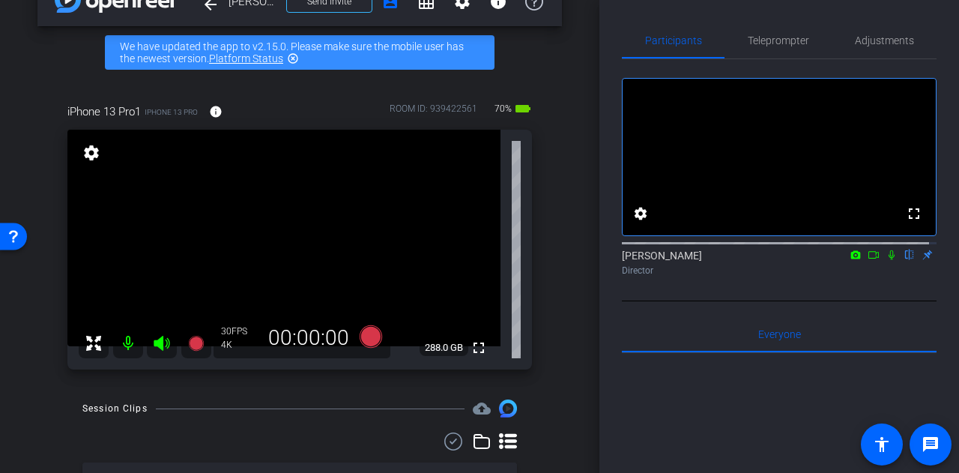
scroll to position [0, 0]
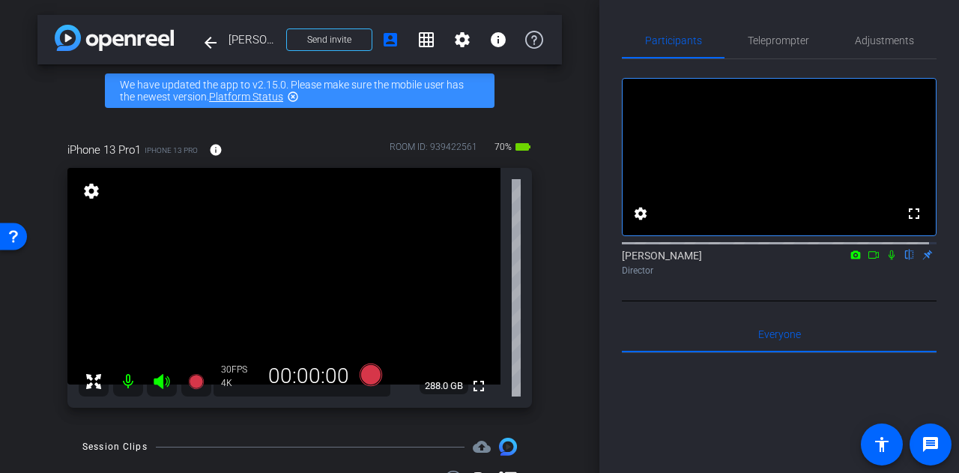
click at [556, 301] on div "arrow_back [PERSON_NAME] Back to project Send invite account_box grid_on settin…" at bounding box center [299, 236] width 599 height 473
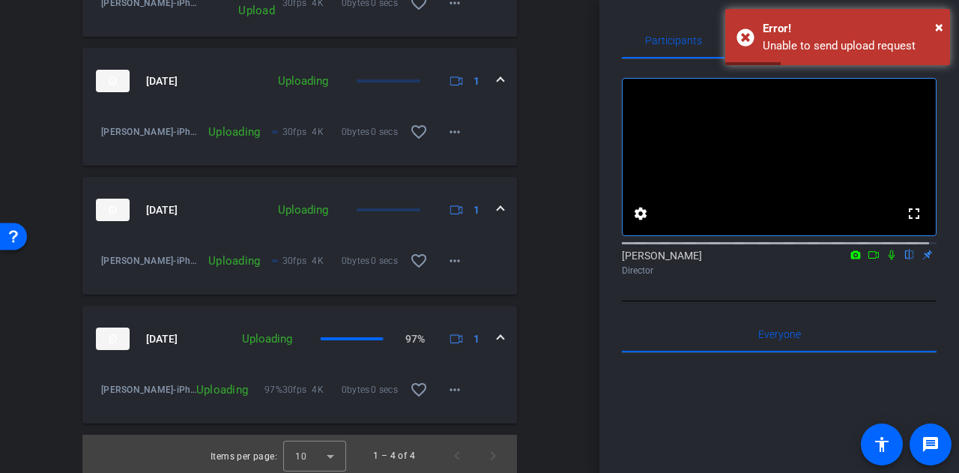
scroll to position [584, 0]
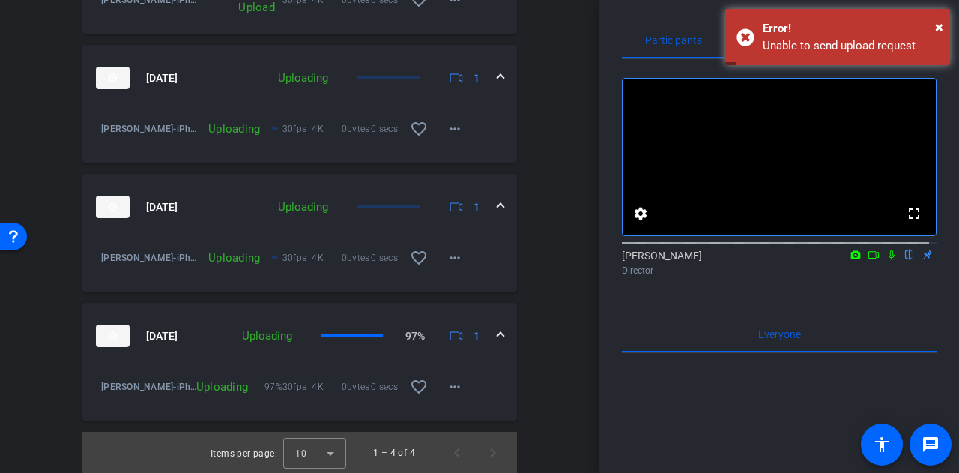
click at [551, 362] on div "Session Clips cloud_upload [DATE] Please Upload 1 [PERSON_NAME]-iPhone 13 Pro1-…" at bounding box center [299, 163] width 525 height 620
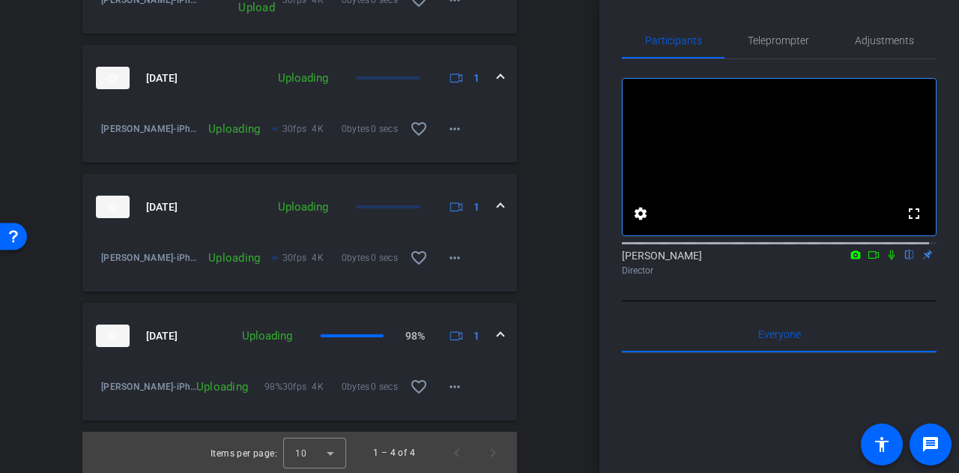
click at [569, 338] on div "arrow_back [PERSON_NAME] Back to project Send invite account_box grid_on settin…" at bounding box center [299, 236] width 599 height 473
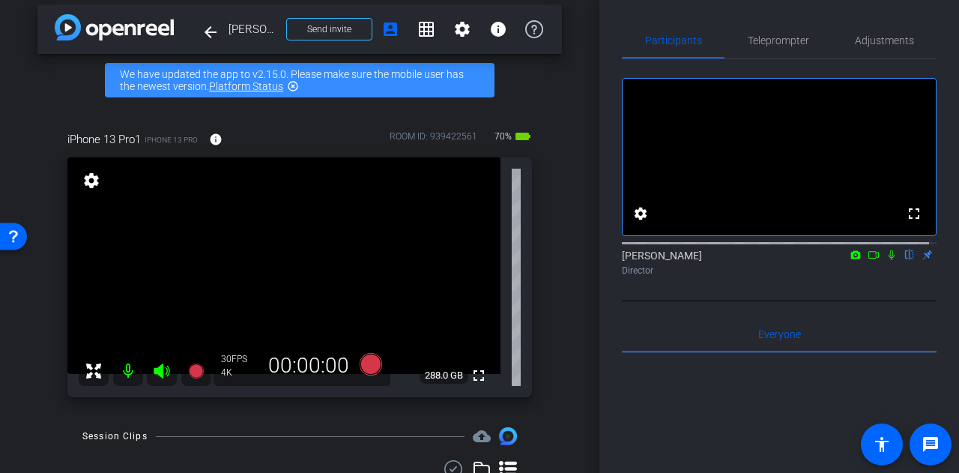
scroll to position [0, 0]
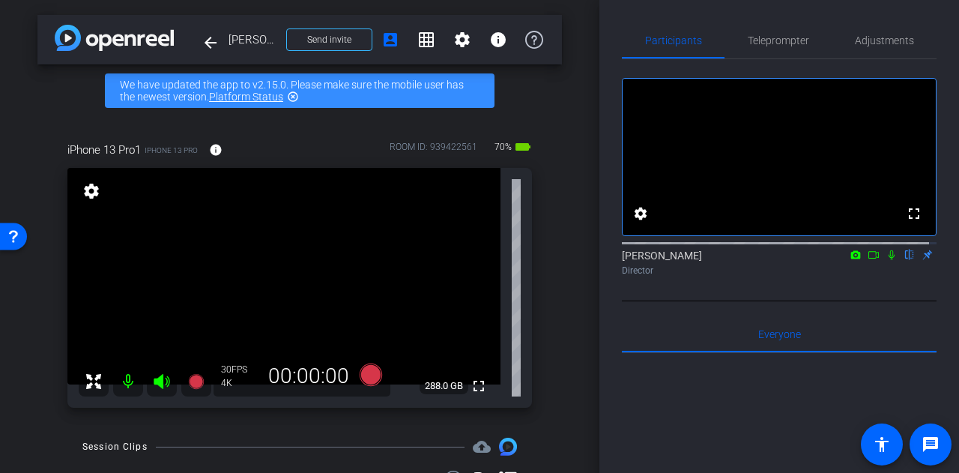
click at [554, 363] on div "arrow_back [PERSON_NAME] Back to project Send invite account_box grid_on settin…" at bounding box center [299, 236] width 599 height 473
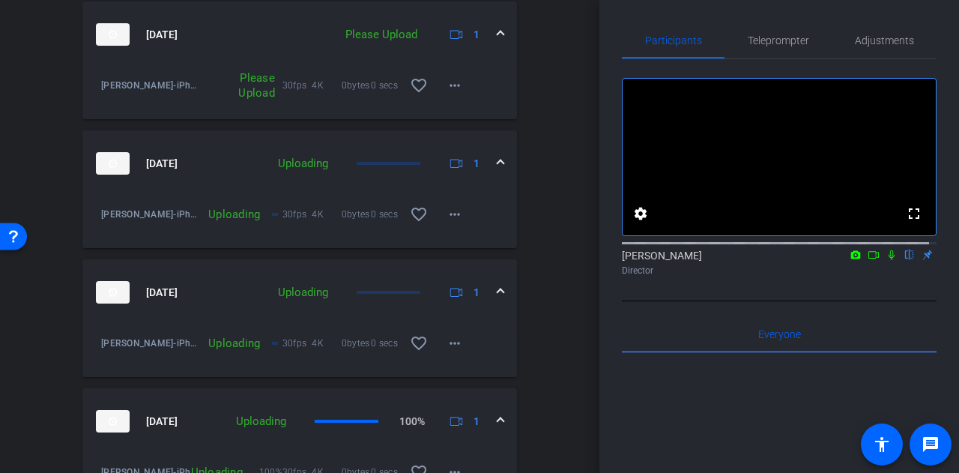
scroll to position [584, 0]
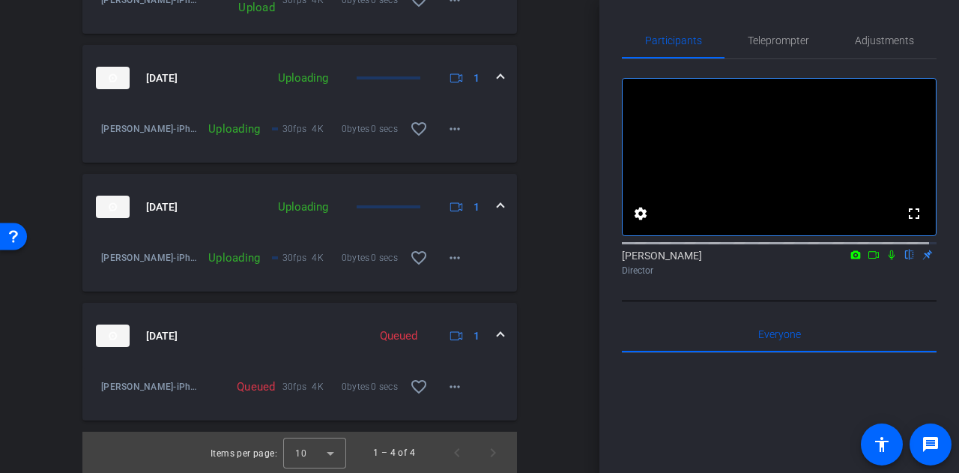
click at [569, 371] on div "arrow_back [PERSON_NAME] Back to project Send invite account_box grid_on settin…" at bounding box center [299, 236] width 599 height 473
click at [268, 326] on mat-panel-title "[DATE]" at bounding box center [219, 335] width 246 height 22
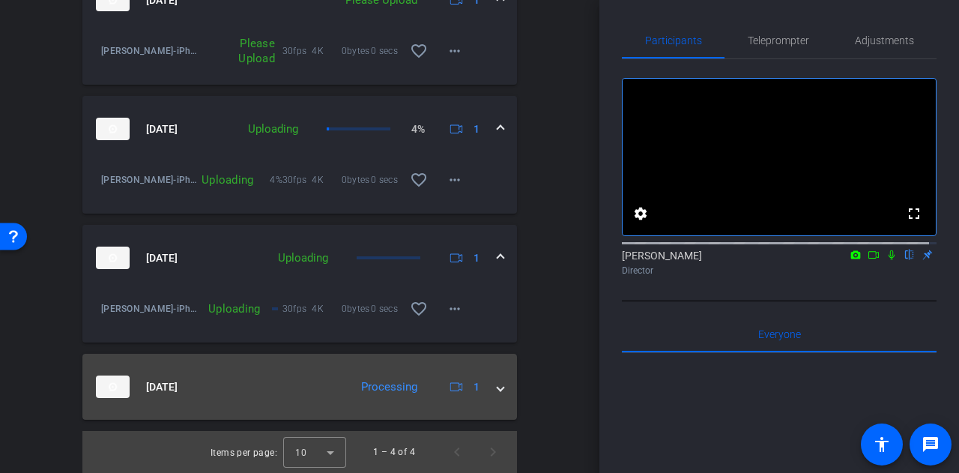
click at [283, 378] on mat-panel-title "[DATE]" at bounding box center [219, 386] width 246 height 22
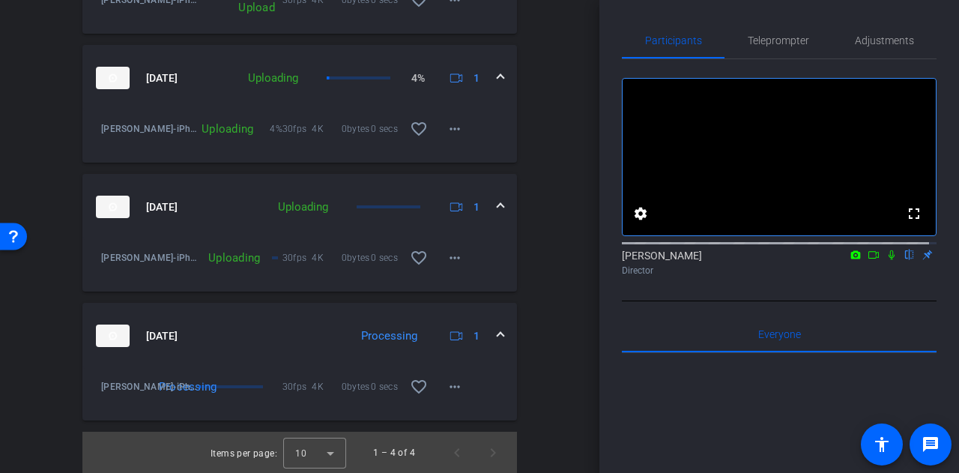
click at [568, 354] on div "arrow_back [PERSON_NAME] Back to project Send invite account_box grid_on settin…" at bounding box center [299, 236] width 599 height 473
click at [264, 322] on mat-expansion-panel-header "[DATE] Processing 1" at bounding box center [299, 336] width 435 height 66
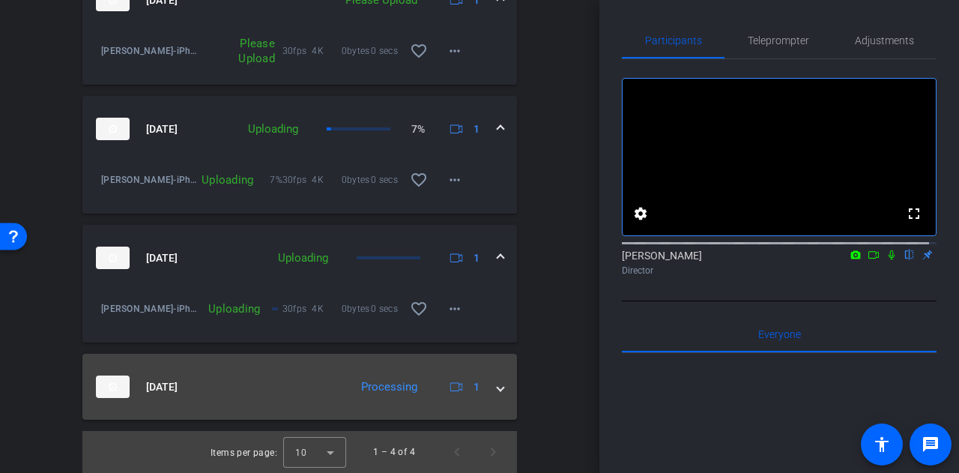
click at [259, 377] on mat-panel-title "[DATE]" at bounding box center [219, 386] width 246 height 22
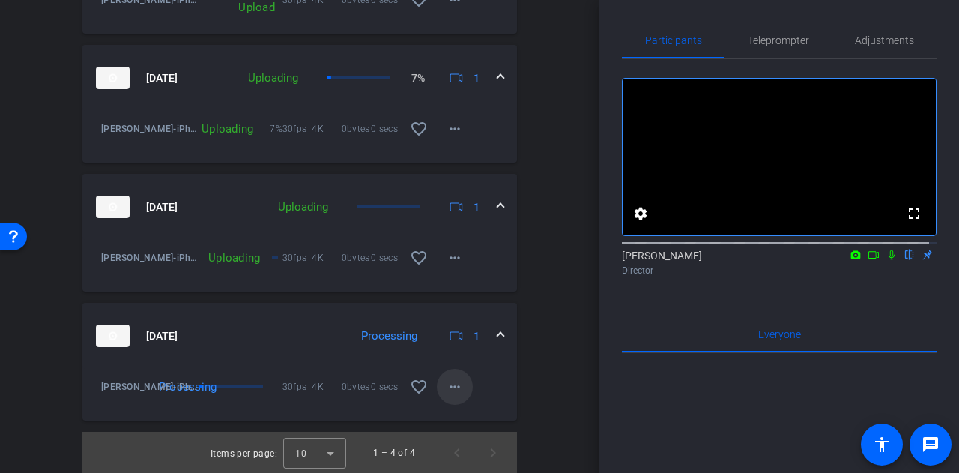
click at [446, 392] on mat-icon "more_horiz" at bounding box center [455, 387] width 18 height 18
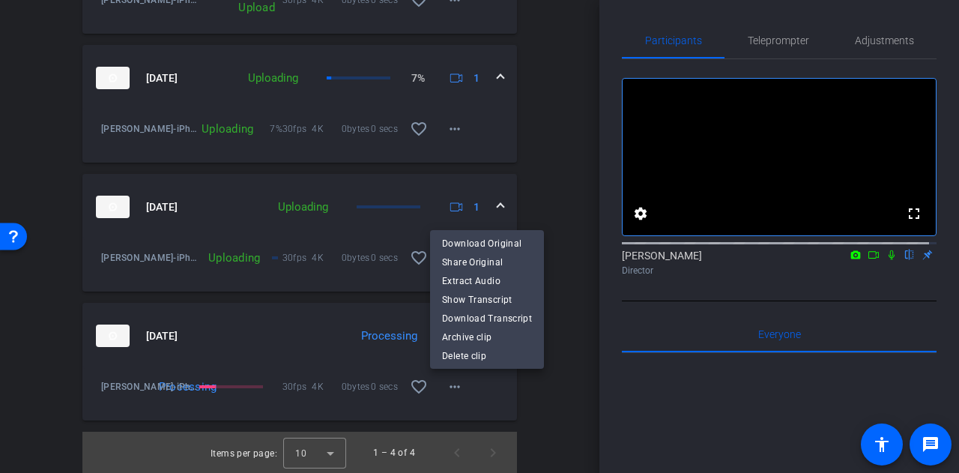
click at [557, 422] on div at bounding box center [479, 236] width 959 height 473
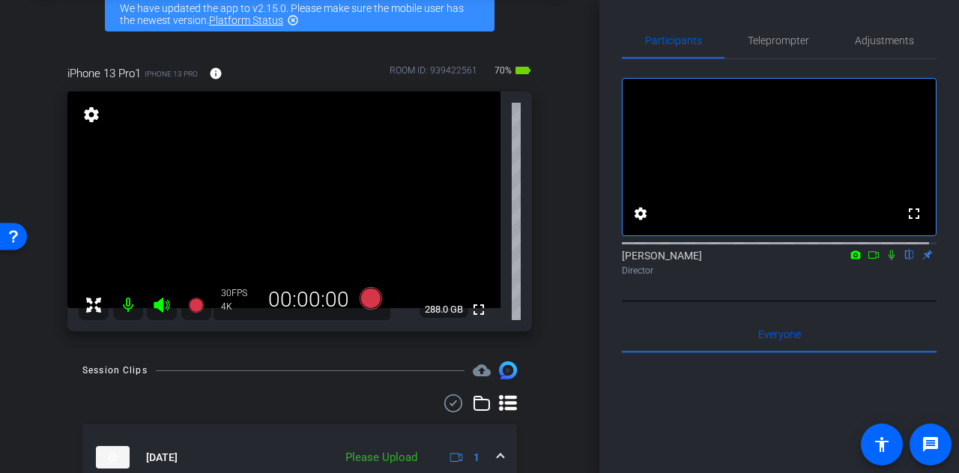
scroll to position [1, 0]
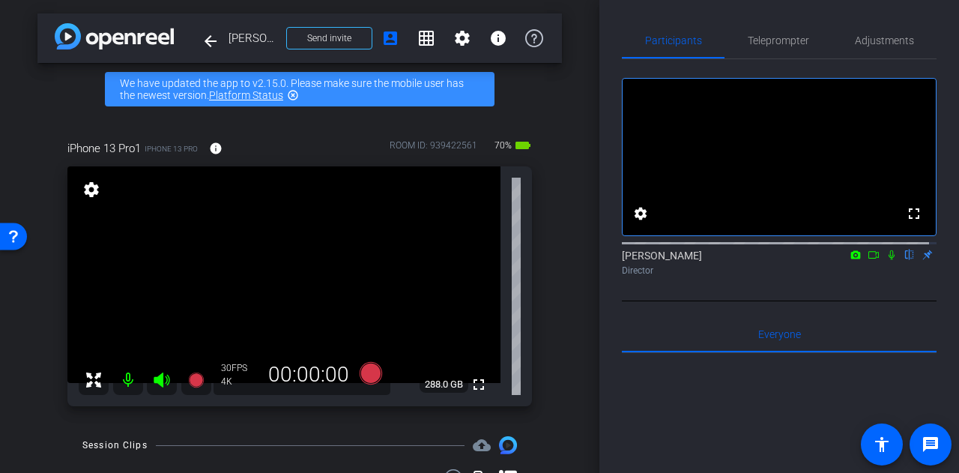
click at [889, 260] on icon at bounding box center [892, 255] width 6 height 10
click at [553, 318] on div "iPhone 13 Pro1 iPhone 13 Pro info ROOM ID: 939422561 70% battery_std fullscreen…" at bounding box center [299, 268] width 525 height 306
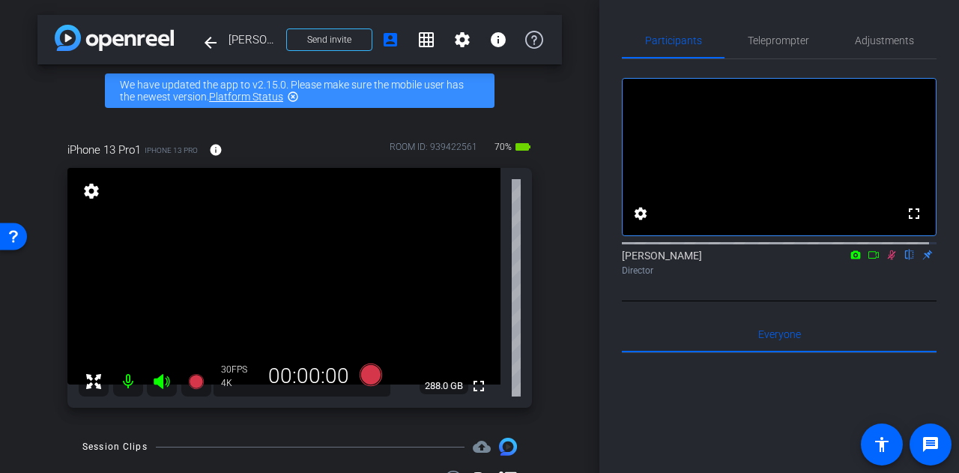
scroll to position [0, 0]
click at [886, 260] on icon at bounding box center [892, 255] width 12 height 10
click at [557, 303] on div "arrow_back [PERSON_NAME] Back to project Send invite account_box grid_on settin…" at bounding box center [299, 236] width 599 height 473
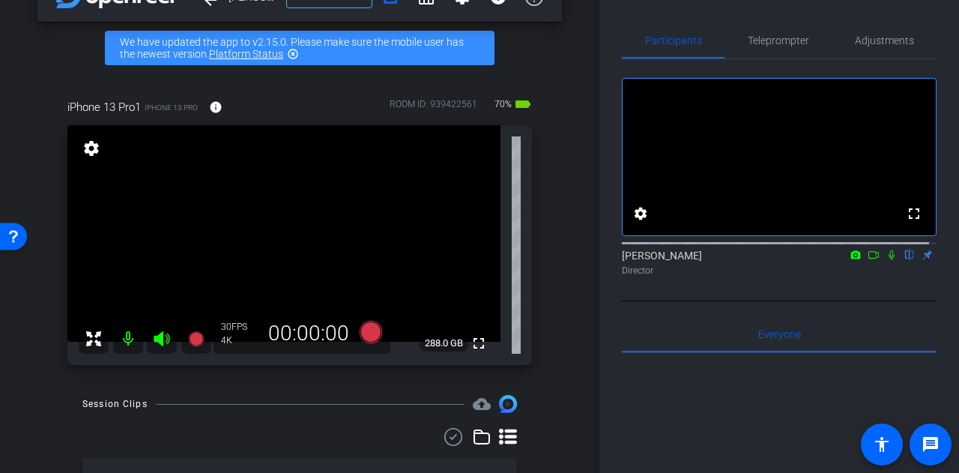
scroll to position [53, 0]
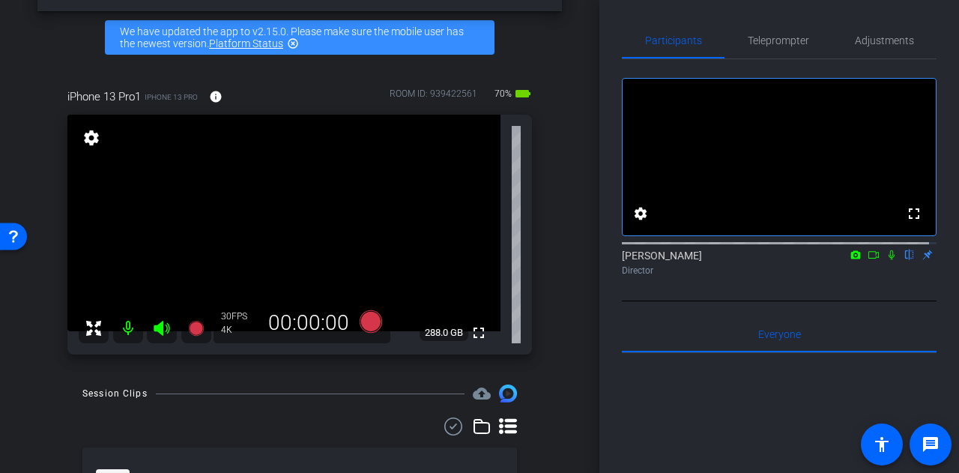
drag, startPoint x: 557, startPoint y: 303, endPoint x: 622, endPoint y: 184, distance: 136.5
click at [622, 184] on div "arrow_back [PERSON_NAME] Back to project Send invite account_box grid_on settin…" at bounding box center [479, 236] width 959 height 473
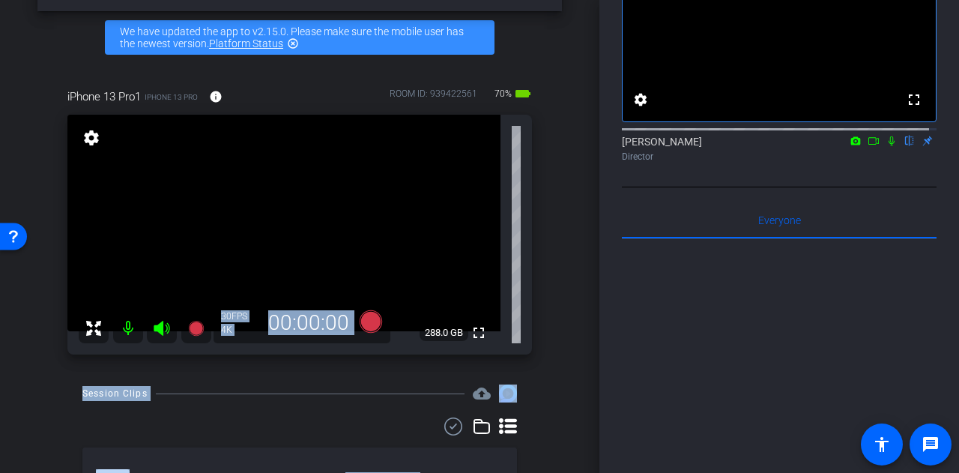
scroll to position [0, 0]
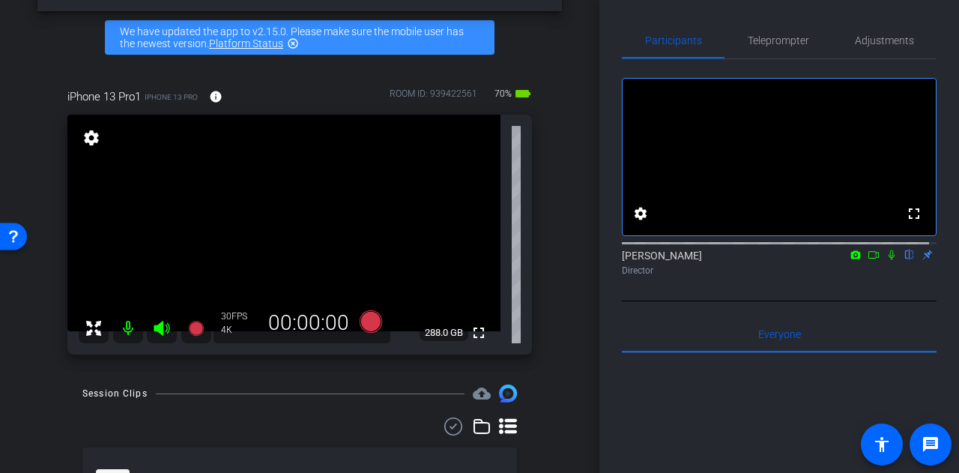
click at [551, 297] on div "iPhone 13 Pro1 iPhone 13 Pro info ROOM ID: 939422561 70% battery_std fullscreen…" at bounding box center [299, 217] width 525 height 306
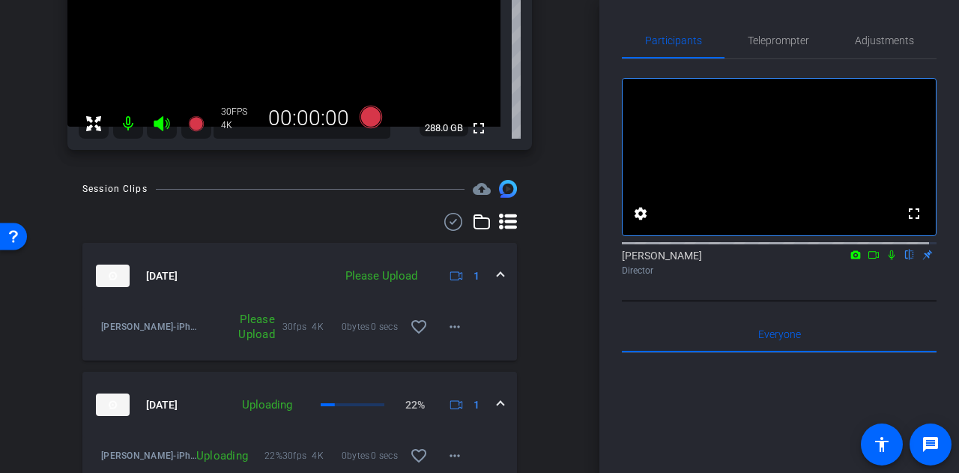
scroll to position [256, 0]
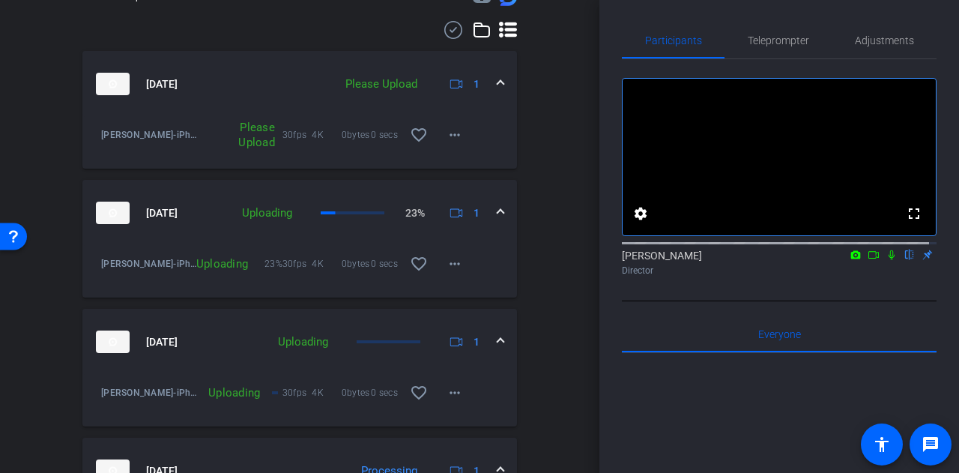
scroll to position [584, 0]
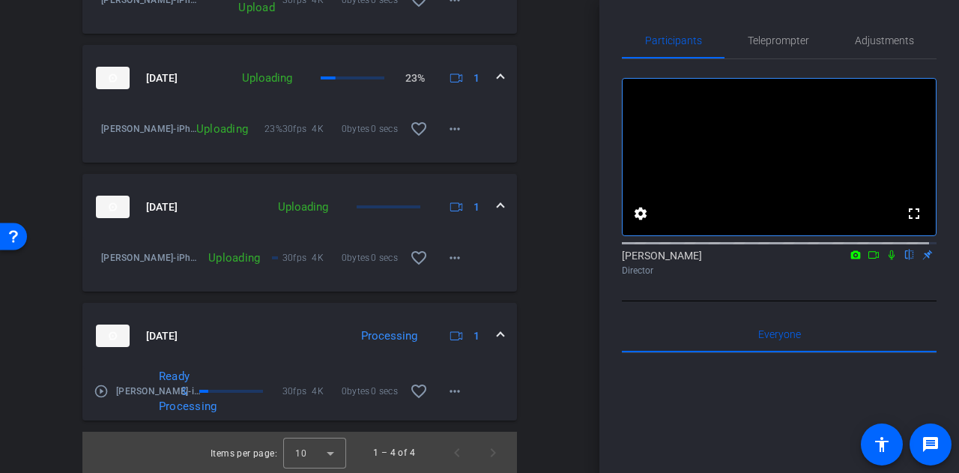
click at [541, 281] on div "Session Clips cloud_upload [DATE] Please Upload 1 [PERSON_NAME]-iPhone 13 Pro1-…" at bounding box center [299, 163] width 525 height 620
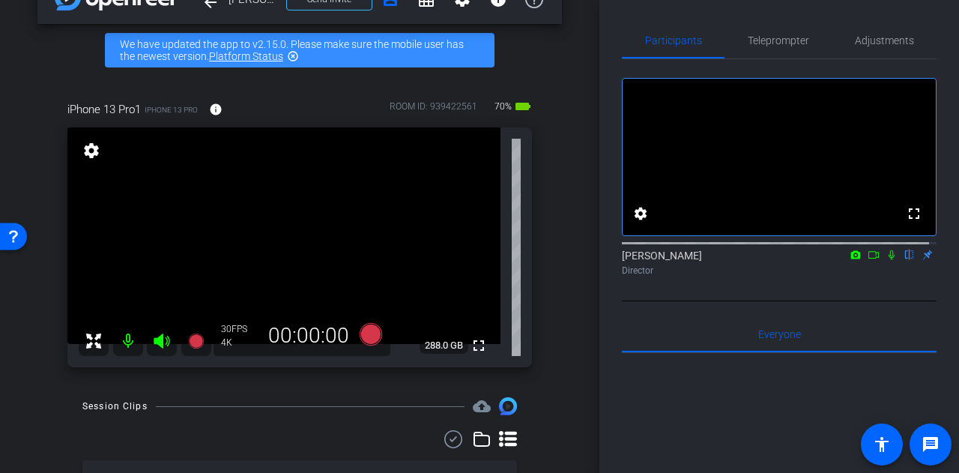
scroll to position [0, 0]
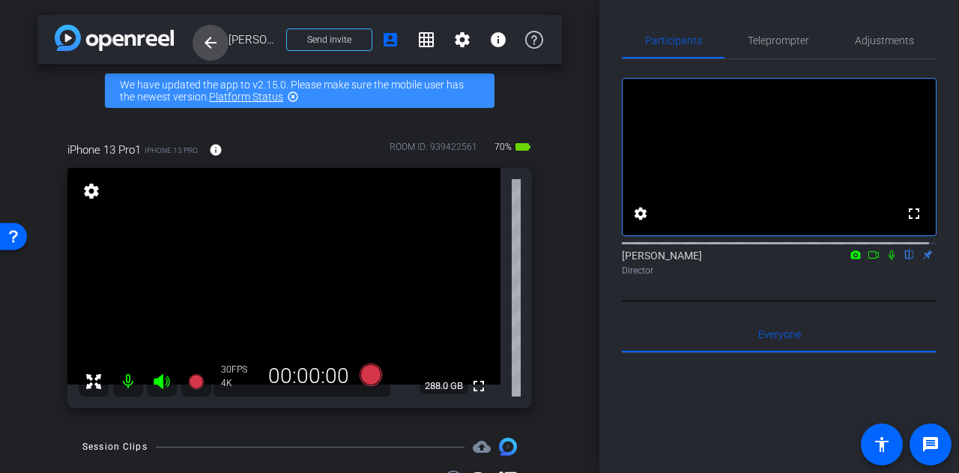
click at [214, 45] on mat-icon "arrow_back" at bounding box center [211, 43] width 18 height 18
